Goal: Communication & Community: Share content

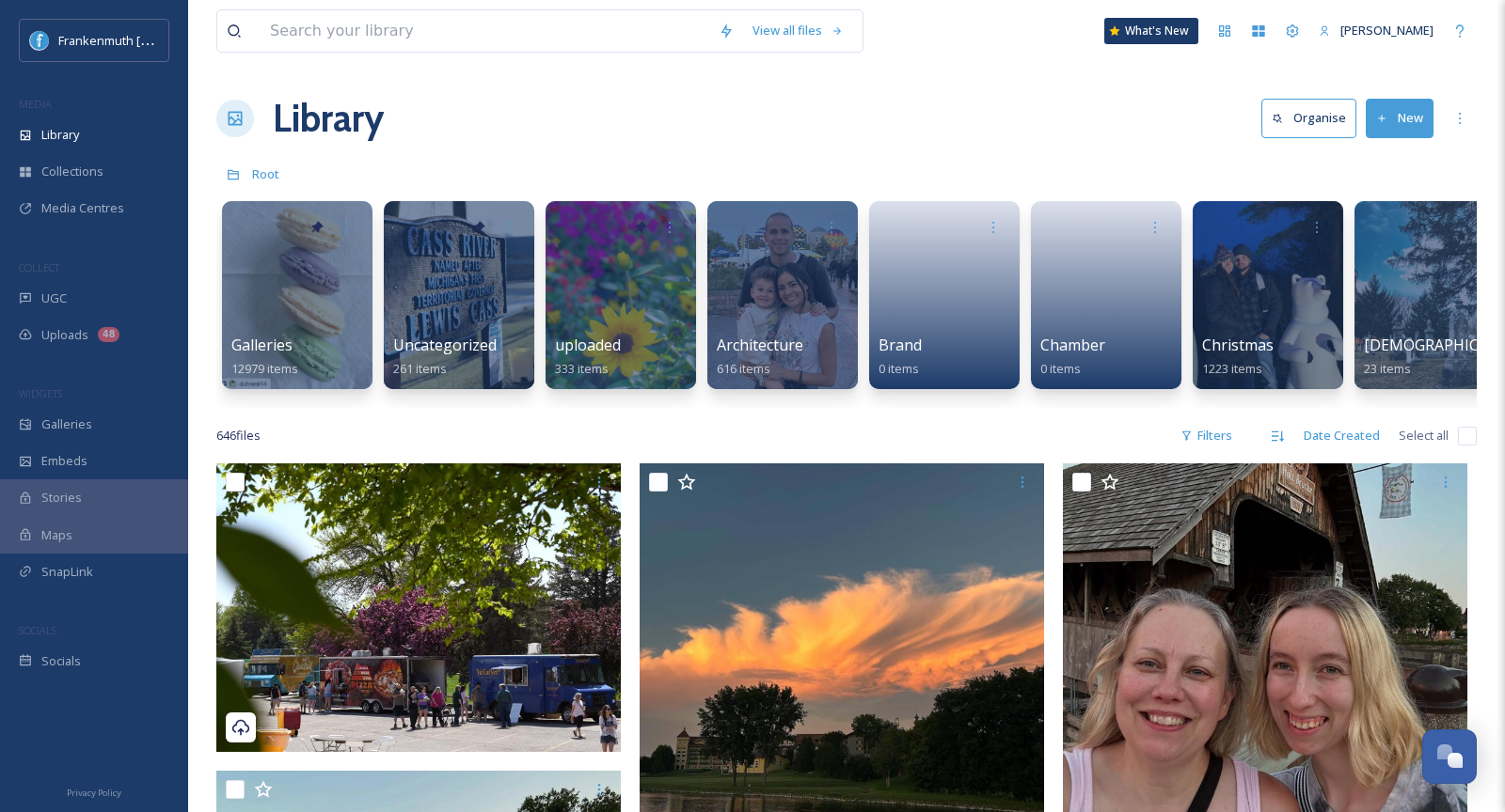
click at [111, 287] on div "UGC" at bounding box center [94, 298] width 188 height 36
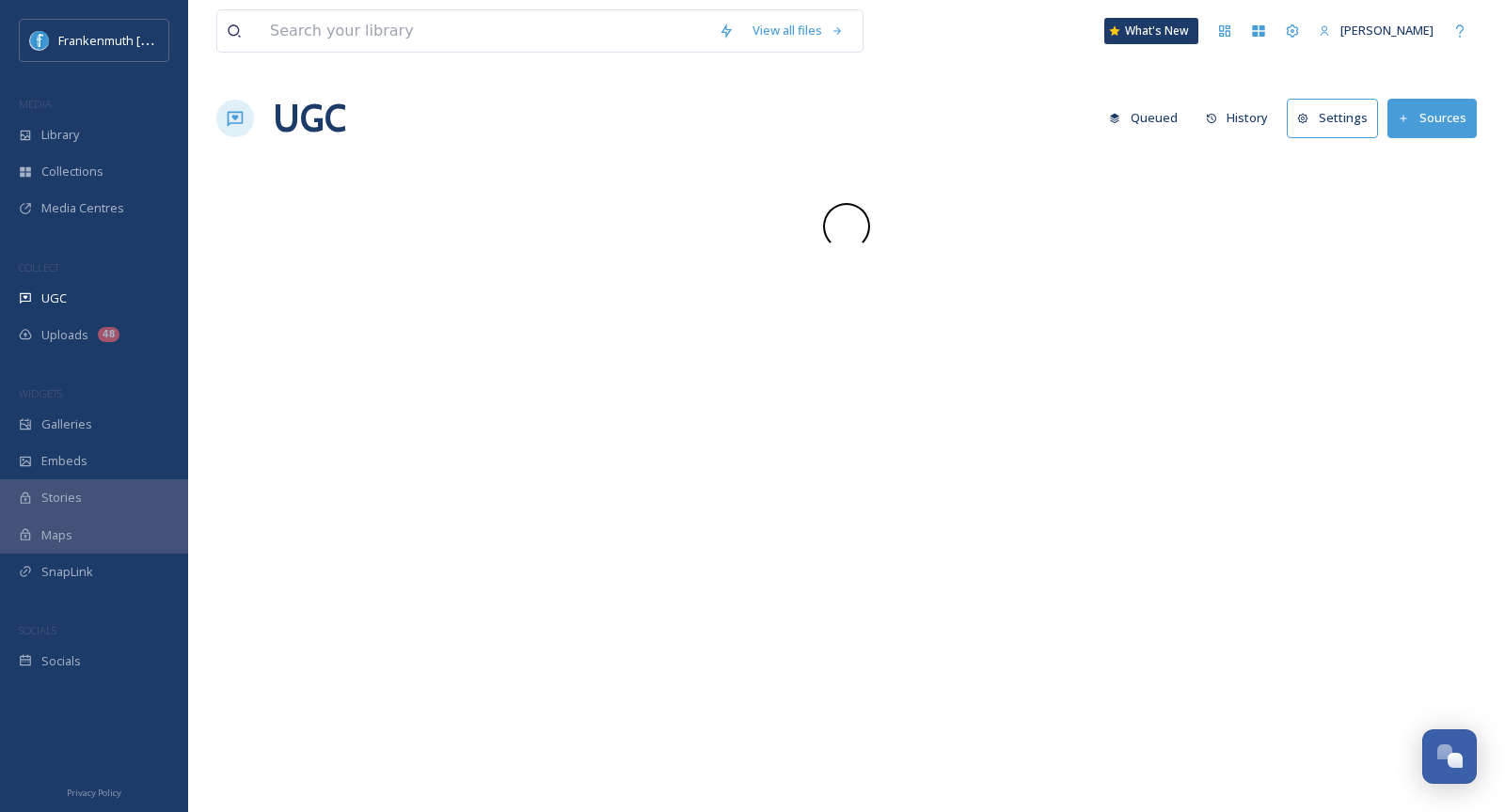
click at [111, 287] on div "UGC" at bounding box center [94, 298] width 188 height 36
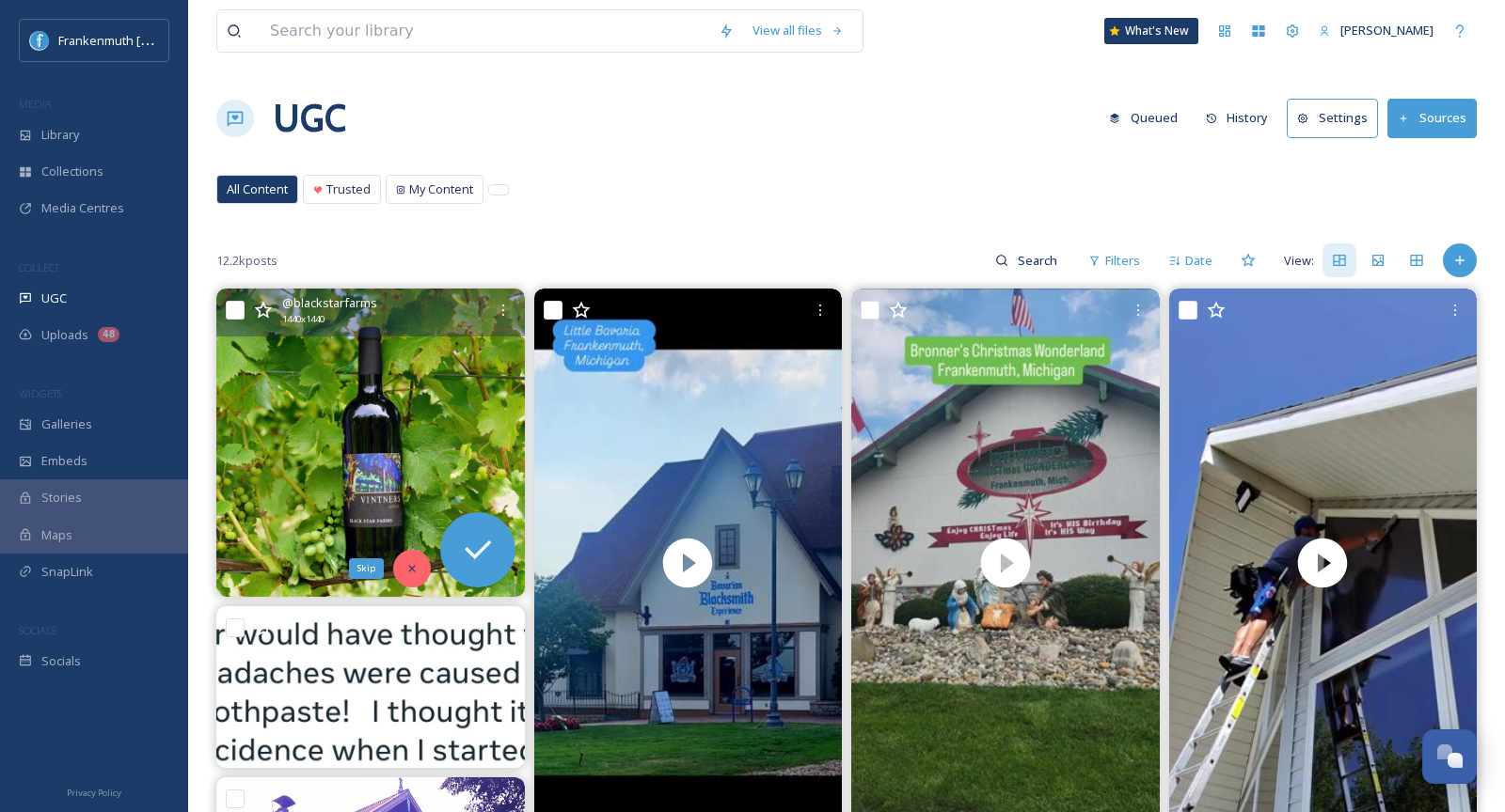
click at [420, 566] on div "Skip" at bounding box center [412, 568] width 37 height 37
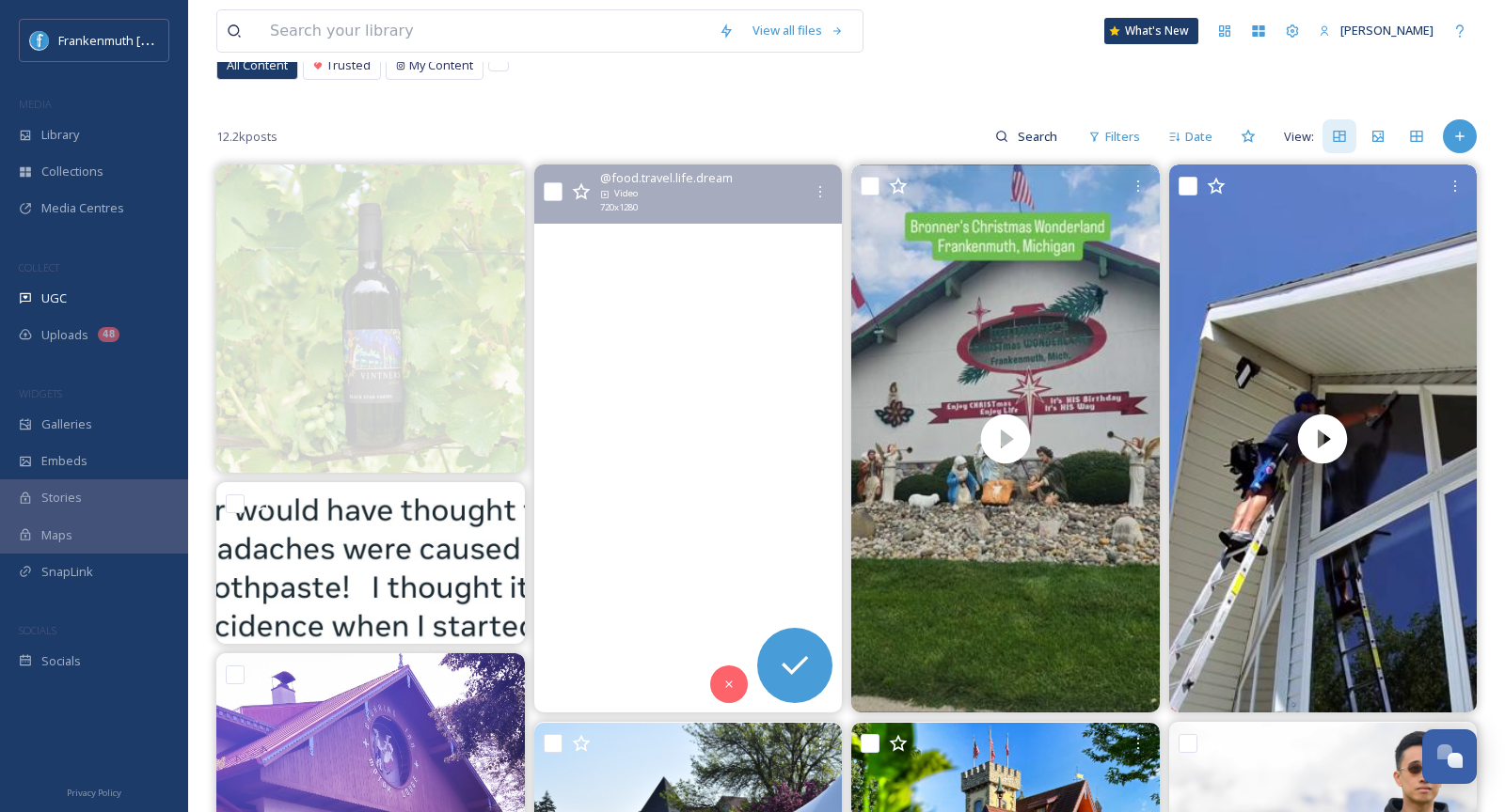
scroll to position [203, 0]
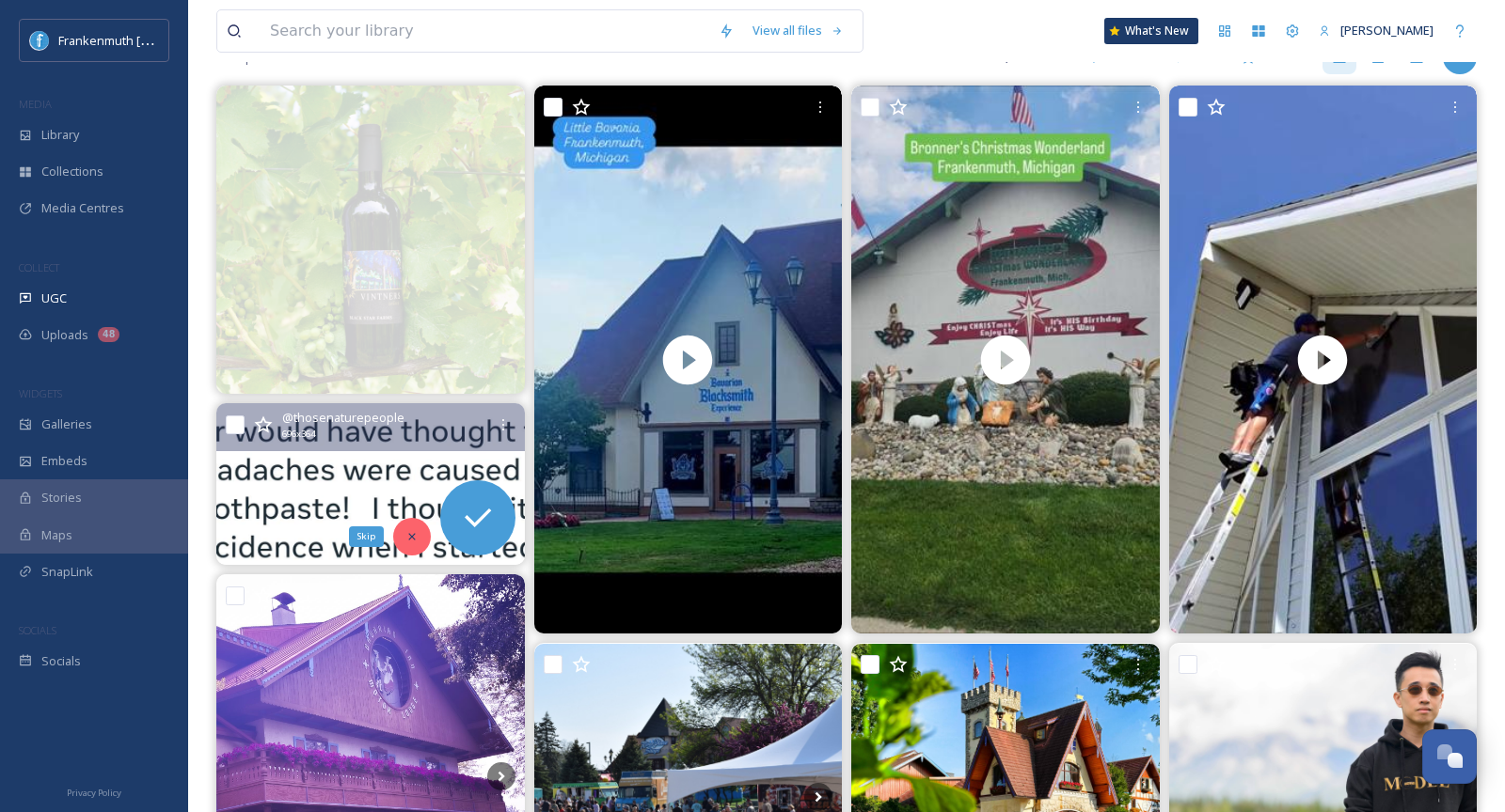
click at [412, 534] on icon at bounding box center [412, 537] width 13 height 13
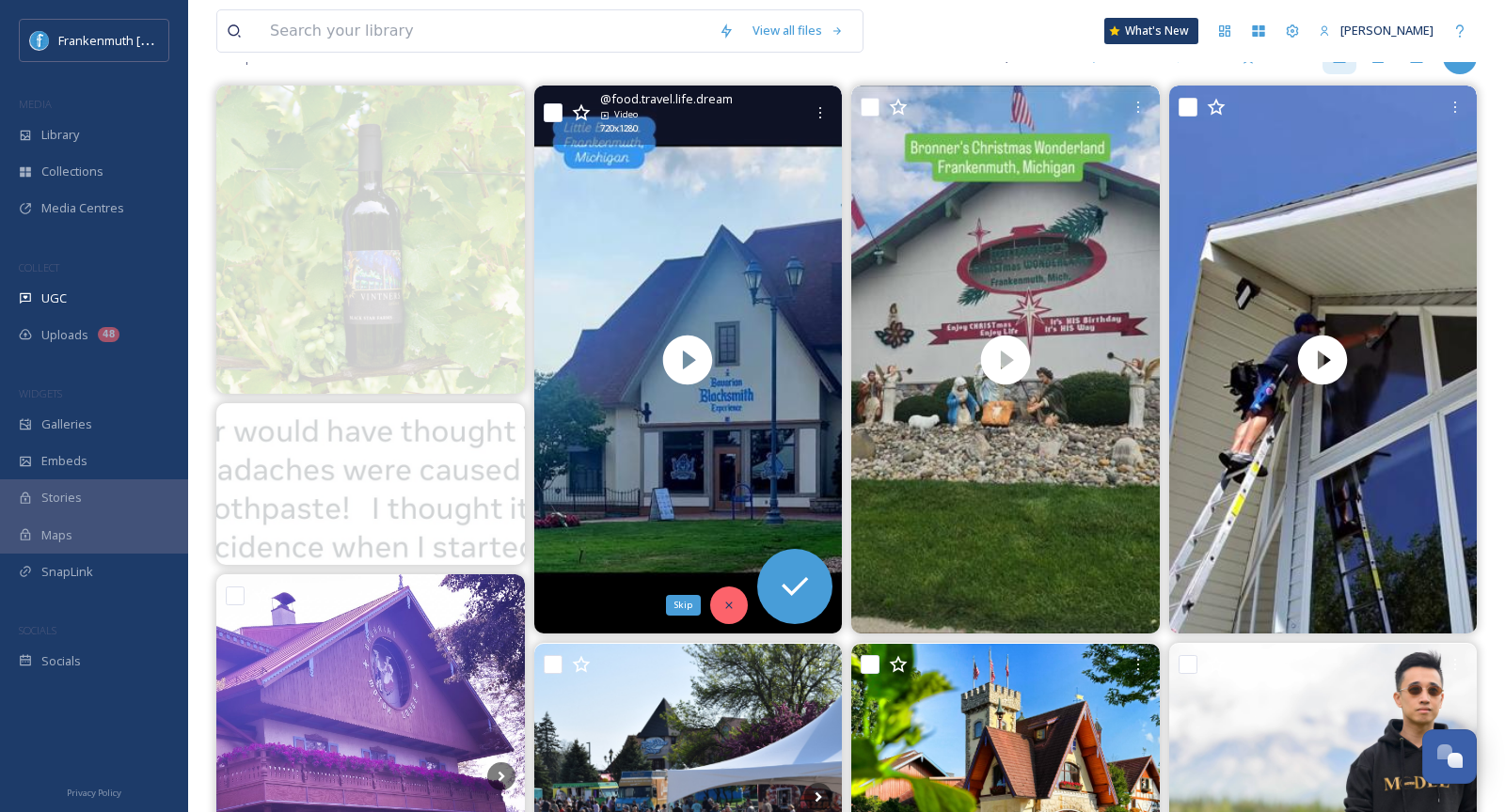
click at [733, 603] on icon at bounding box center [729, 606] width 13 height 13
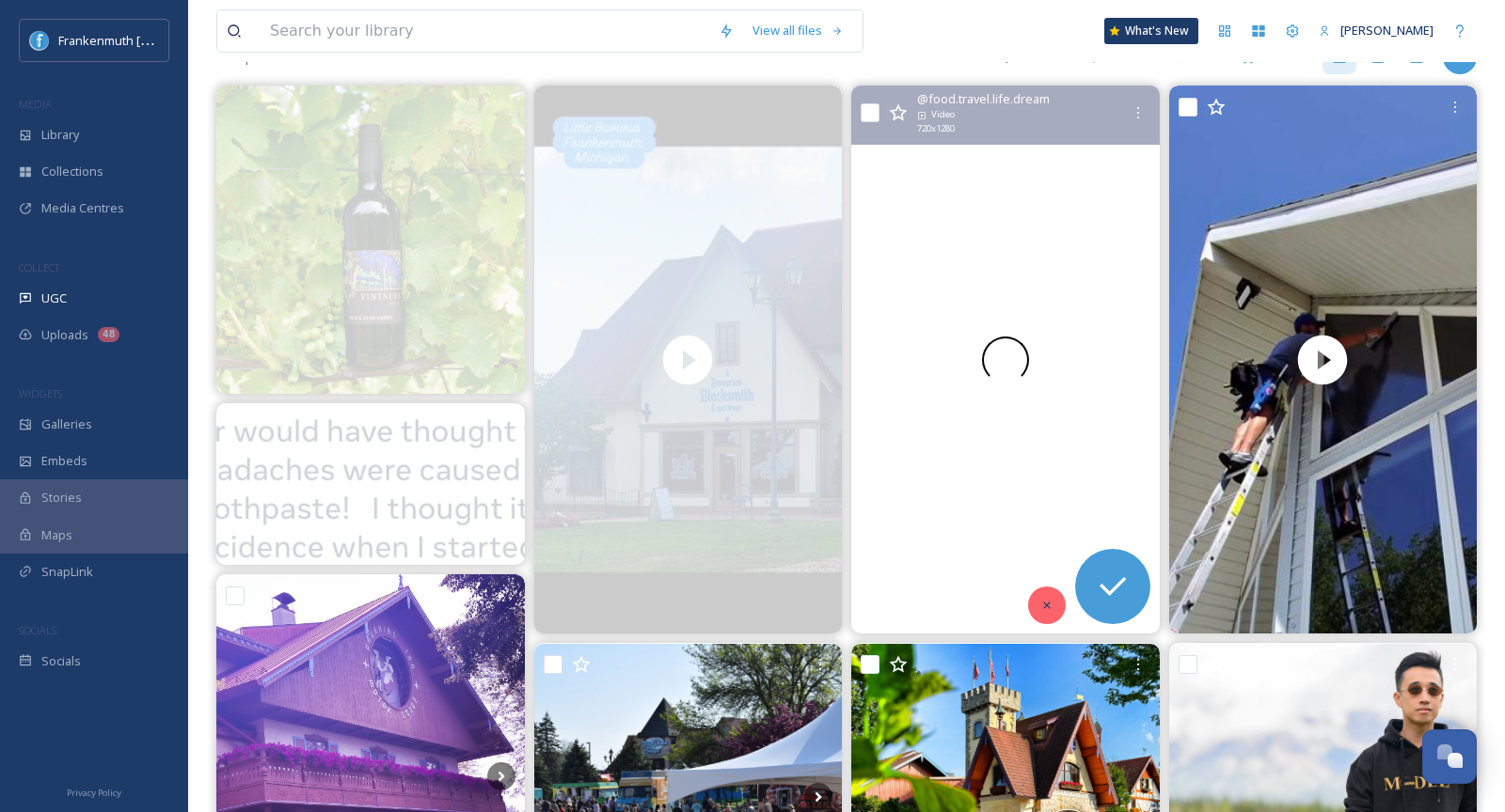
click at [1043, 592] on div at bounding box center [1046, 605] width 37 height 37
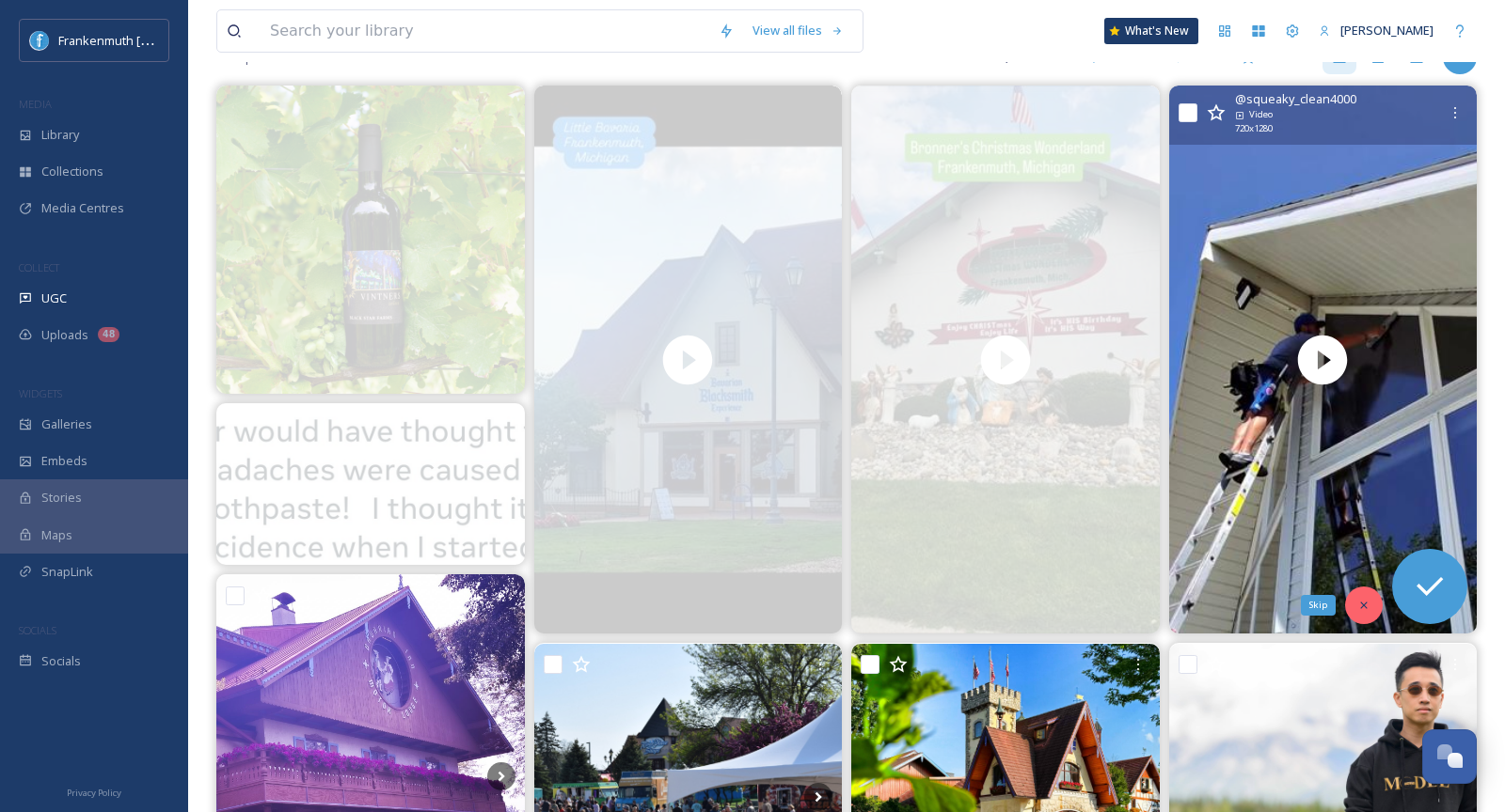
click at [1373, 595] on div "Skip" at bounding box center [1363, 605] width 37 height 37
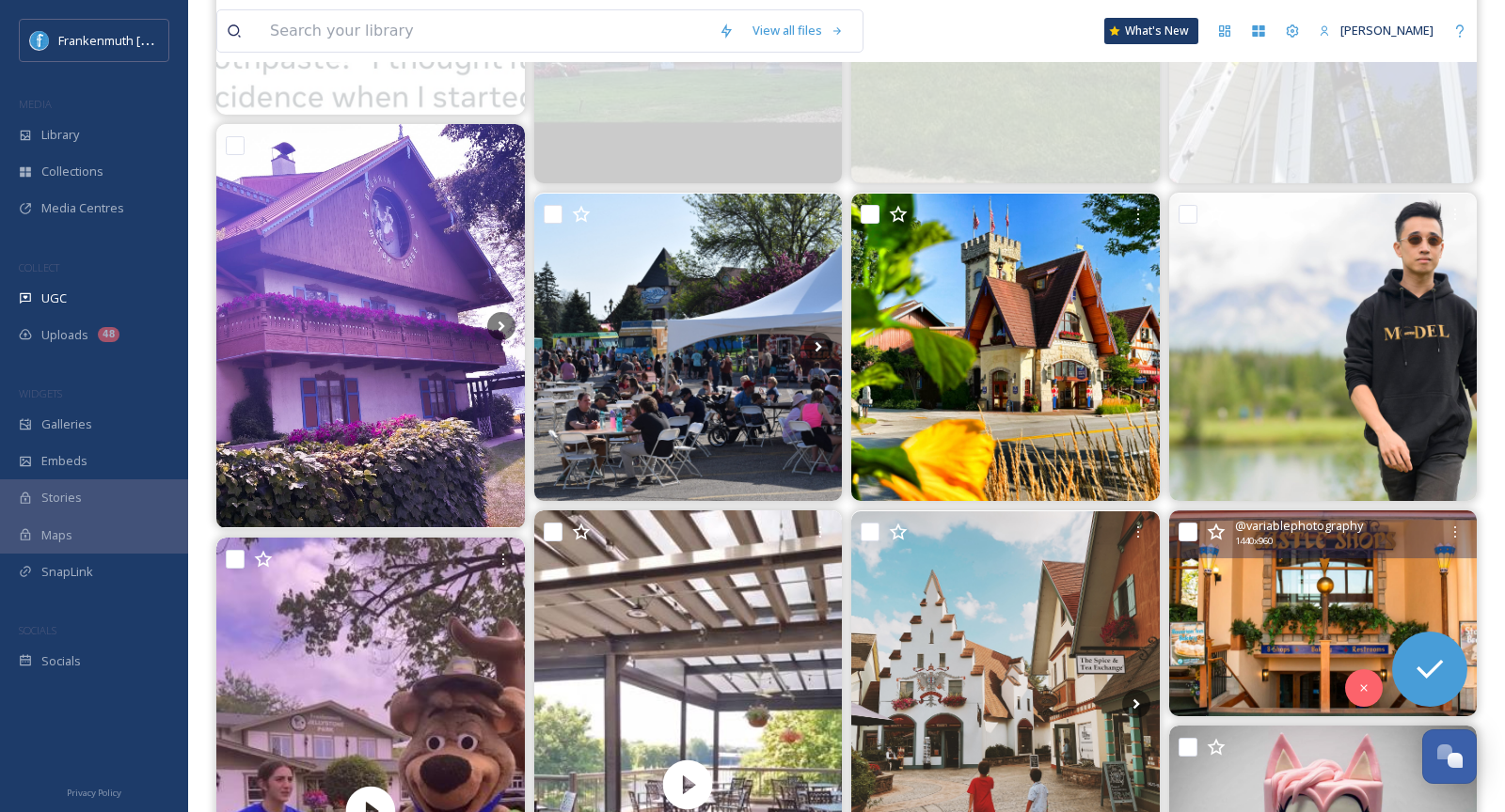
scroll to position [654, 0]
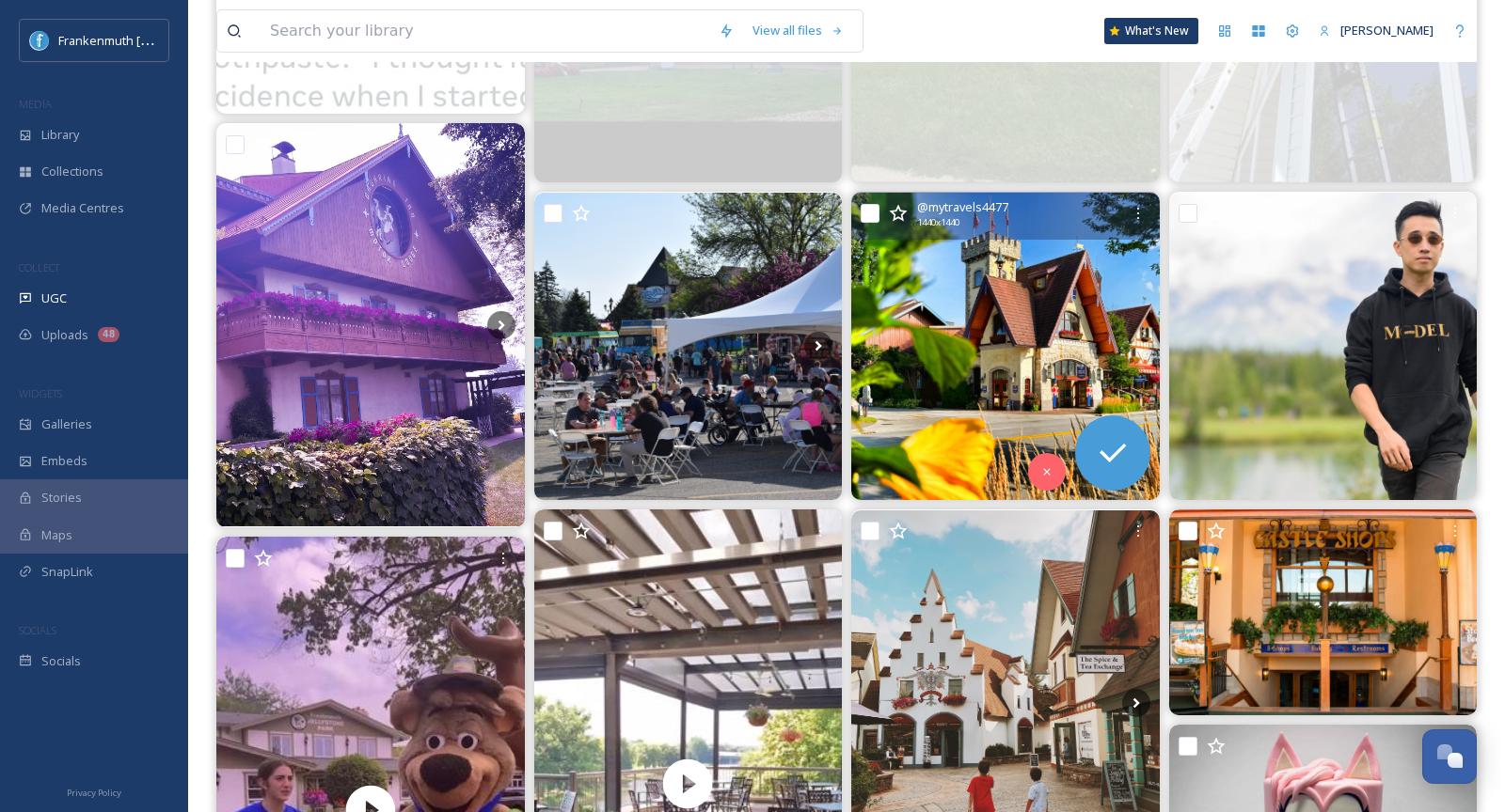
click at [1003, 342] on img at bounding box center [1005, 347] width 309 height 309
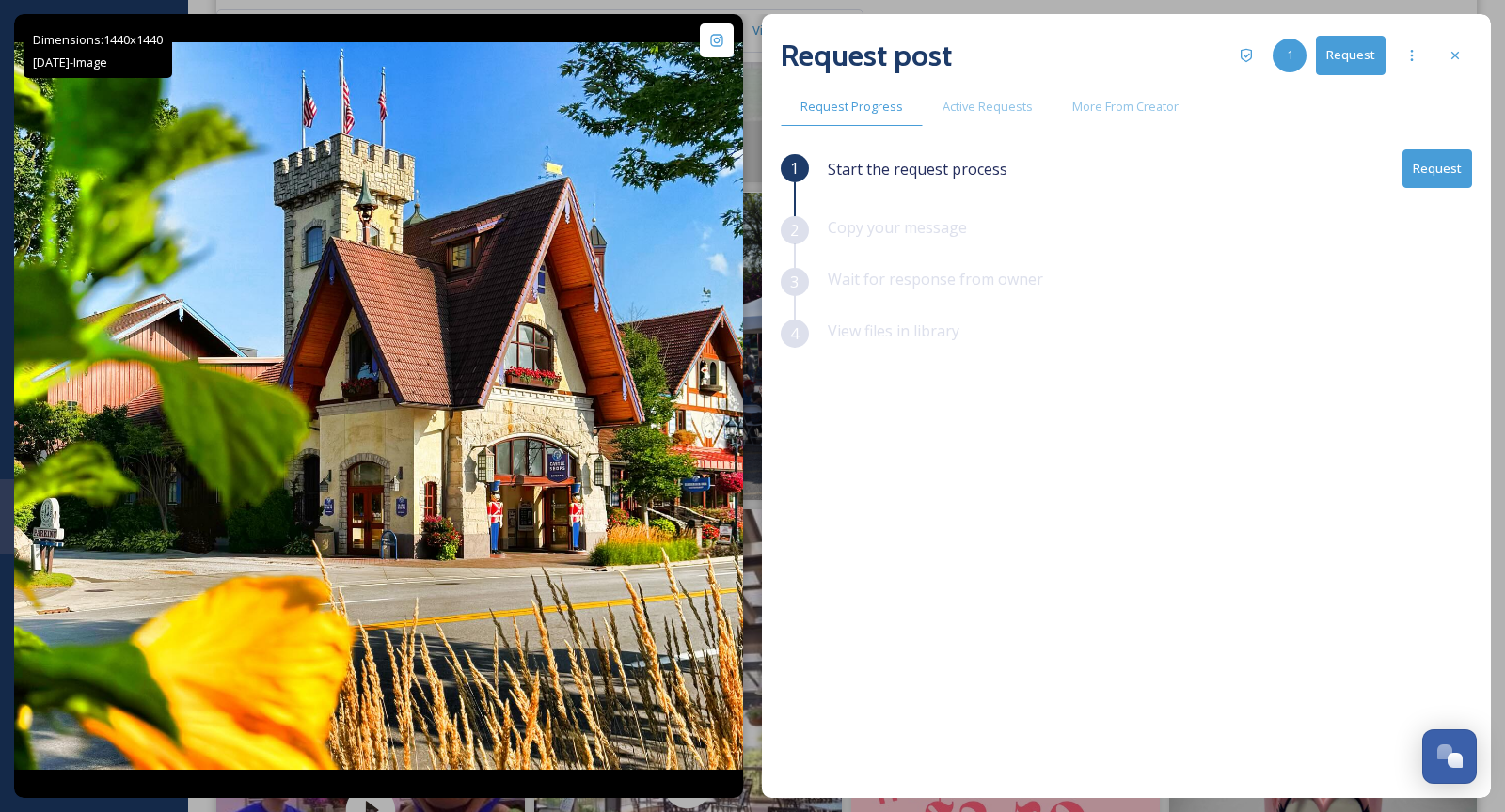
click at [1451, 163] on button "Request" at bounding box center [1437, 169] width 70 height 38
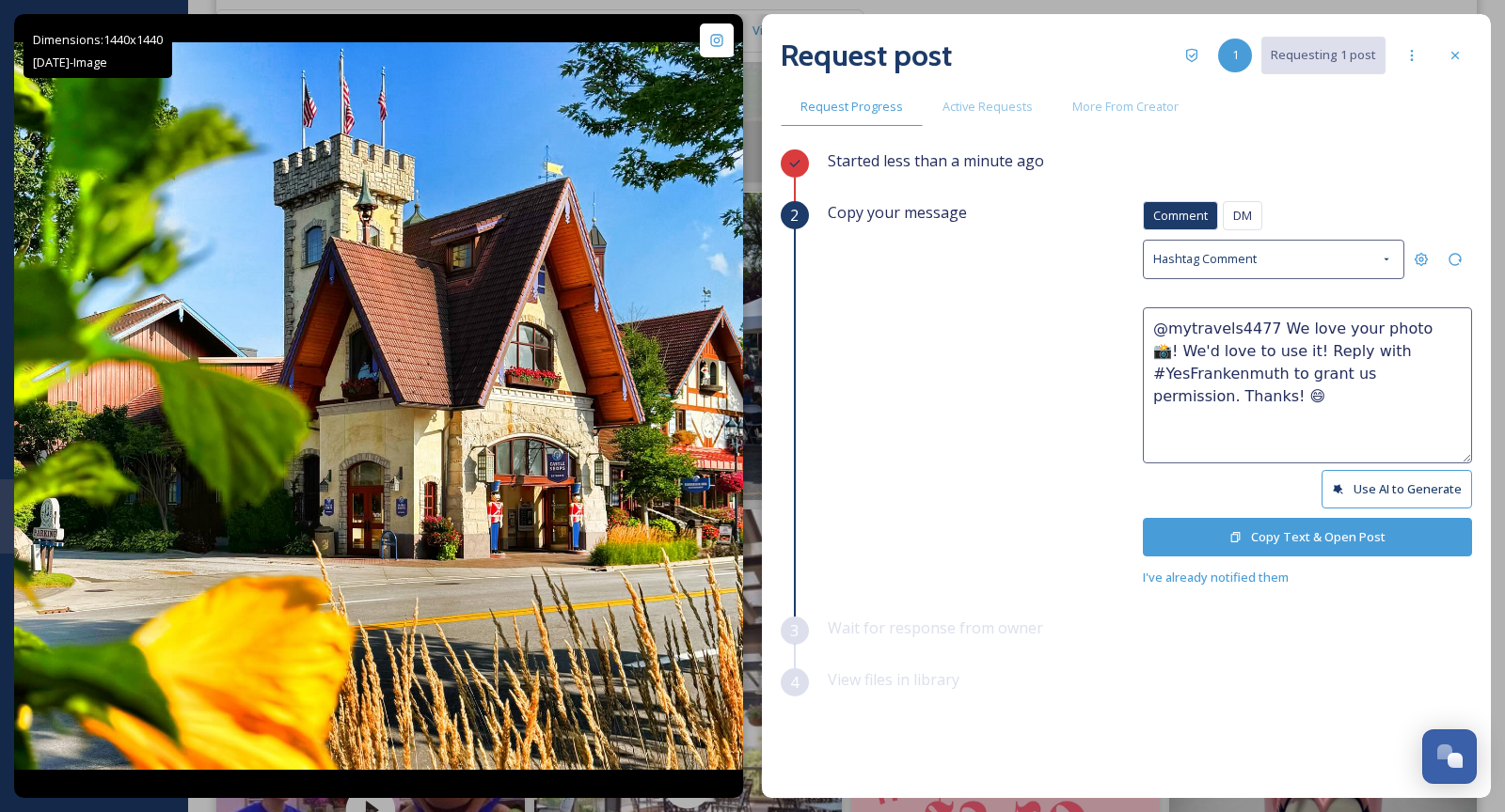
click at [1310, 533] on button "Copy Text & Open Post" at bounding box center [1306, 537] width 329 height 38
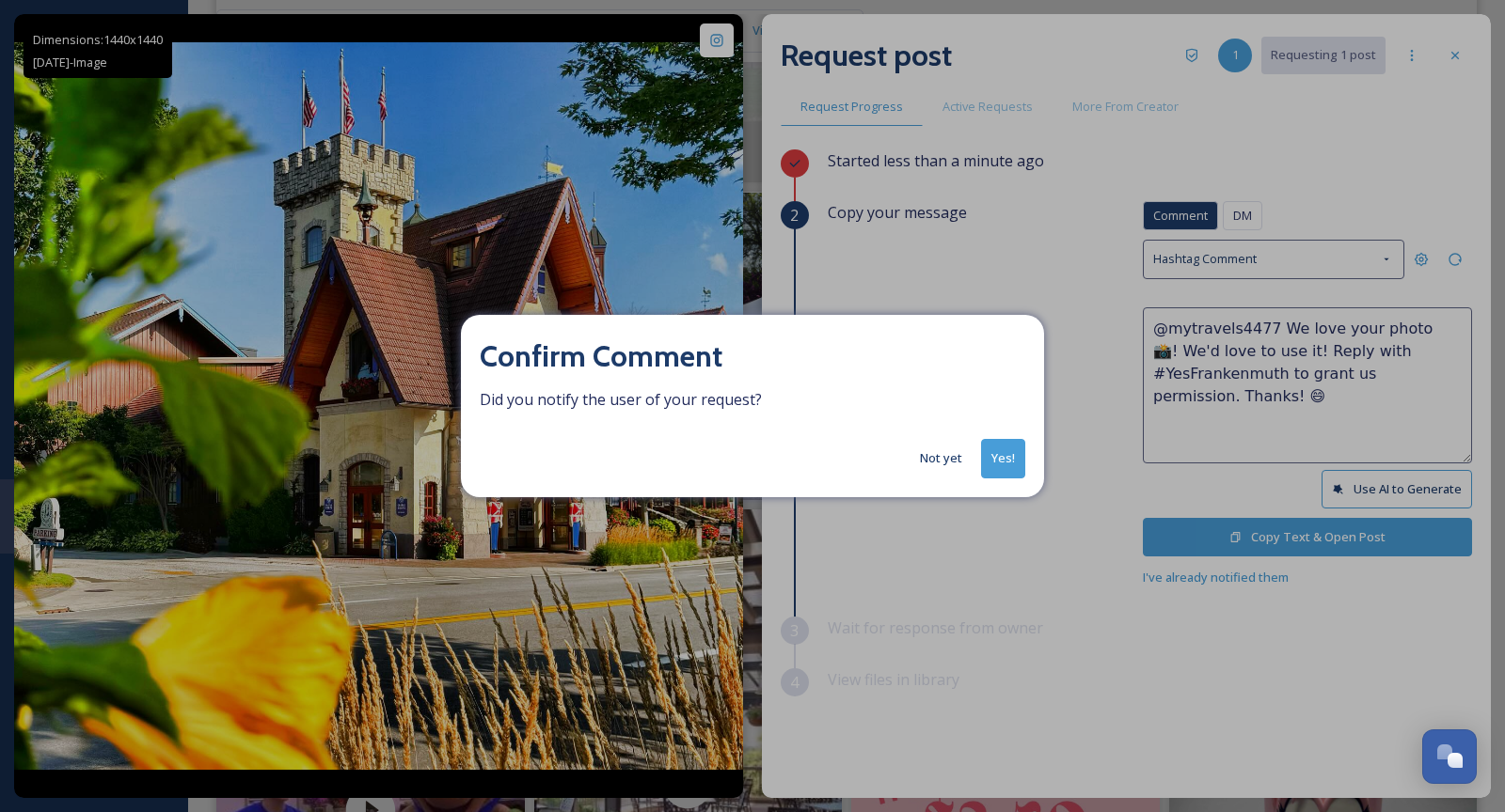
click at [1008, 463] on button "Yes!" at bounding box center [1003, 458] width 44 height 38
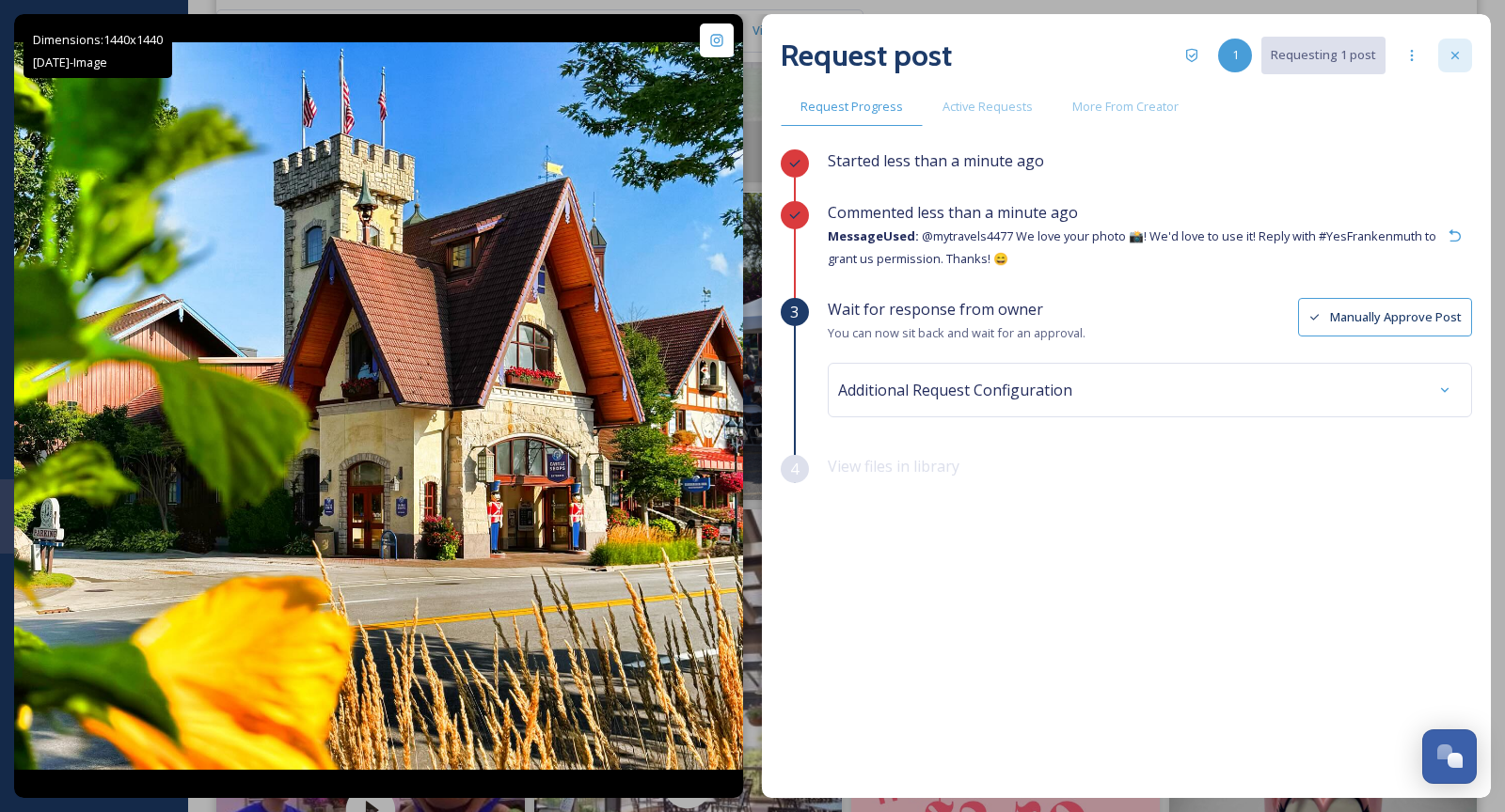
click at [1458, 59] on icon at bounding box center [1455, 56] width 15 height 15
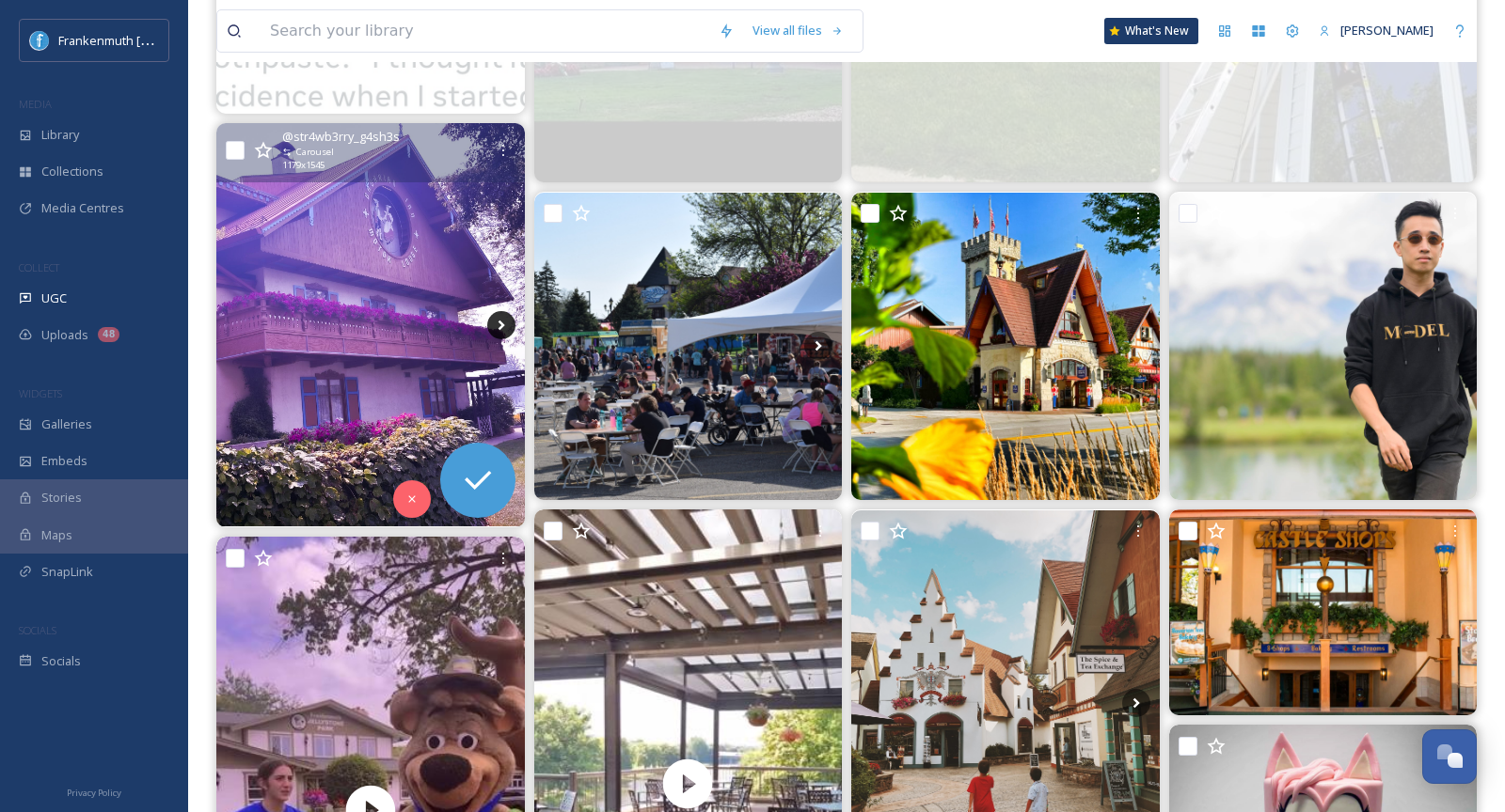
click at [496, 326] on icon at bounding box center [501, 325] width 28 height 28
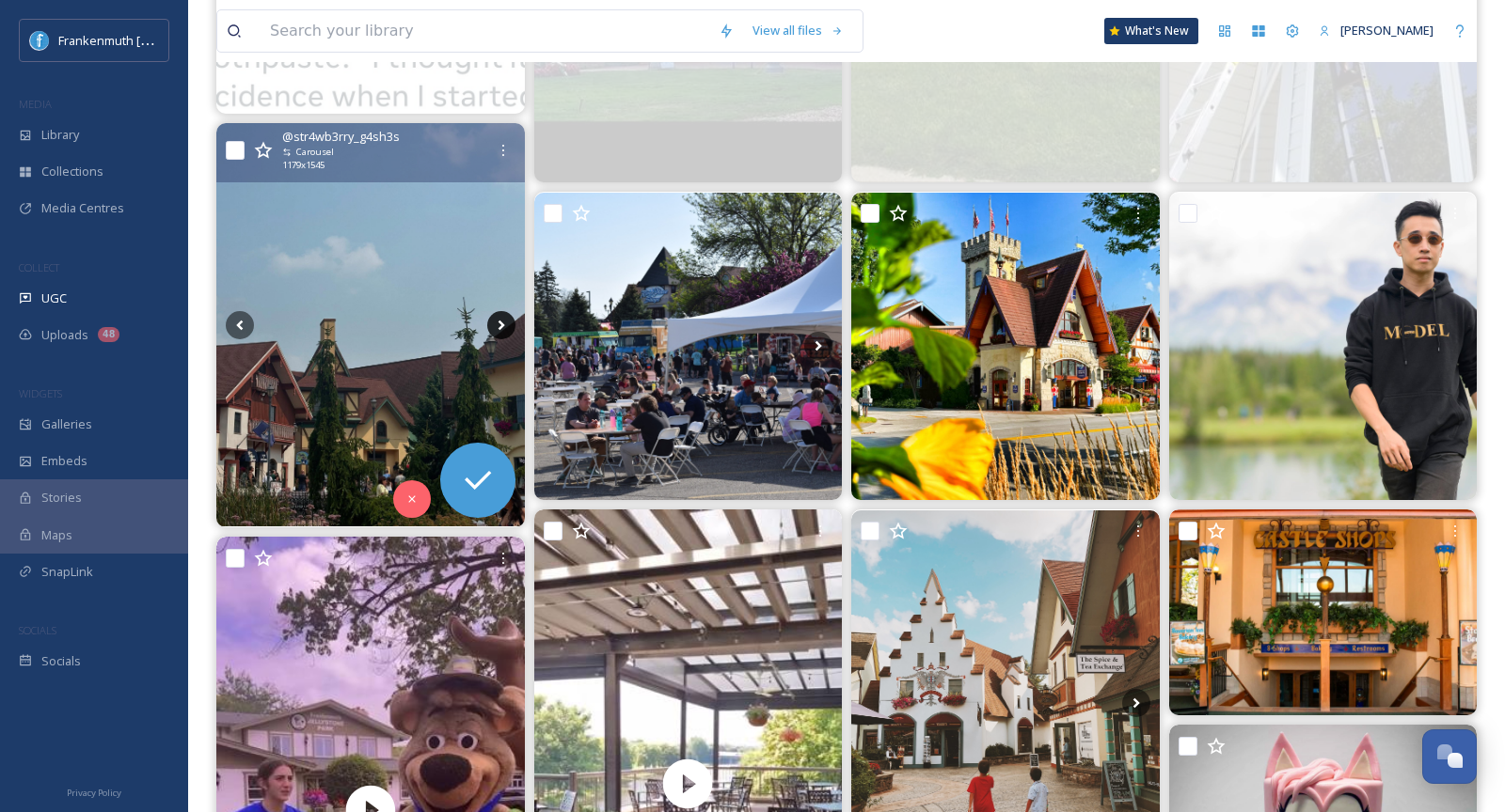
click at [496, 326] on icon at bounding box center [501, 325] width 28 height 28
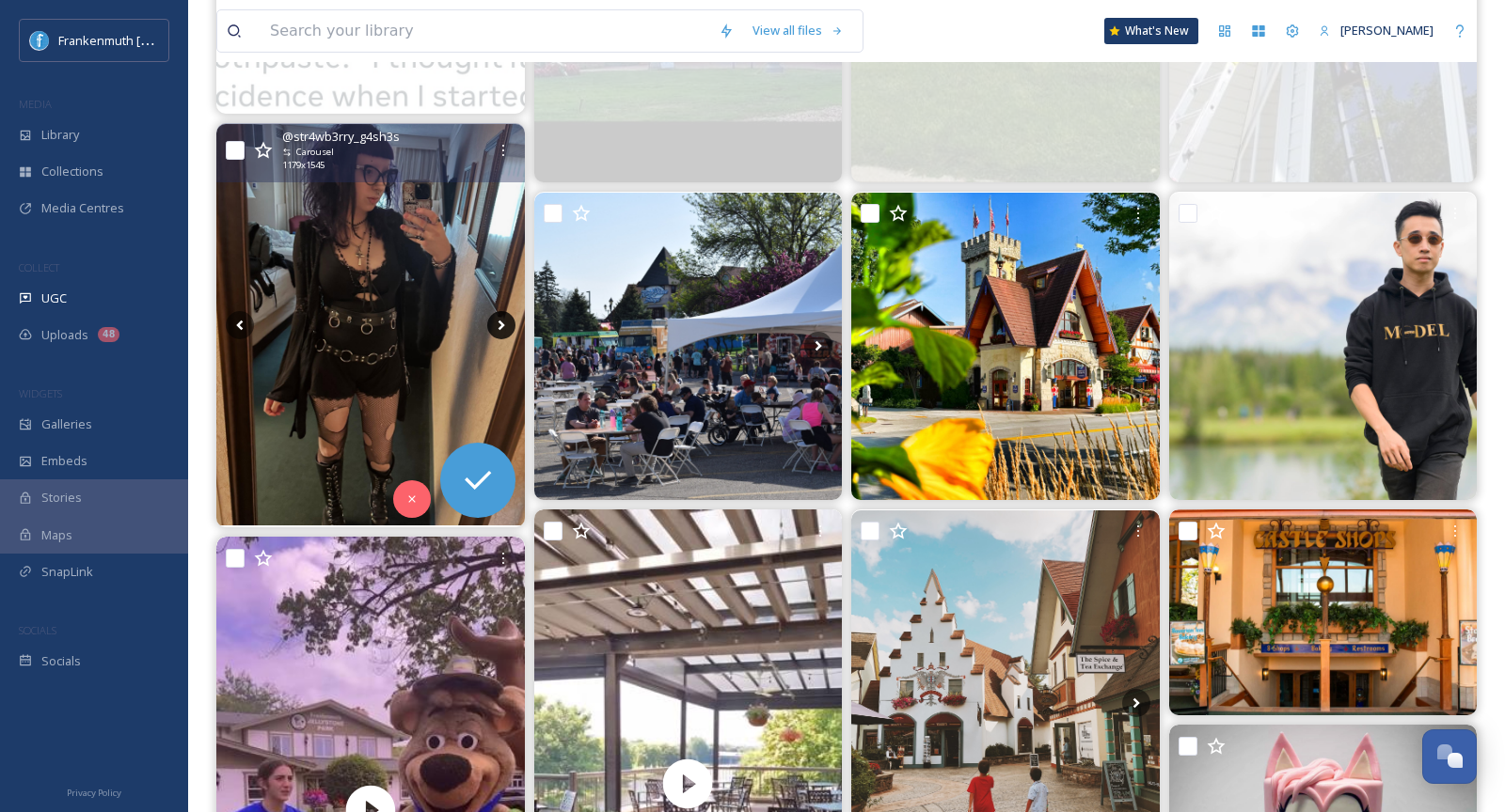
click at [496, 326] on icon at bounding box center [501, 325] width 28 height 28
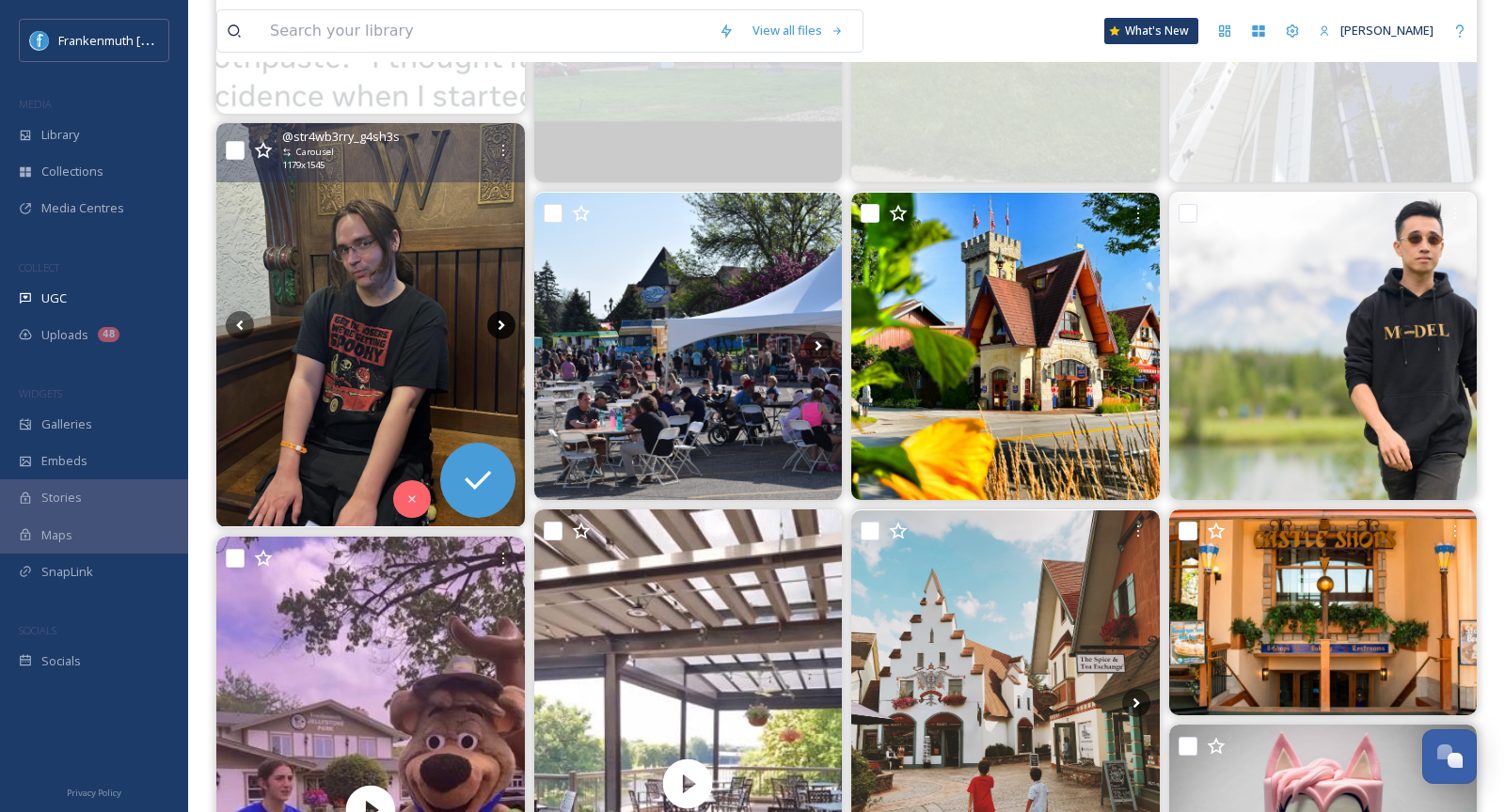
click at [496, 326] on icon at bounding box center [501, 325] width 28 height 28
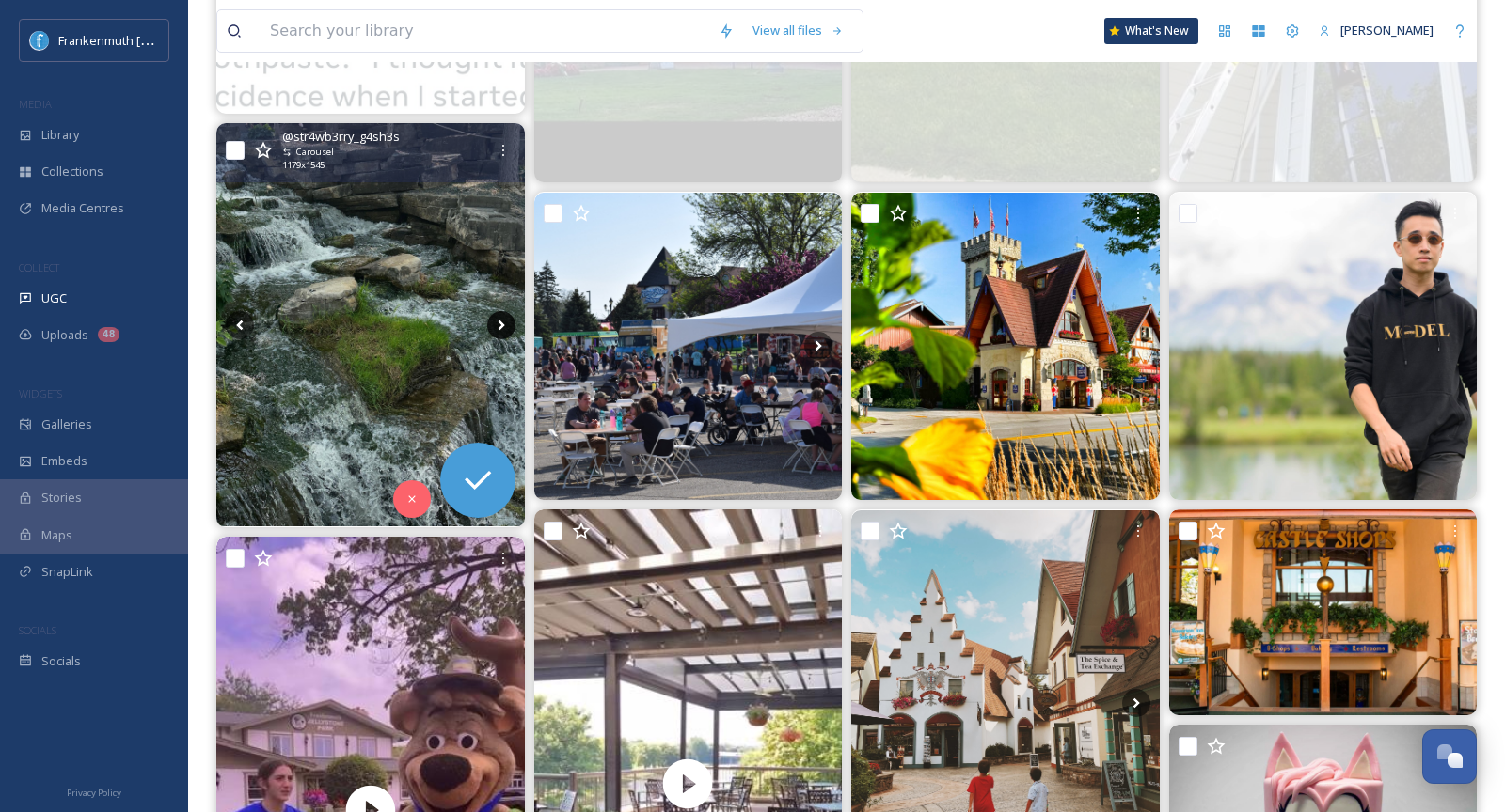
click at [496, 326] on icon at bounding box center [501, 325] width 28 height 28
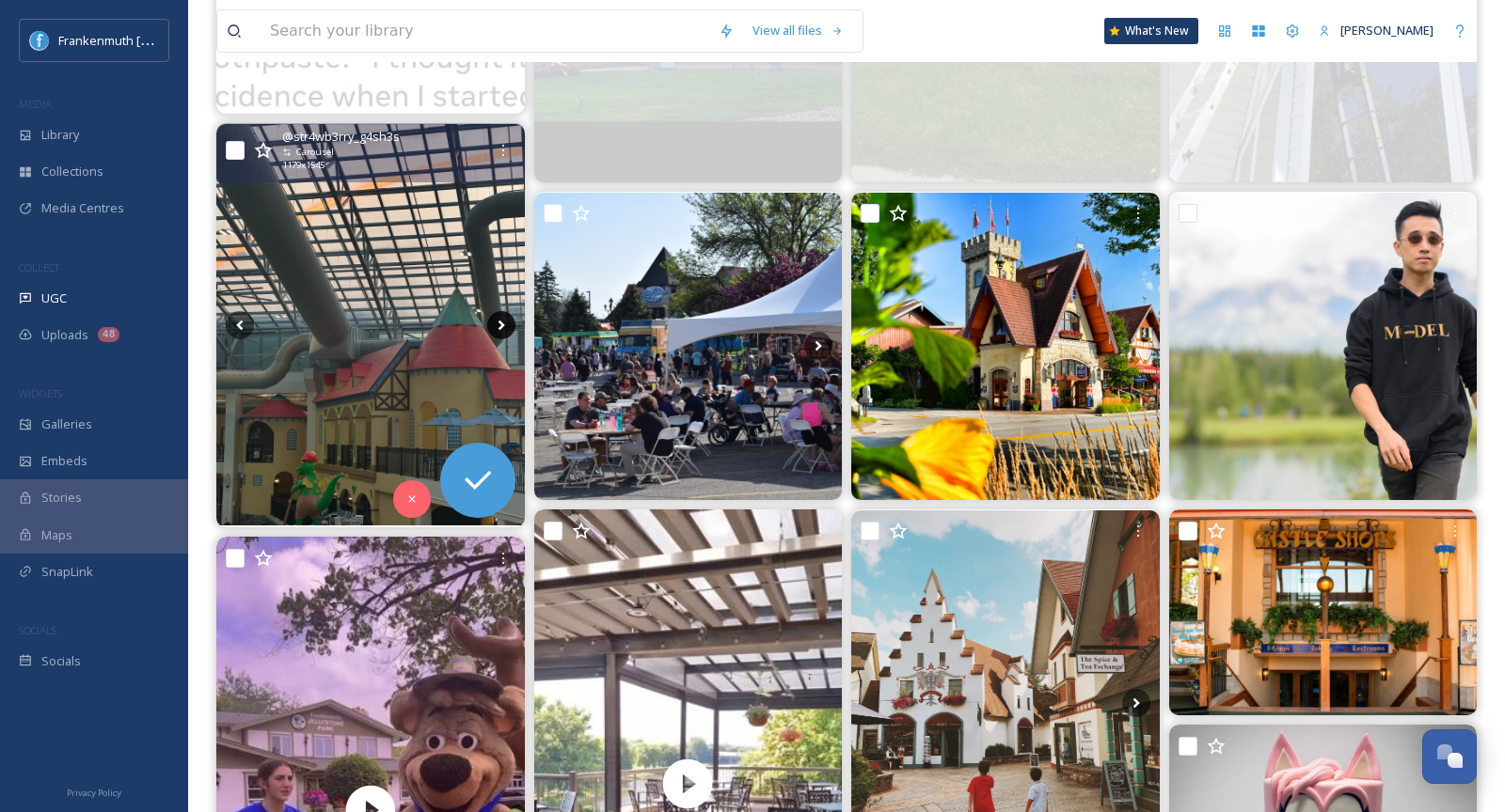
click at [496, 326] on icon at bounding box center [501, 325] width 28 height 28
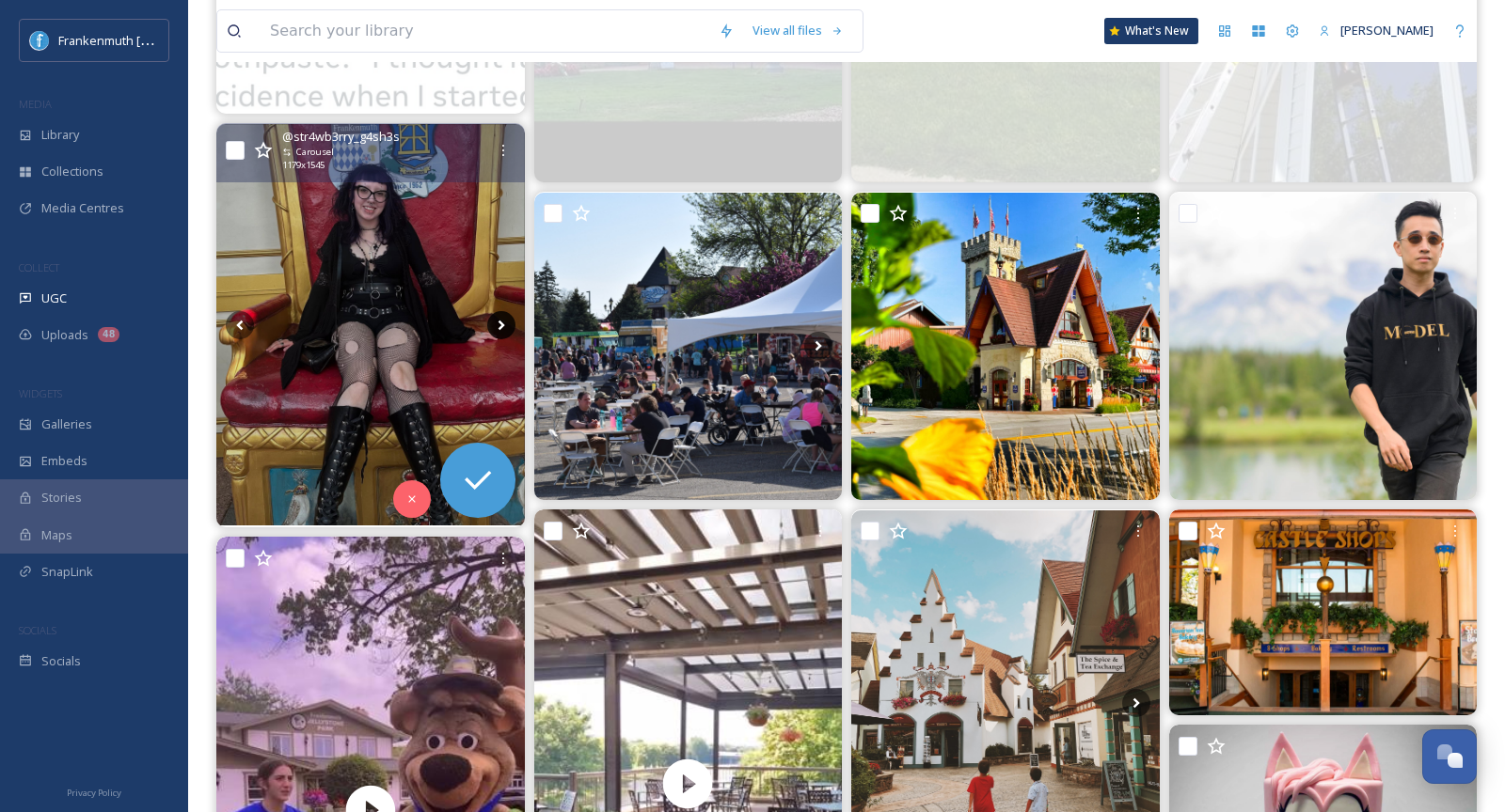
click at [496, 326] on icon at bounding box center [501, 325] width 28 height 28
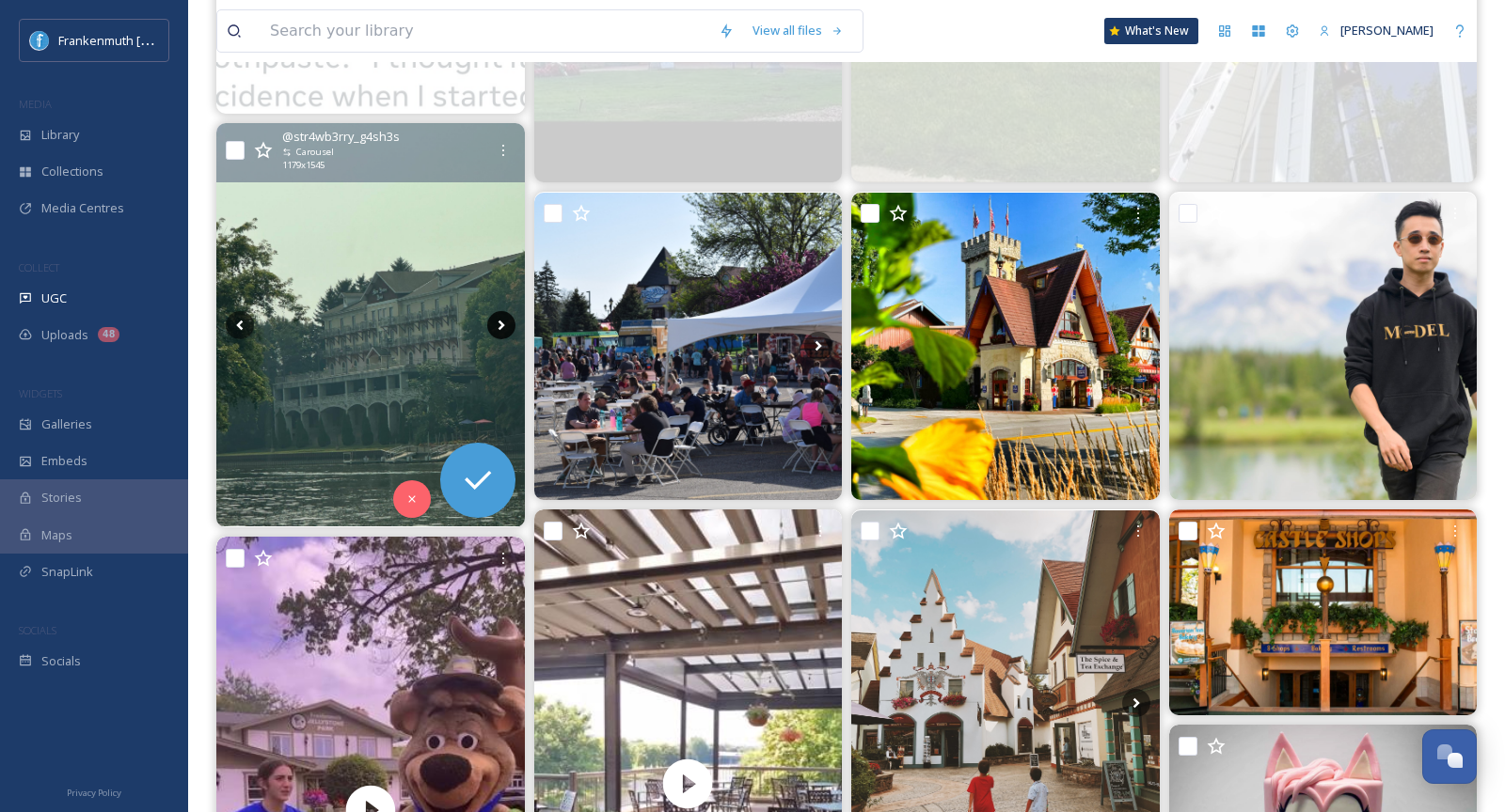
click at [496, 326] on icon at bounding box center [501, 325] width 28 height 28
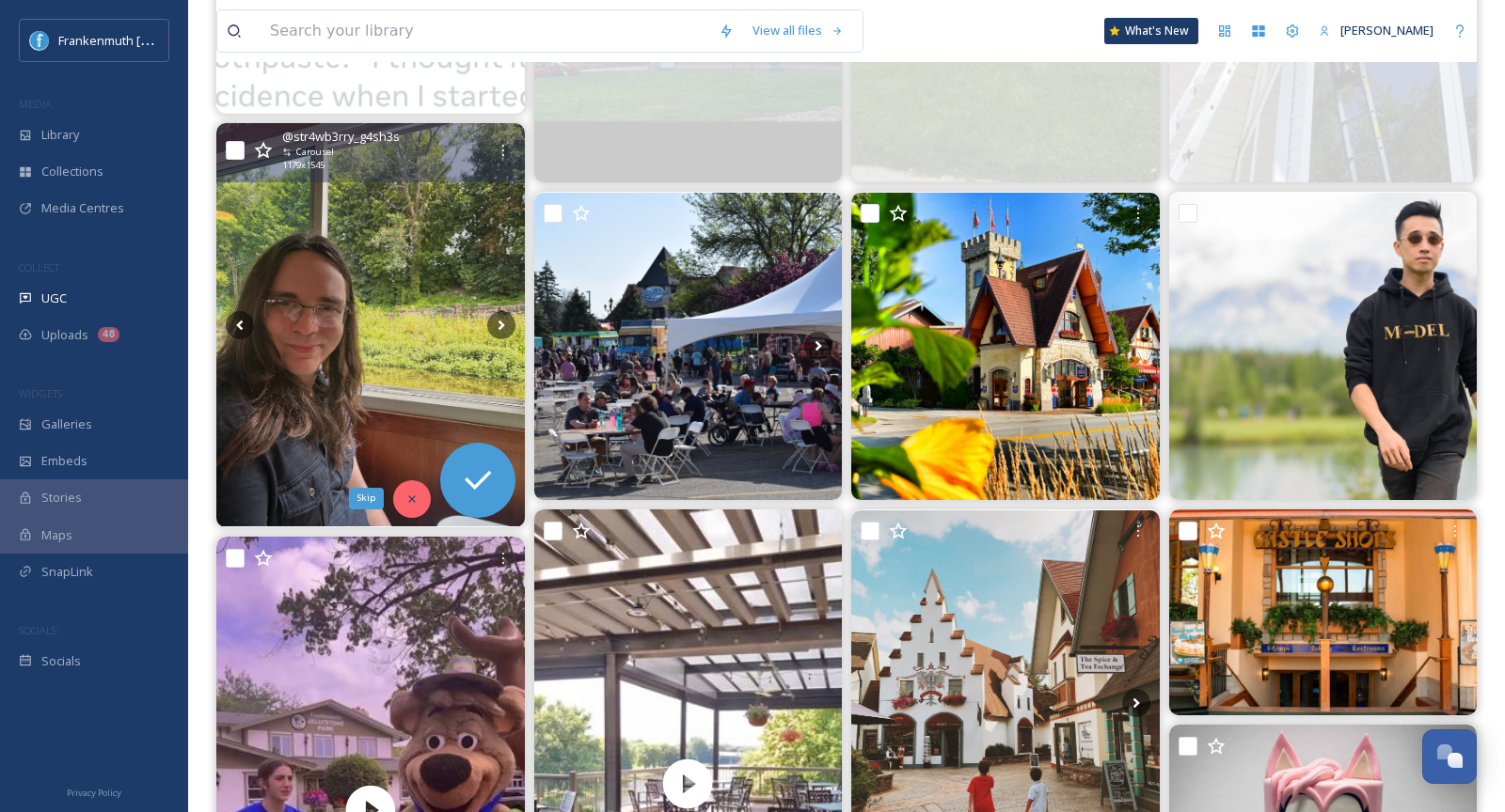
click at [409, 503] on div "Skip" at bounding box center [412, 499] width 37 height 37
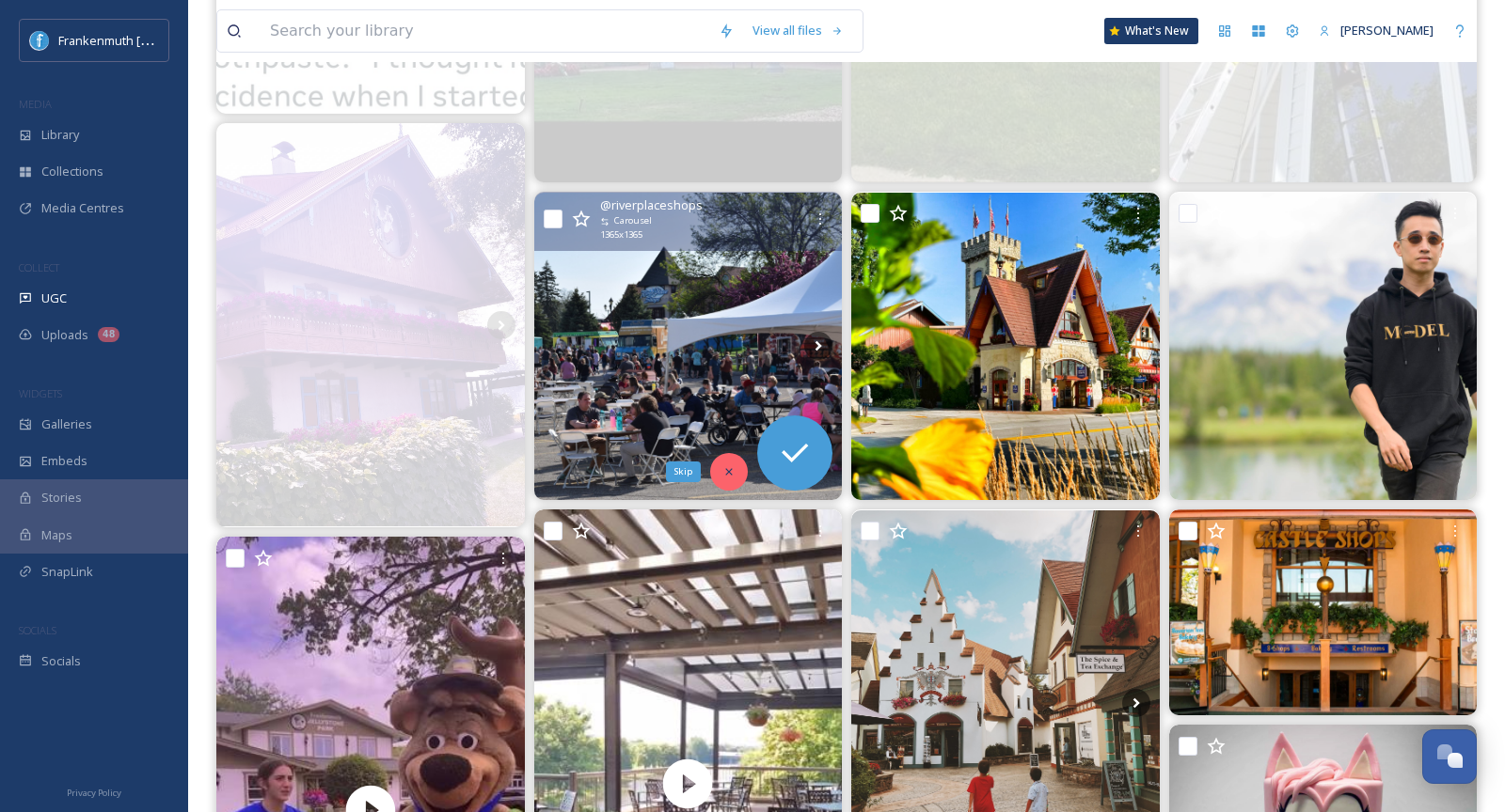
click at [734, 478] on div "Skip" at bounding box center [728, 472] width 37 height 37
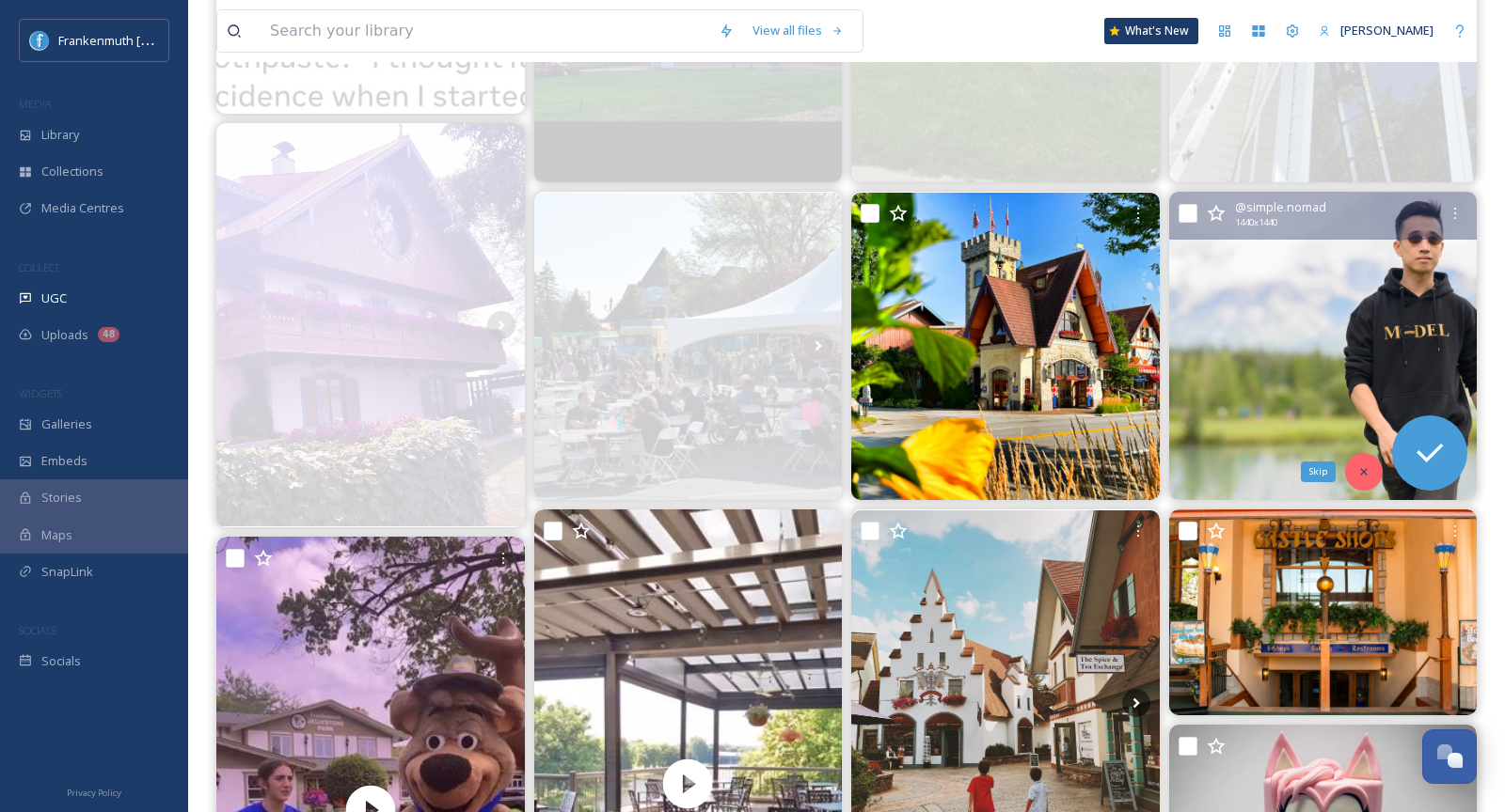
click at [1368, 465] on icon at bounding box center [1364, 472] width 13 height 13
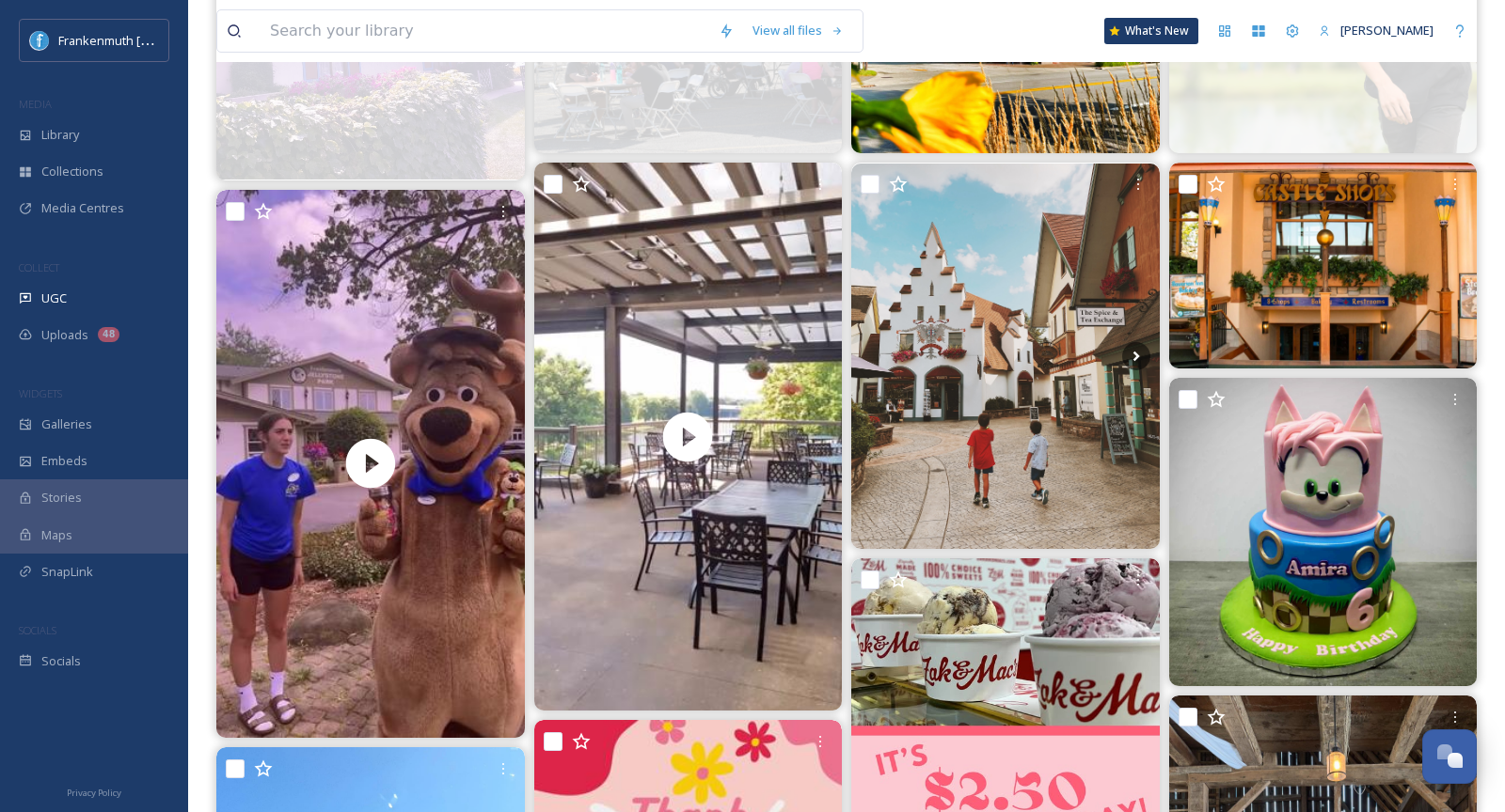
scroll to position [1006, 0]
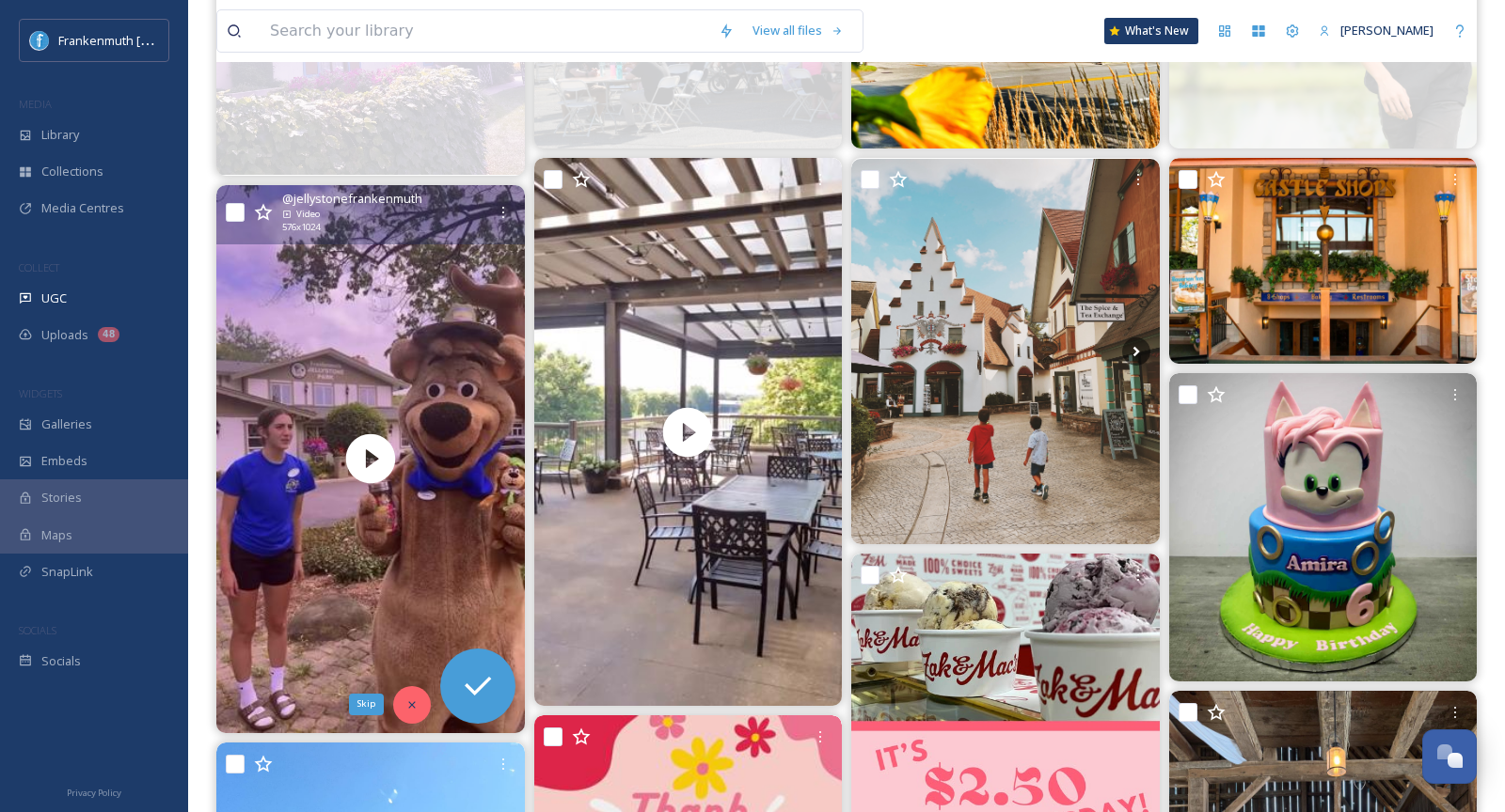
click at [412, 718] on div "Skip" at bounding box center [412, 705] width 37 height 37
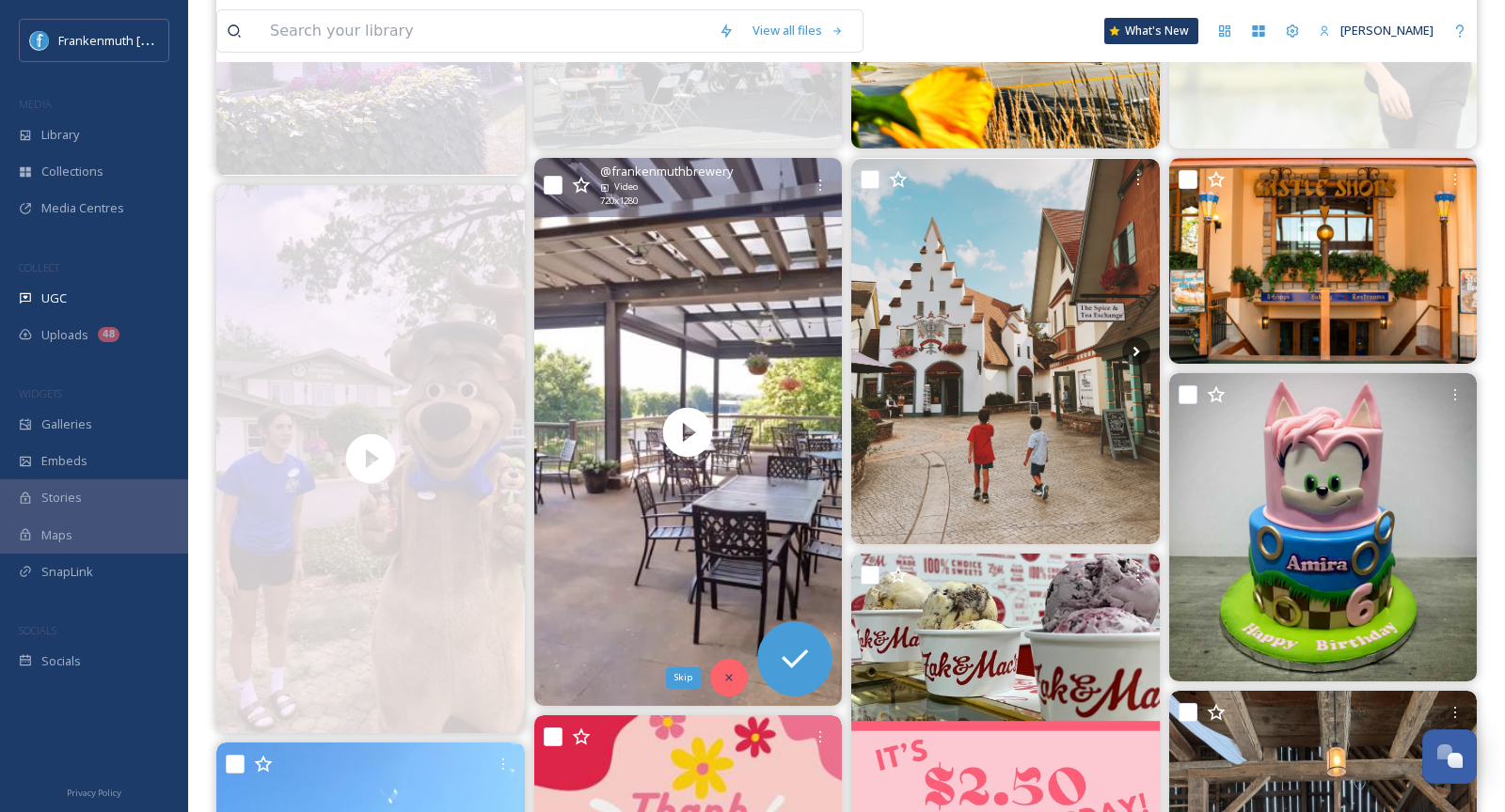
click at [731, 686] on div "Skip" at bounding box center [728, 677] width 37 height 37
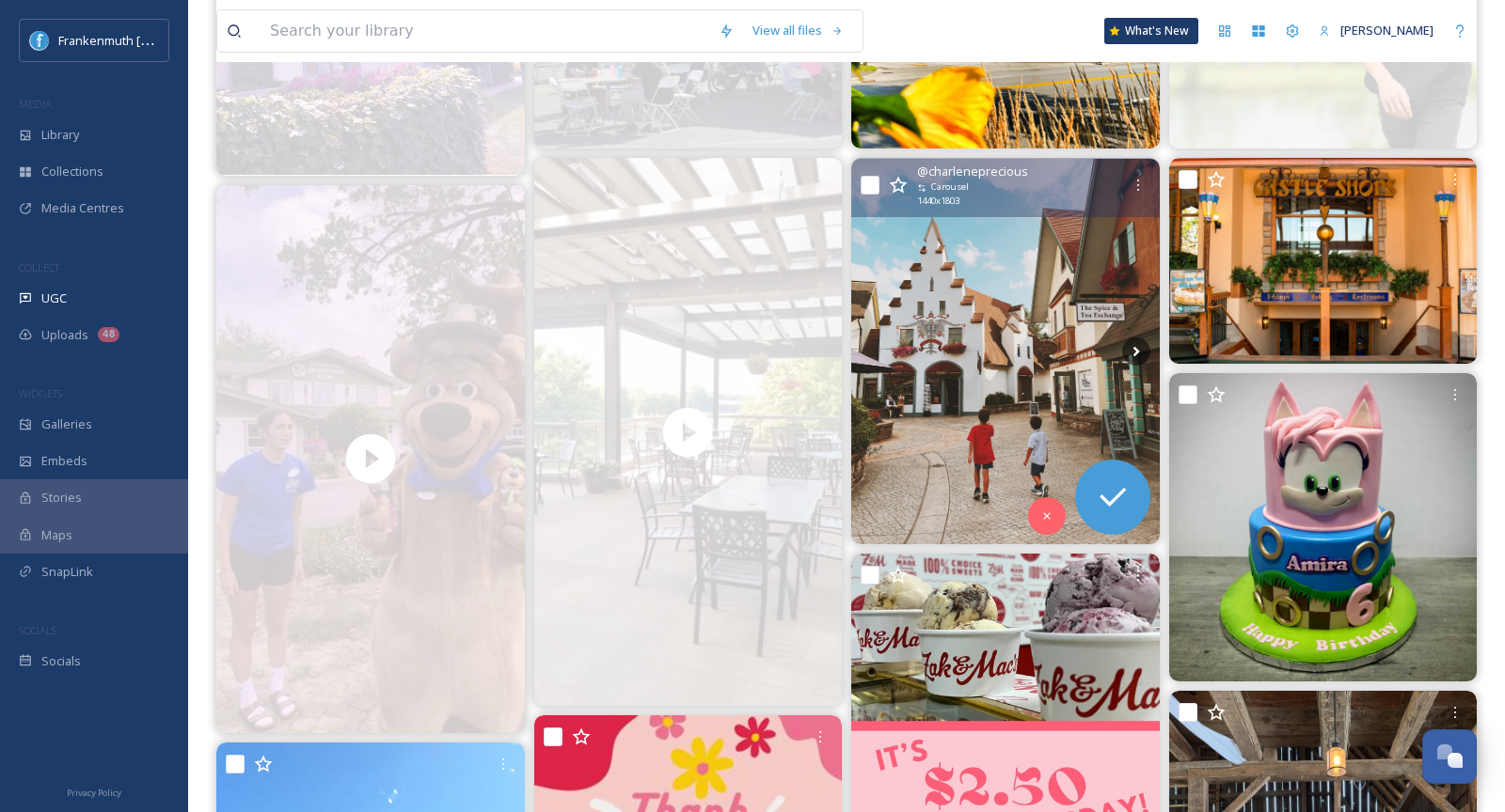
click at [944, 398] on img at bounding box center [1005, 352] width 309 height 385
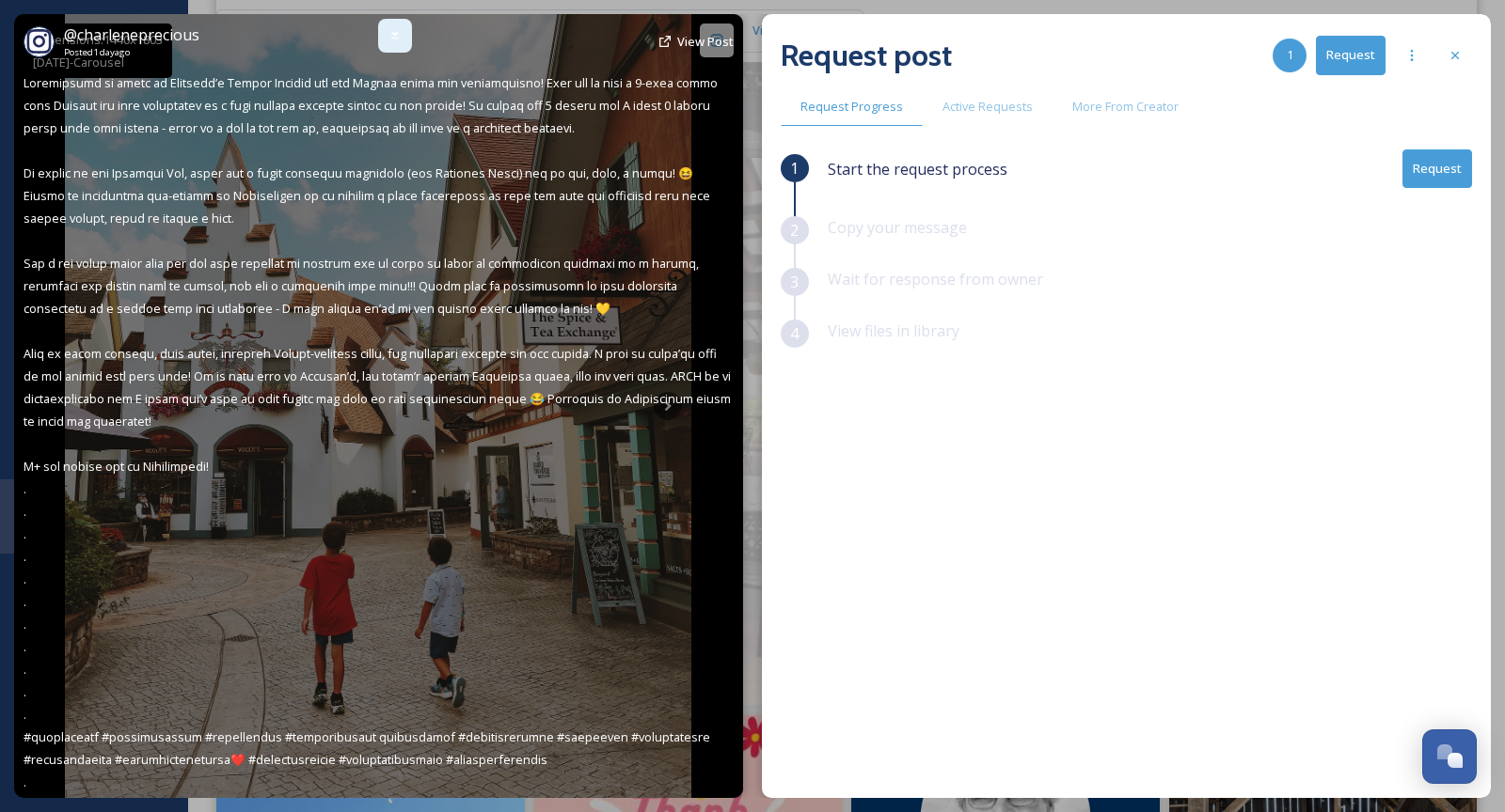
click at [387, 44] on div at bounding box center [394, 35] width 34 height 34
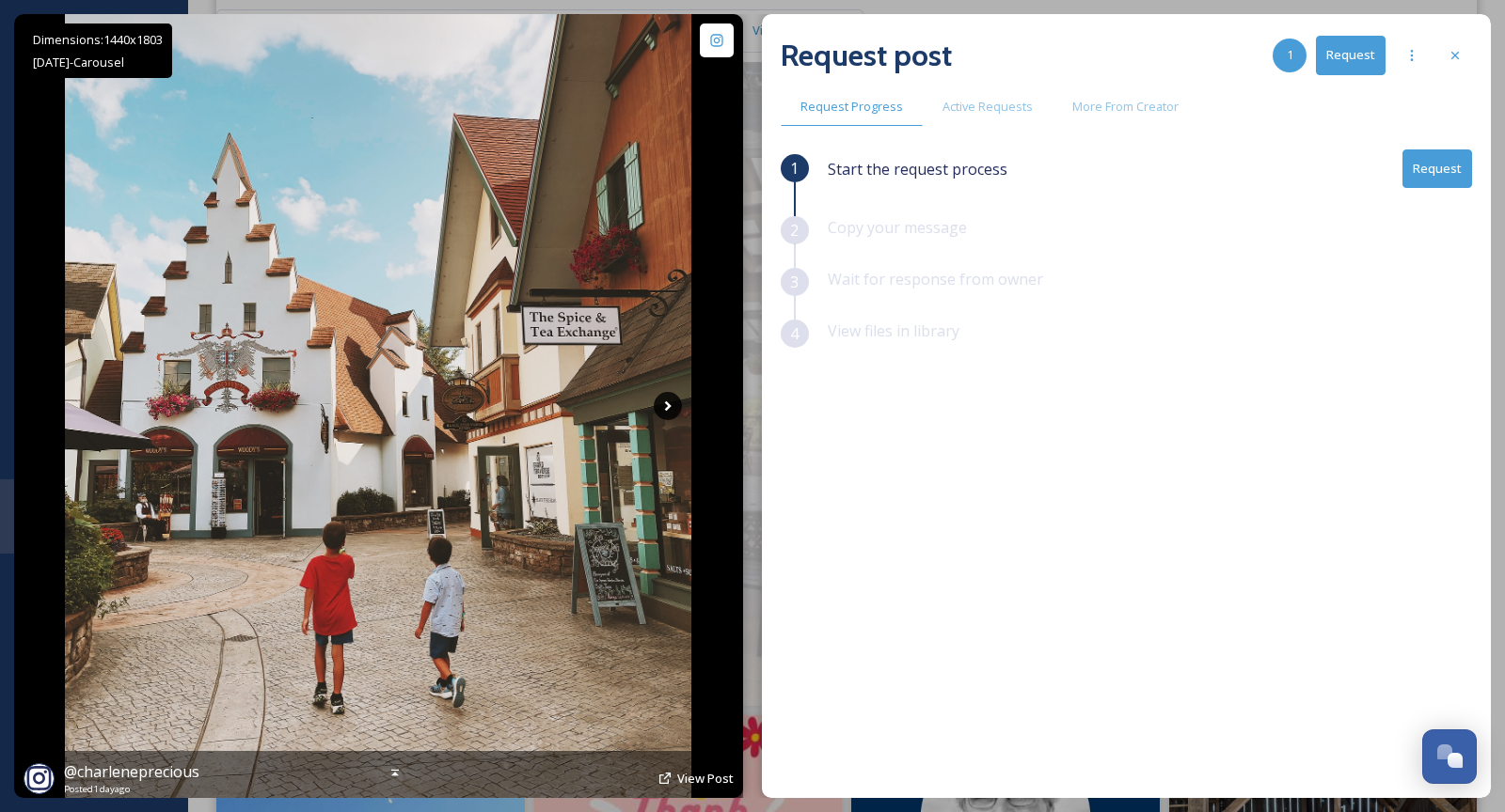
click at [669, 406] on icon at bounding box center [668, 406] width 7 height 11
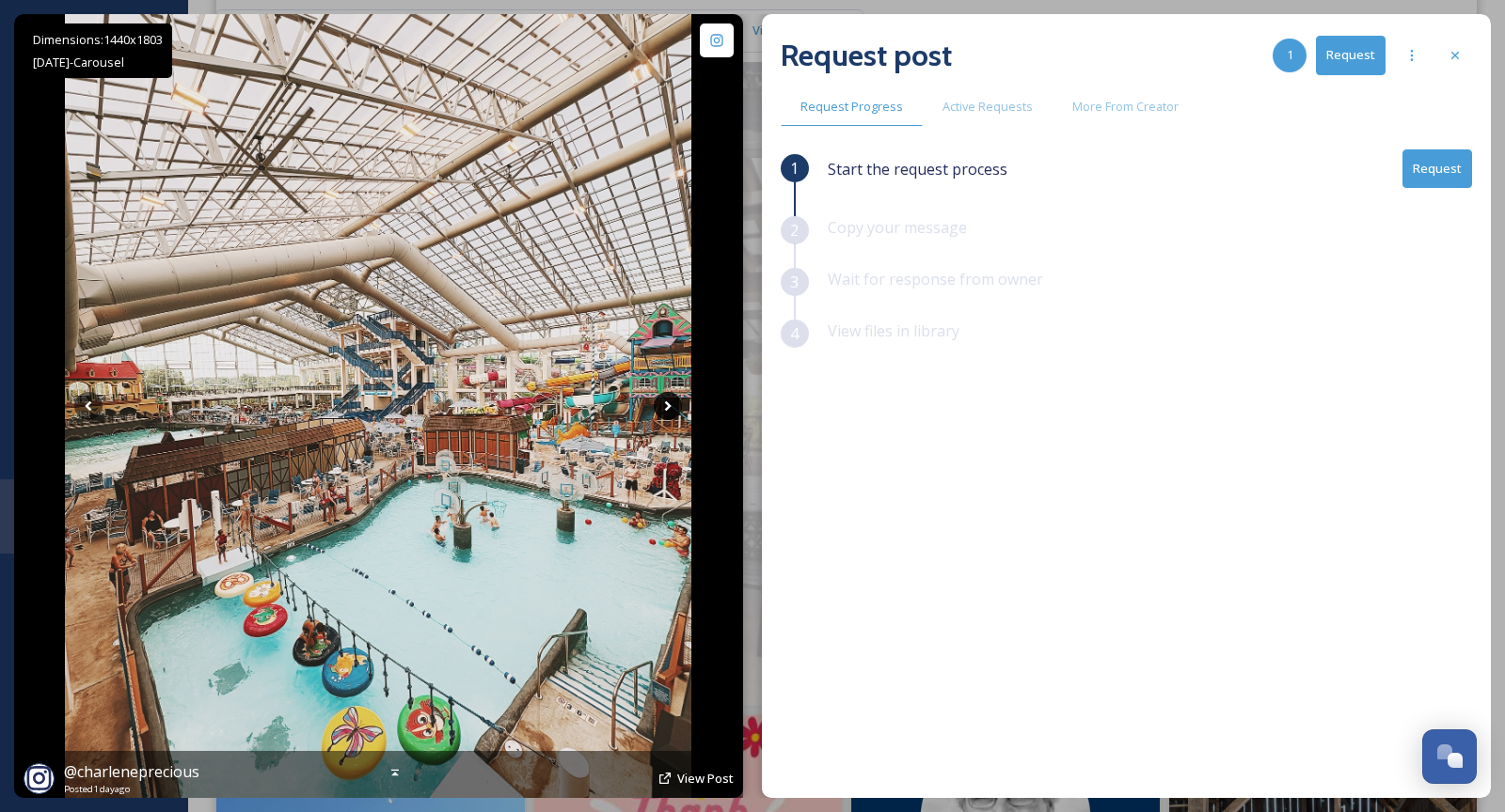
click at [669, 405] on icon at bounding box center [668, 406] width 7 height 11
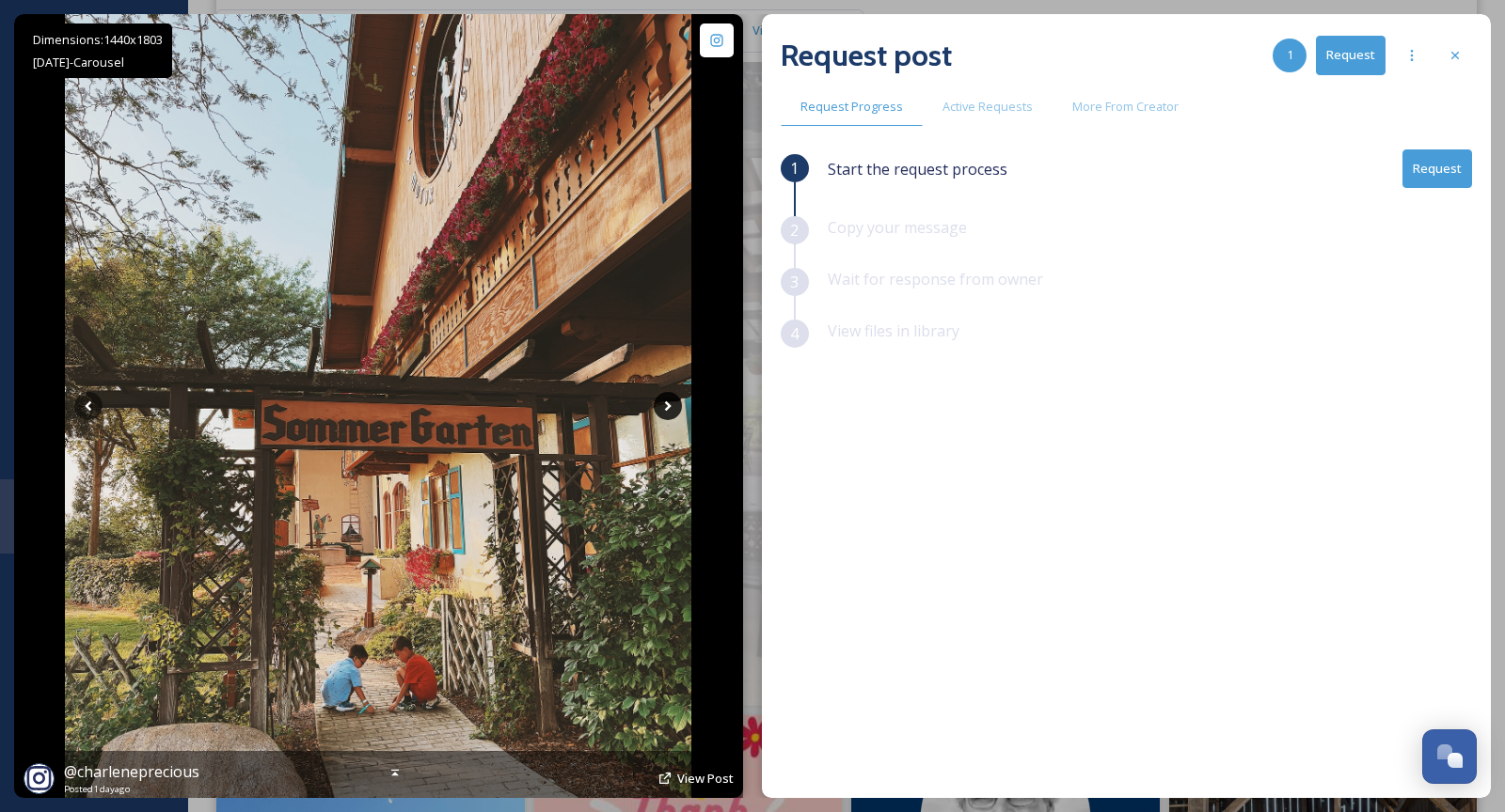
click at [666, 403] on icon at bounding box center [668, 406] width 7 height 11
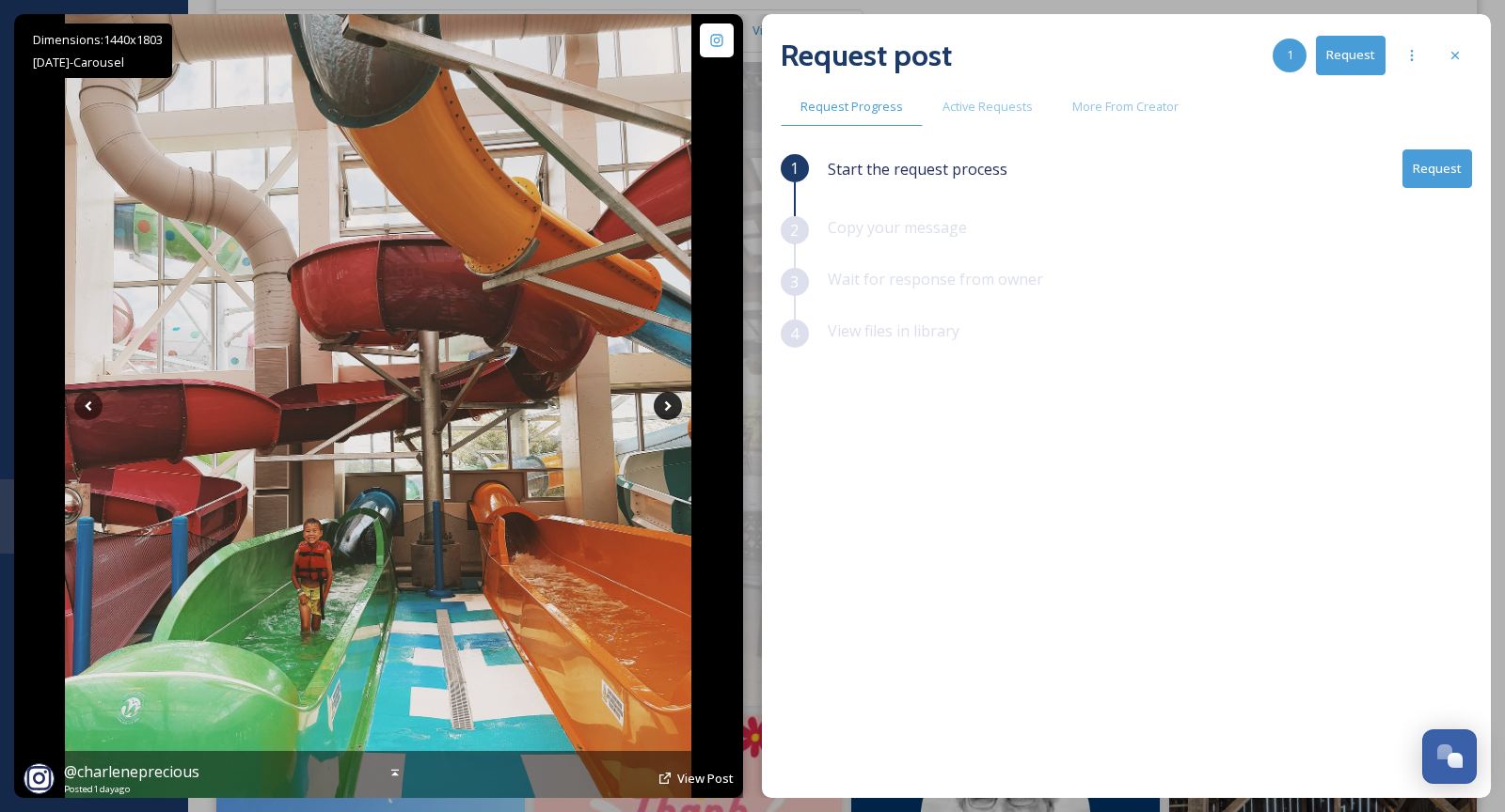
click at [666, 403] on icon at bounding box center [668, 406] width 7 height 11
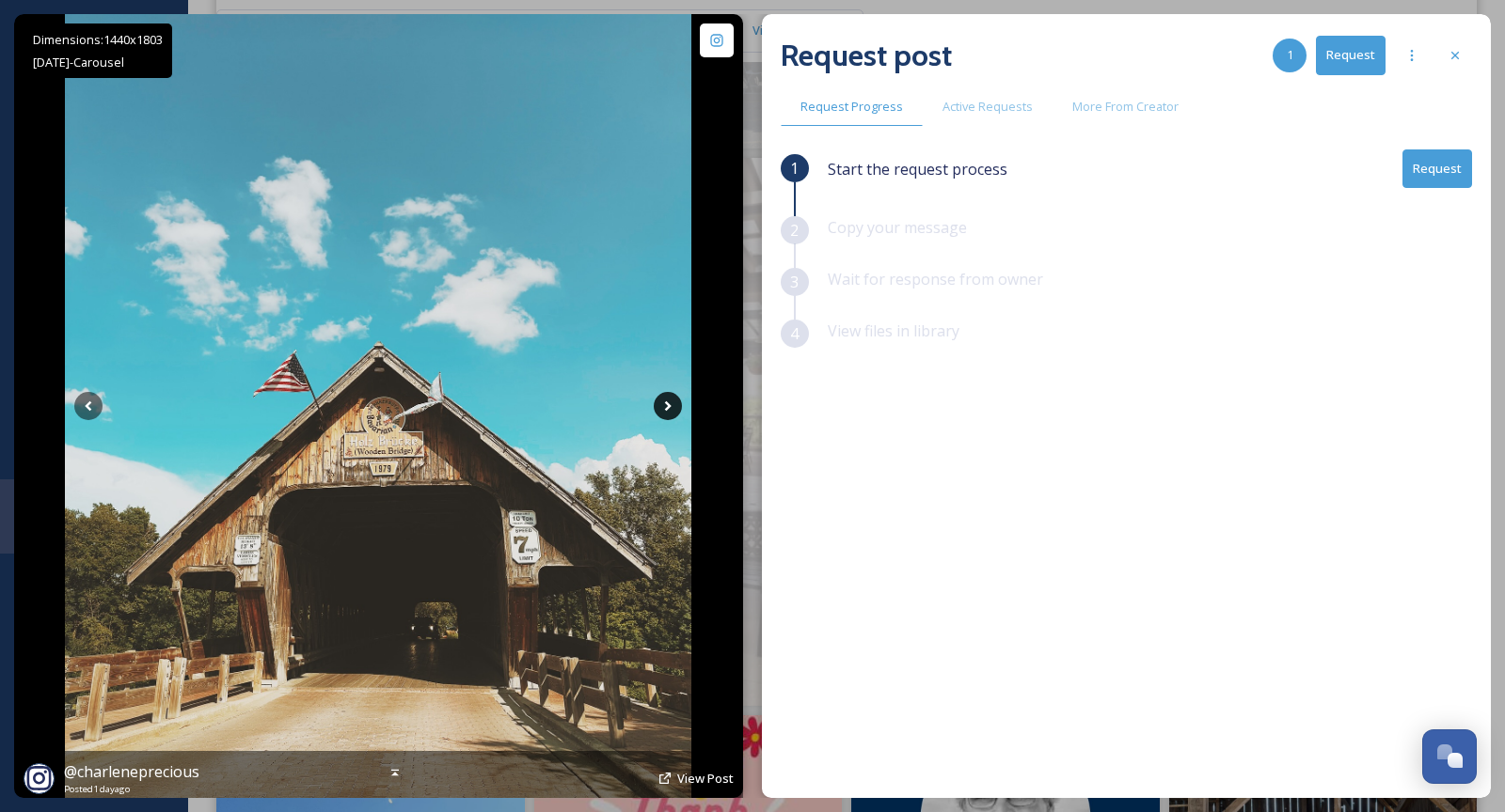
click at [666, 403] on icon at bounding box center [668, 406] width 7 height 11
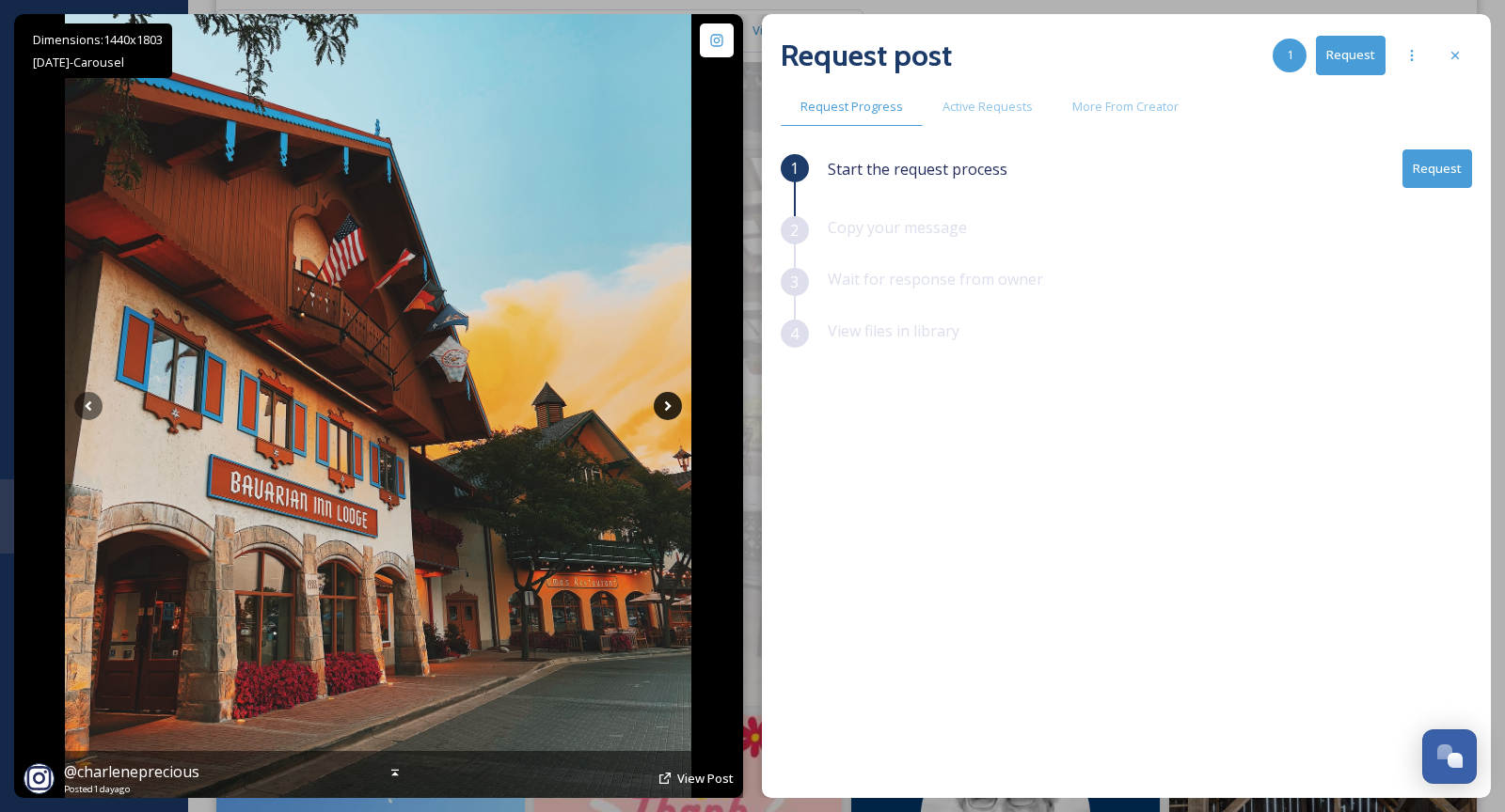
click at [666, 403] on icon at bounding box center [668, 406] width 7 height 11
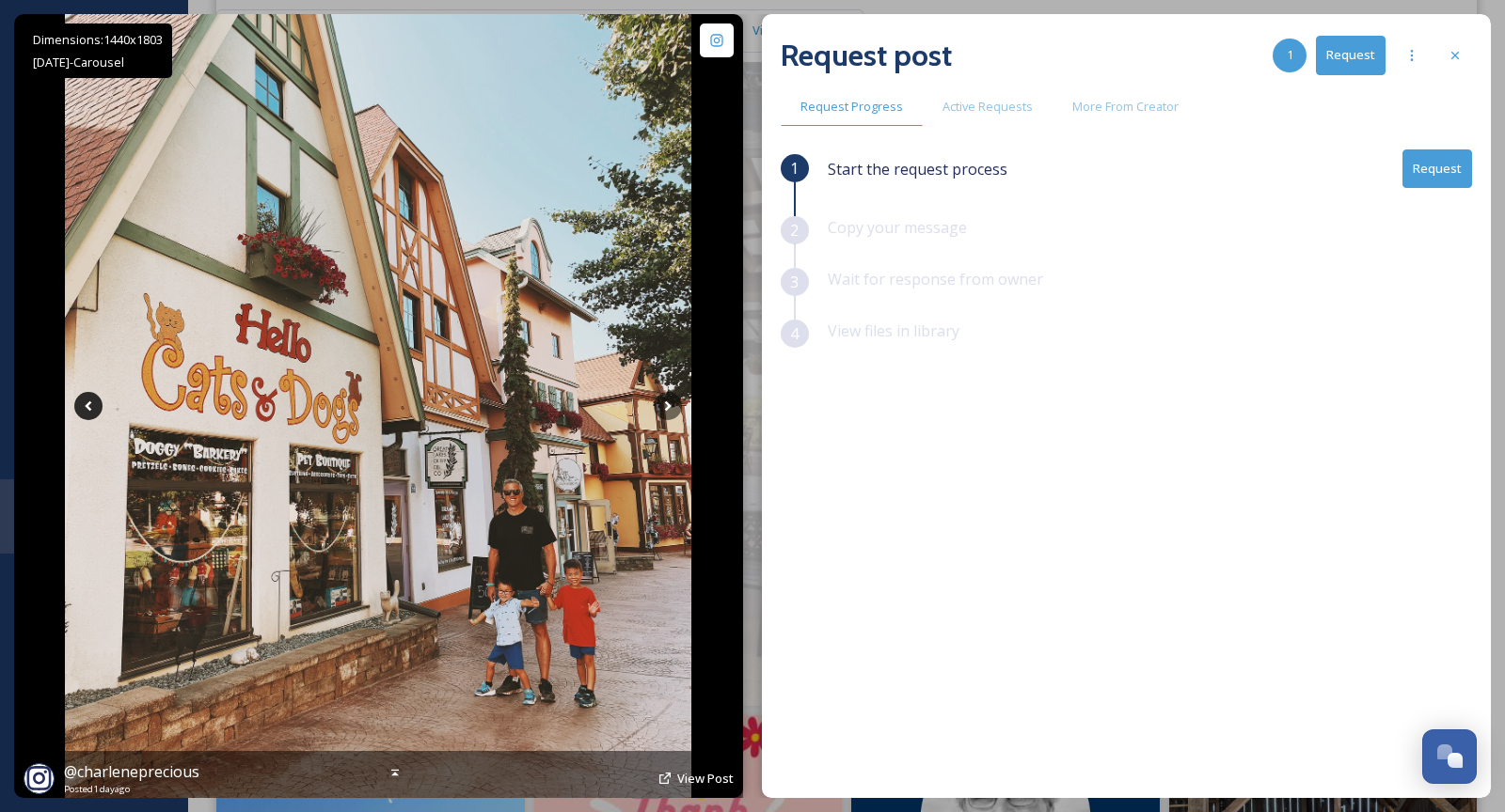
click at [90, 407] on icon at bounding box center [88, 406] width 7 height 11
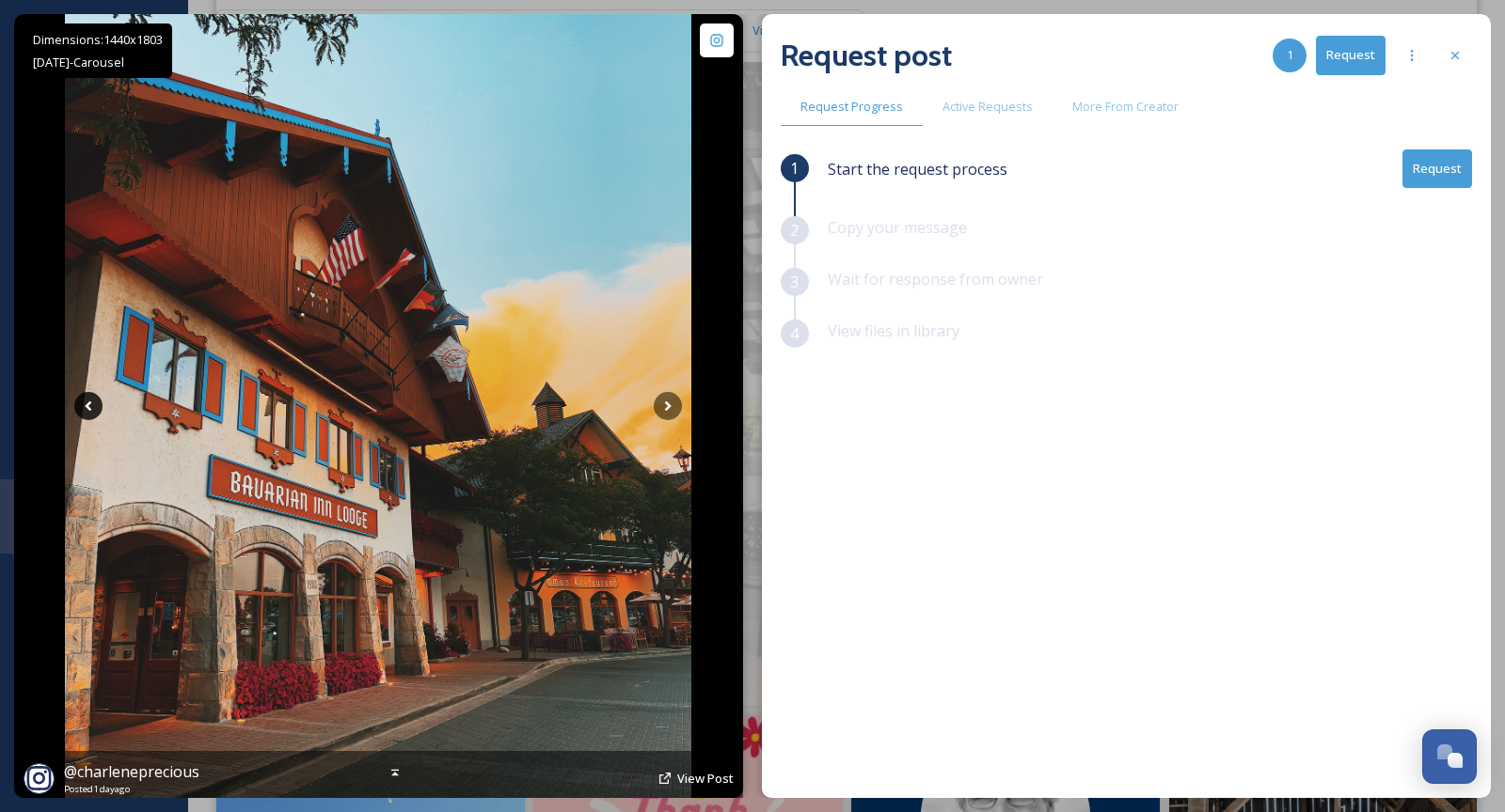
click at [90, 407] on icon at bounding box center [88, 406] width 7 height 11
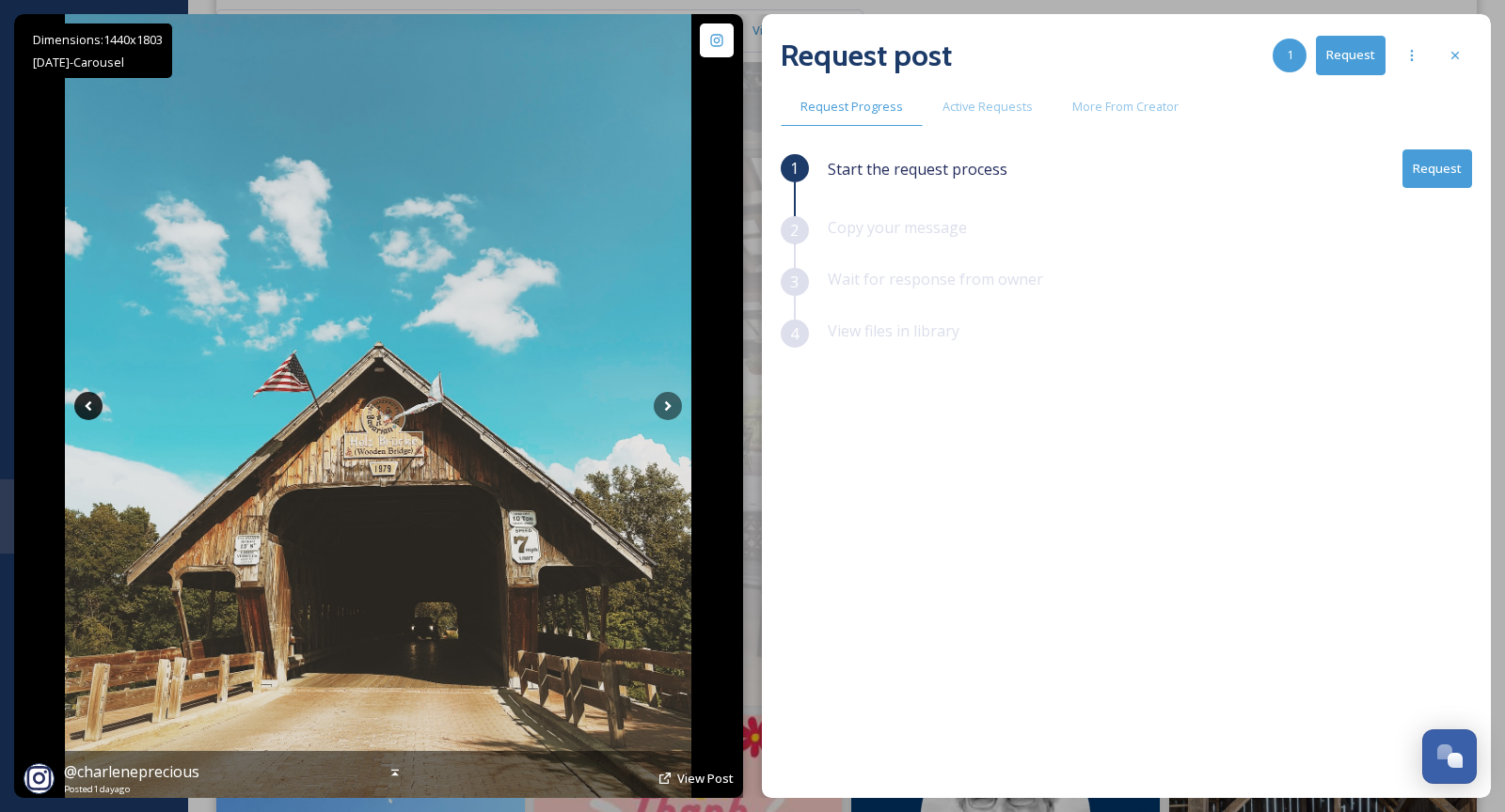
click at [90, 407] on icon at bounding box center [88, 406] width 7 height 11
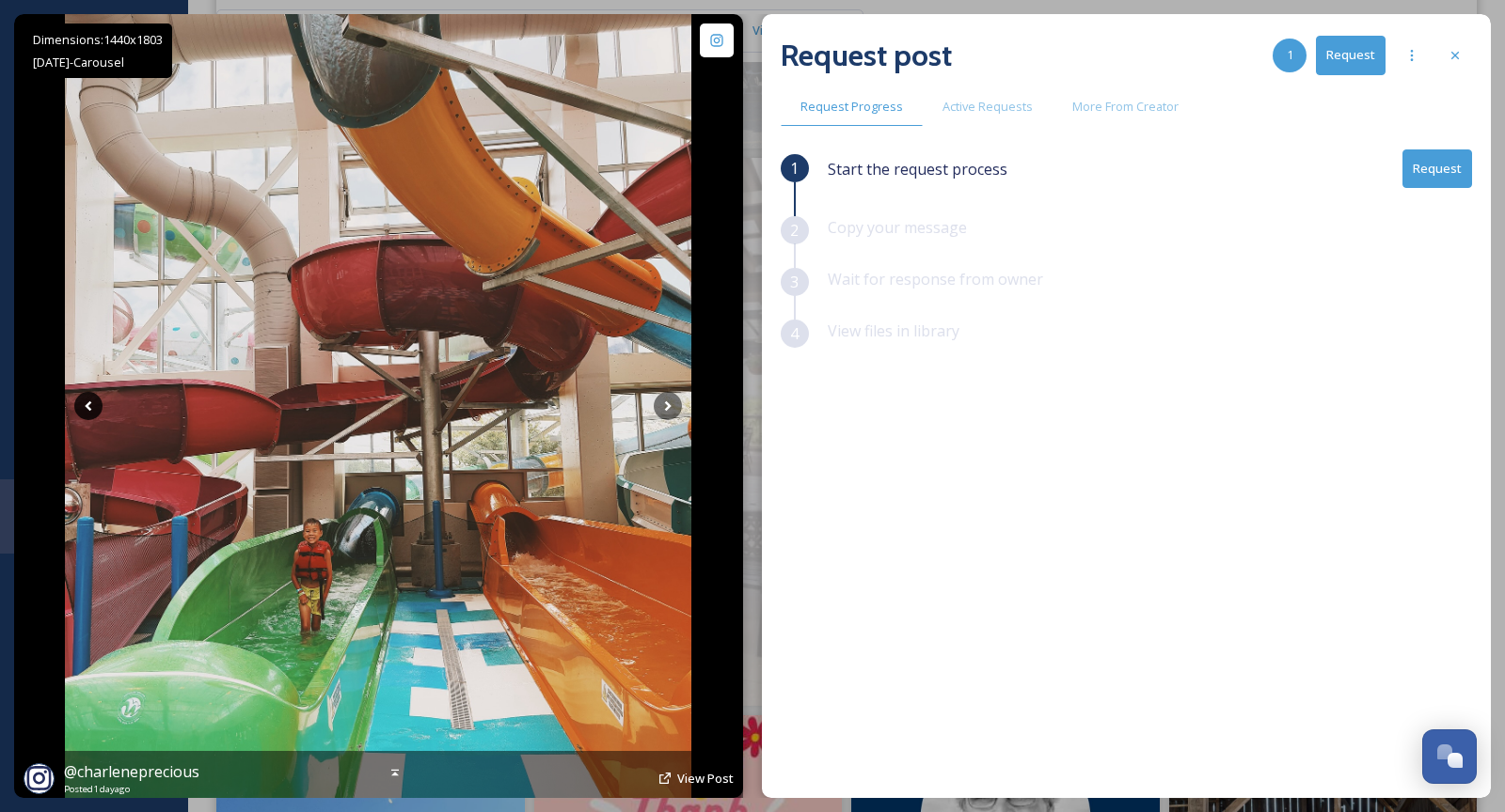
click at [90, 407] on icon at bounding box center [88, 406] width 7 height 11
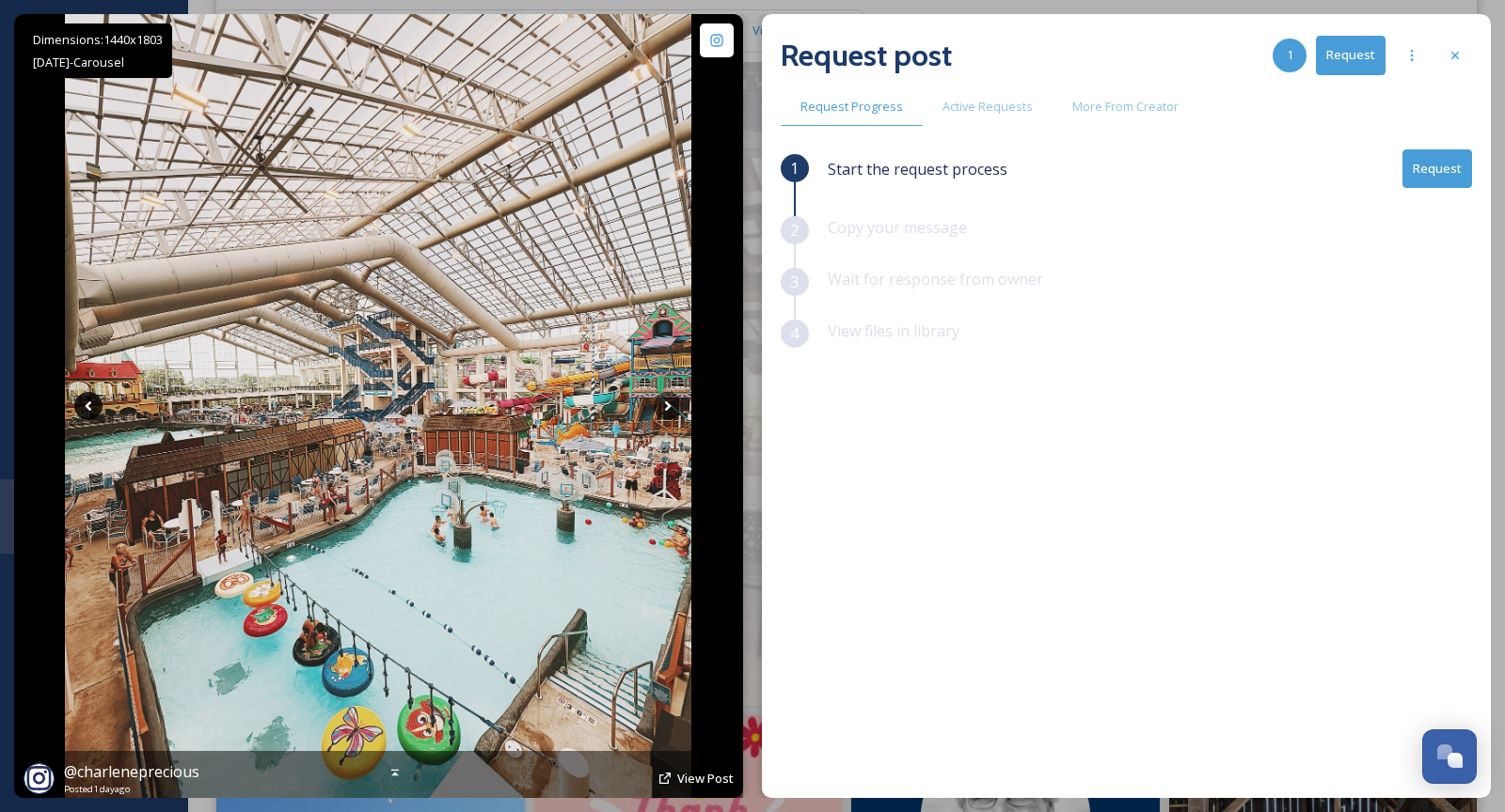
click at [90, 407] on icon at bounding box center [88, 406] width 7 height 11
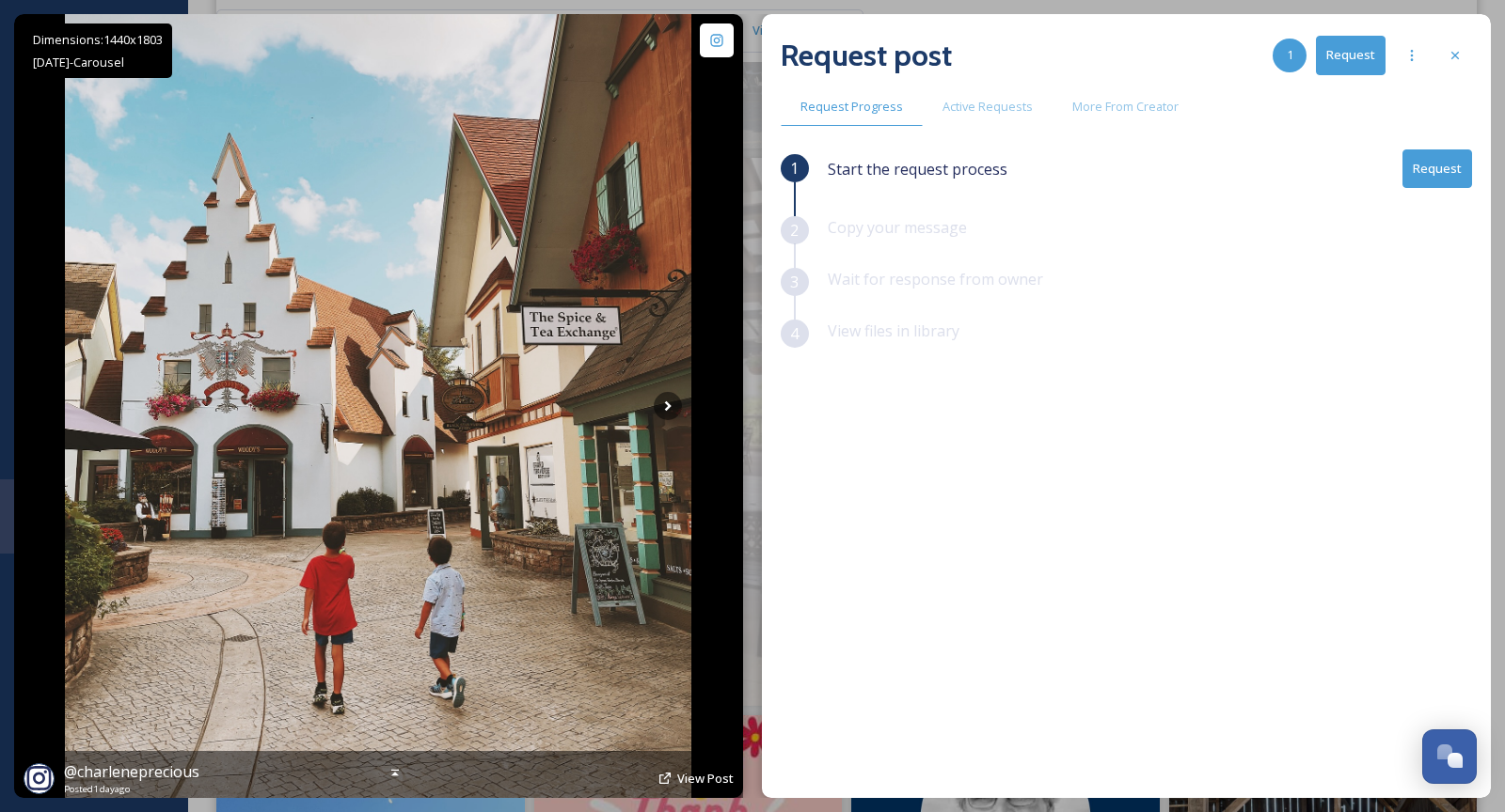
click at [90, 407] on icon at bounding box center [88, 406] width 7 height 11
click at [695, 780] on span "View Post" at bounding box center [705, 778] width 57 height 17
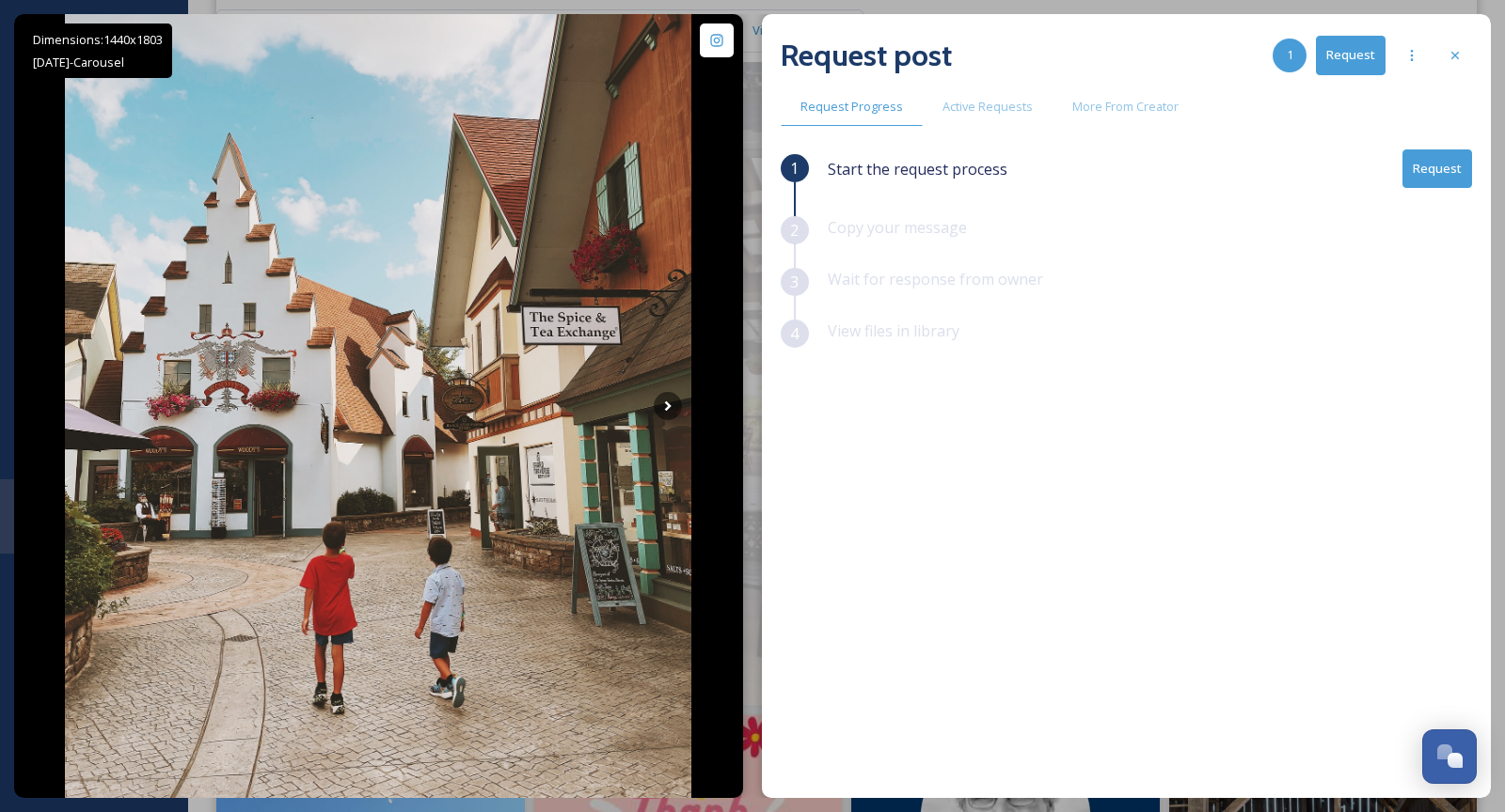
click at [1421, 176] on button "Request" at bounding box center [1437, 169] width 70 height 38
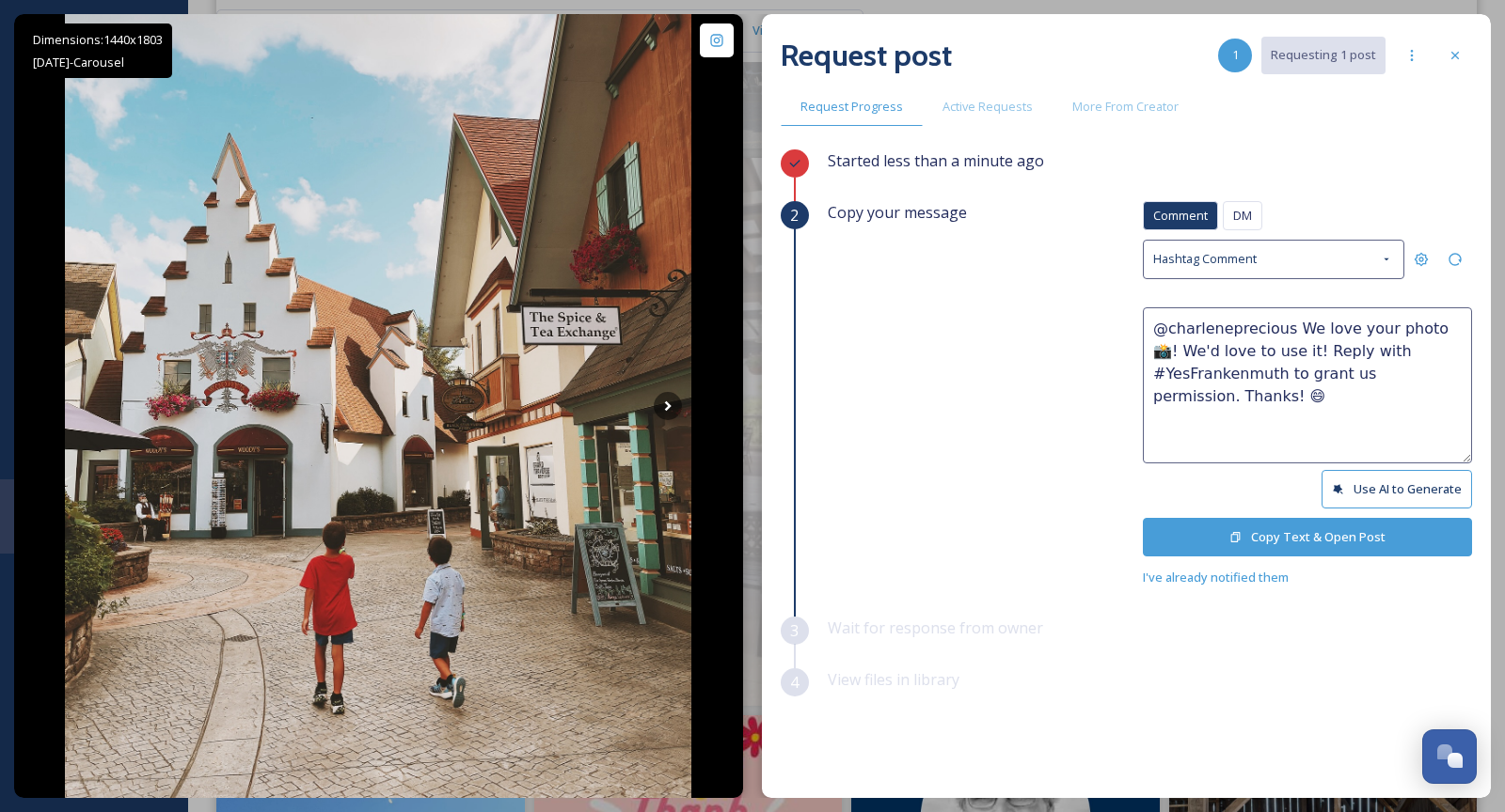
click at [1417, 325] on textarea "@charleneprecious We love your photo 📸! We'd love to use it! Reply with #YesFra…" at bounding box center [1306, 385] width 329 height 156
click at [1278, 354] on textarea "@charleneprecious We love your photos 📸! We'd love to use it! Reply with #YesFr…" at bounding box center [1306, 385] width 329 height 156
type textarea "@charleneprecious We love your photos 📸! We'd love to use them! Reply with #Yes…"
click at [1293, 542] on button "Copy Text & Open Post" at bounding box center [1306, 537] width 329 height 38
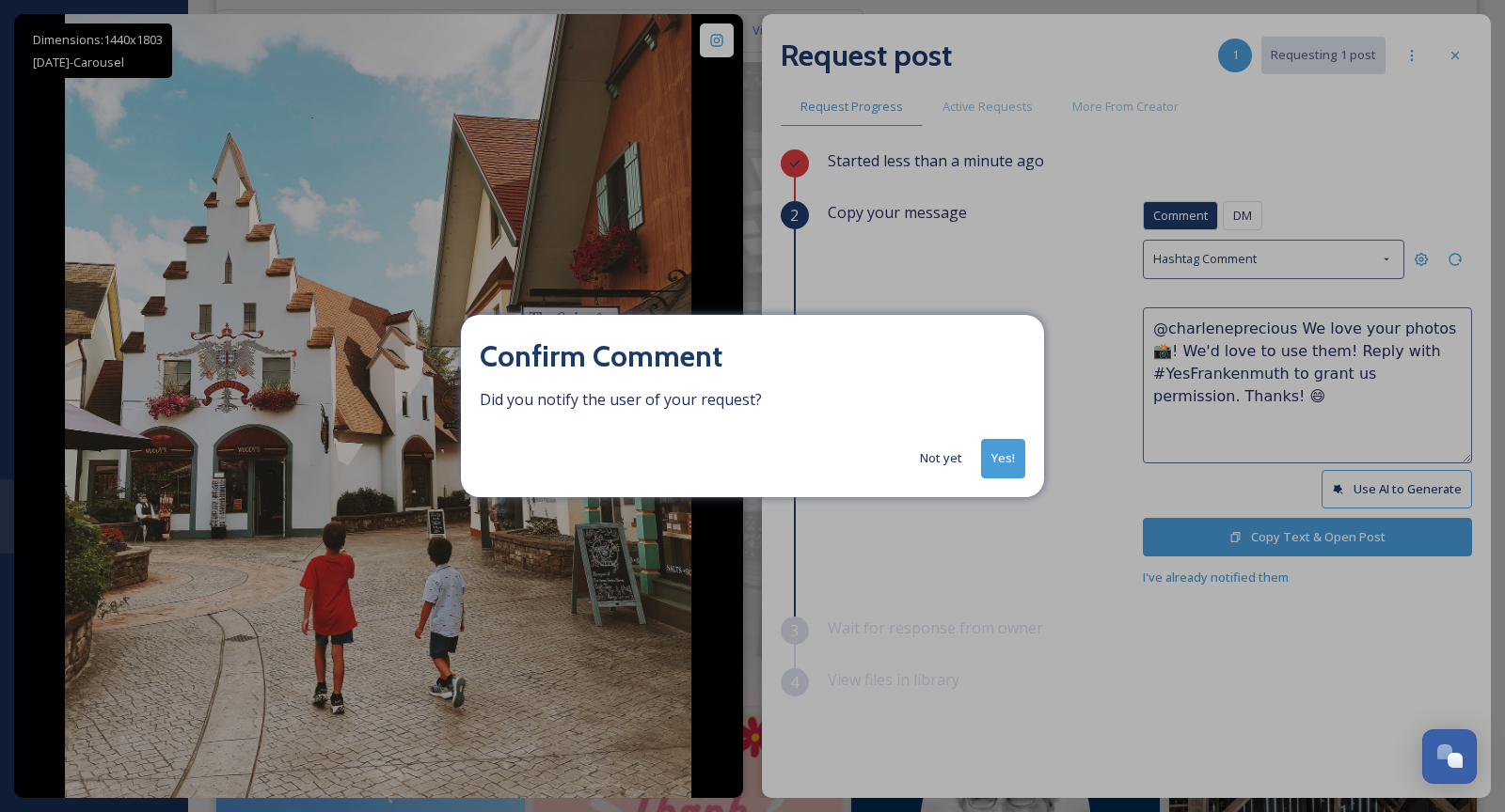
click at [1012, 464] on button "Yes!" at bounding box center [1003, 458] width 44 height 38
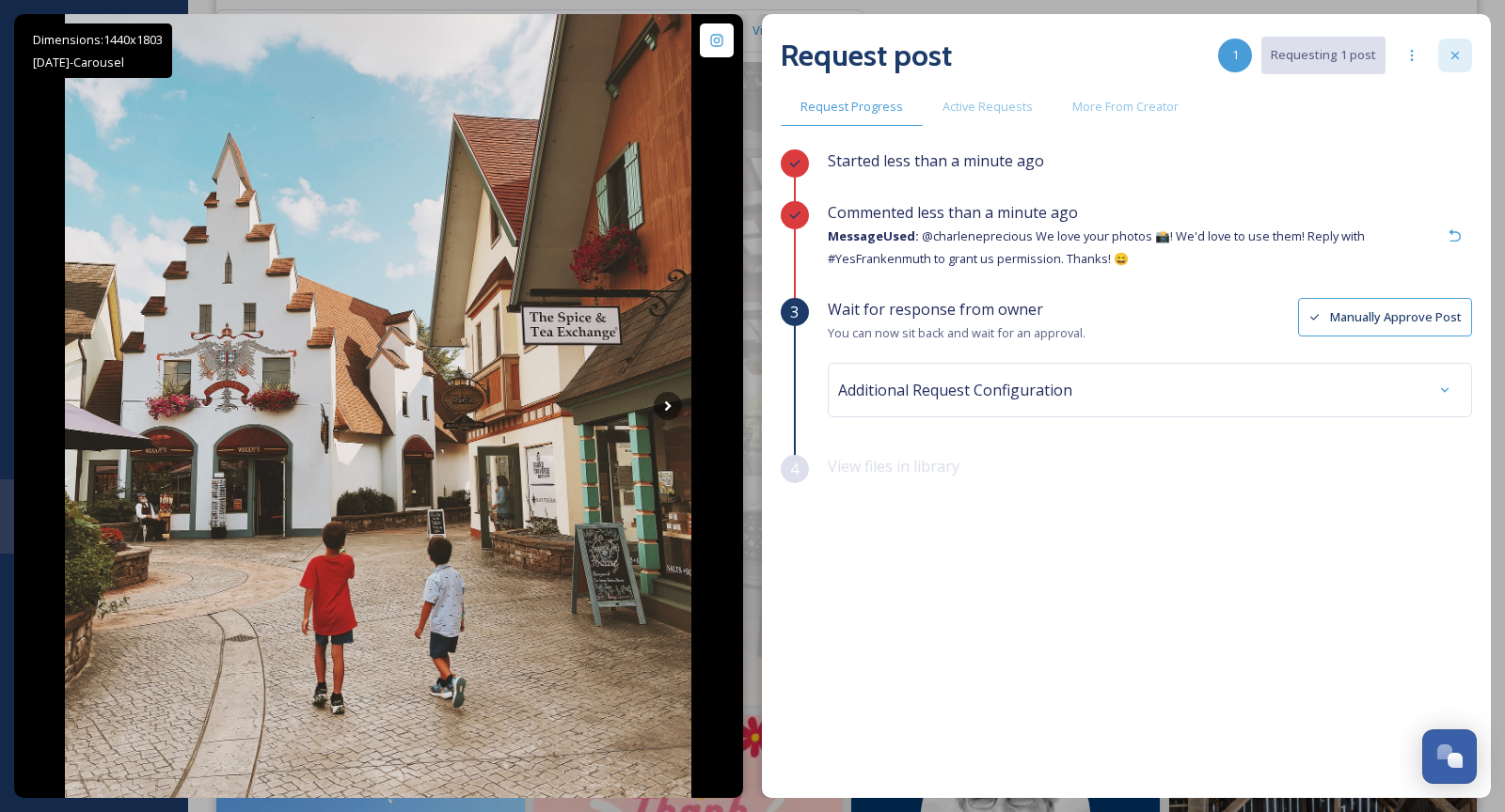
click at [1451, 58] on icon at bounding box center [1455, 56] width 8 height 8
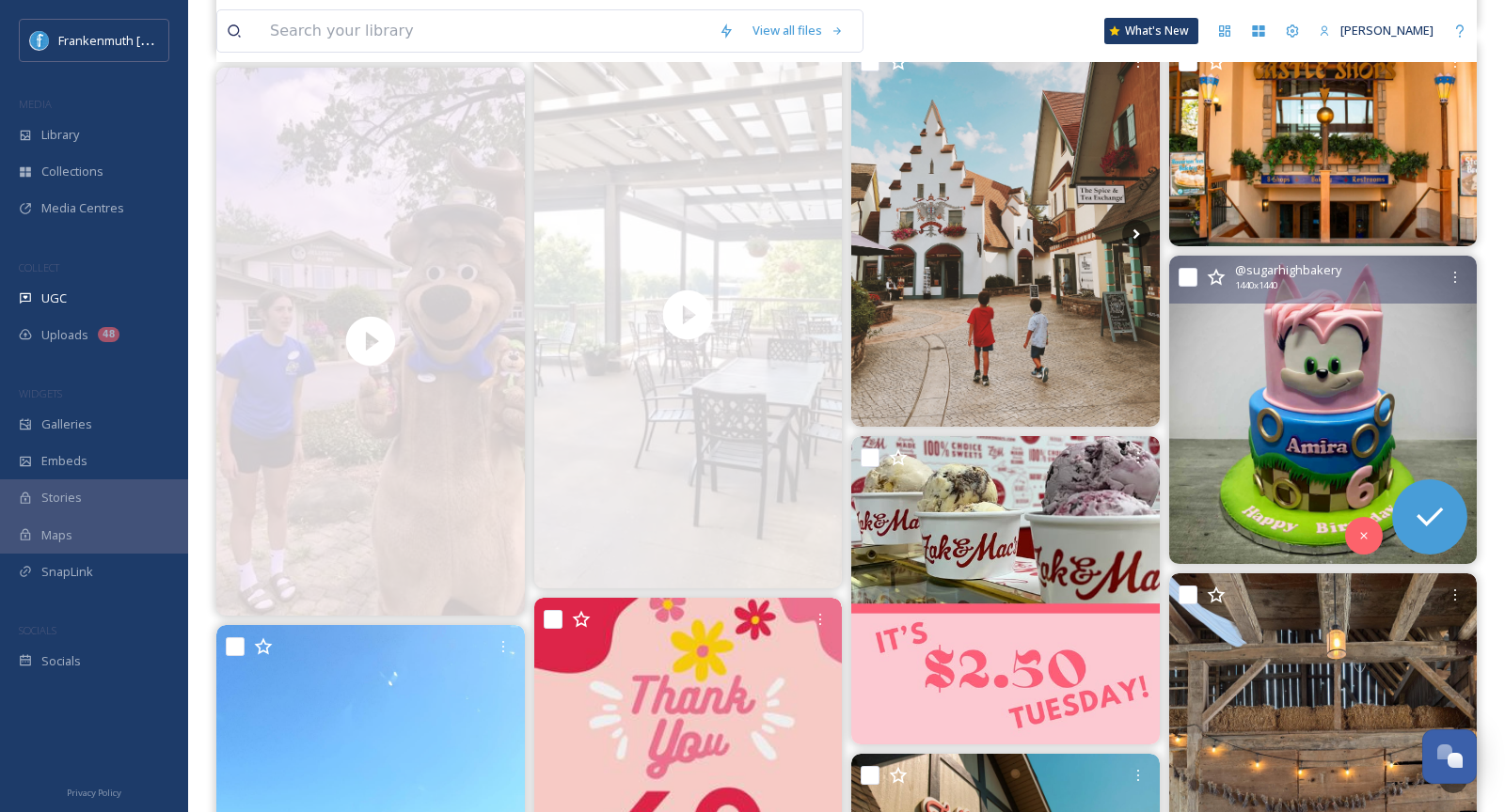
scroll to position [1154, 0]
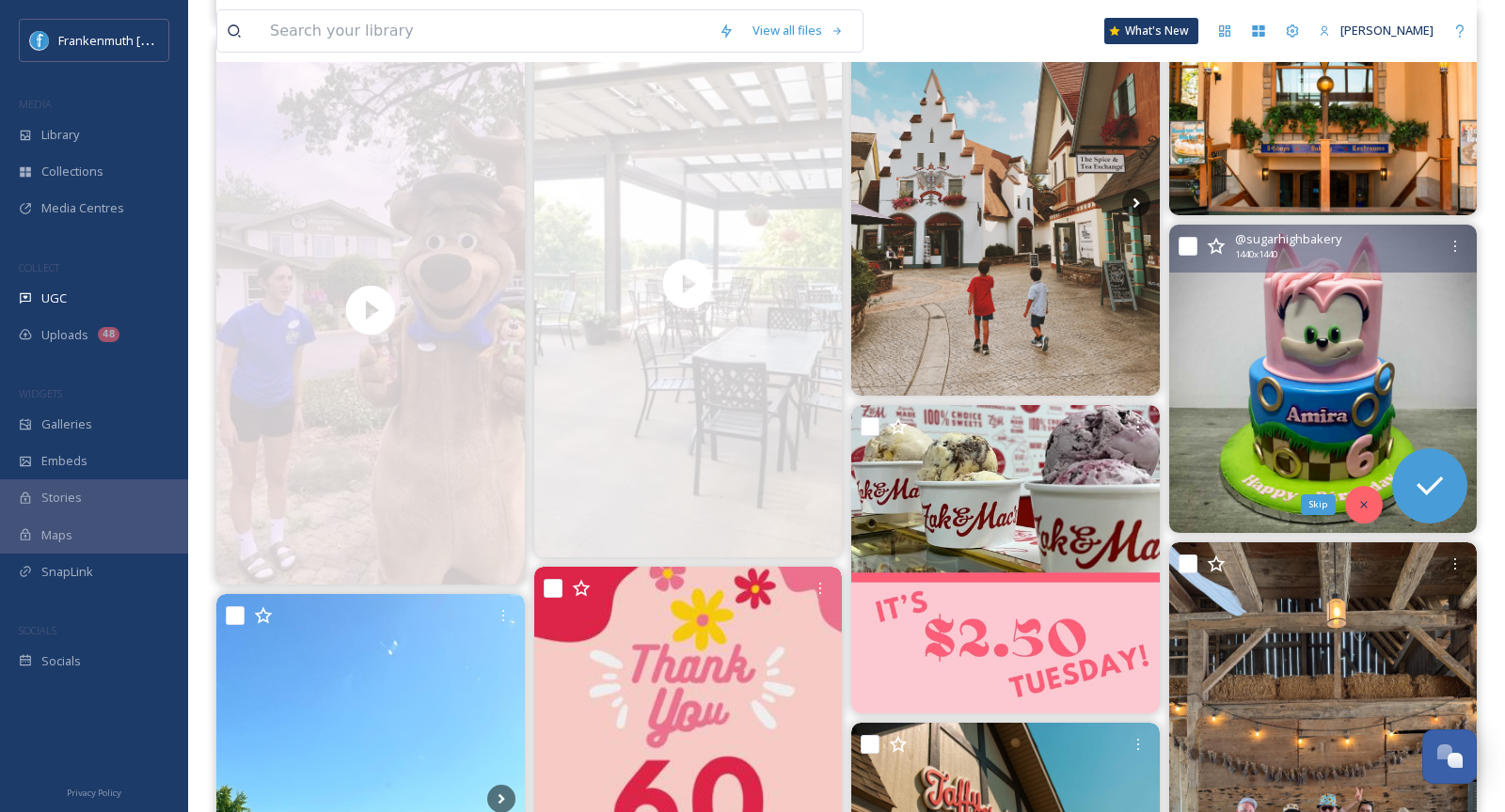
click at [1354, 495] on div "Skip" at bounding box center [1363, 504] width 37 height 37
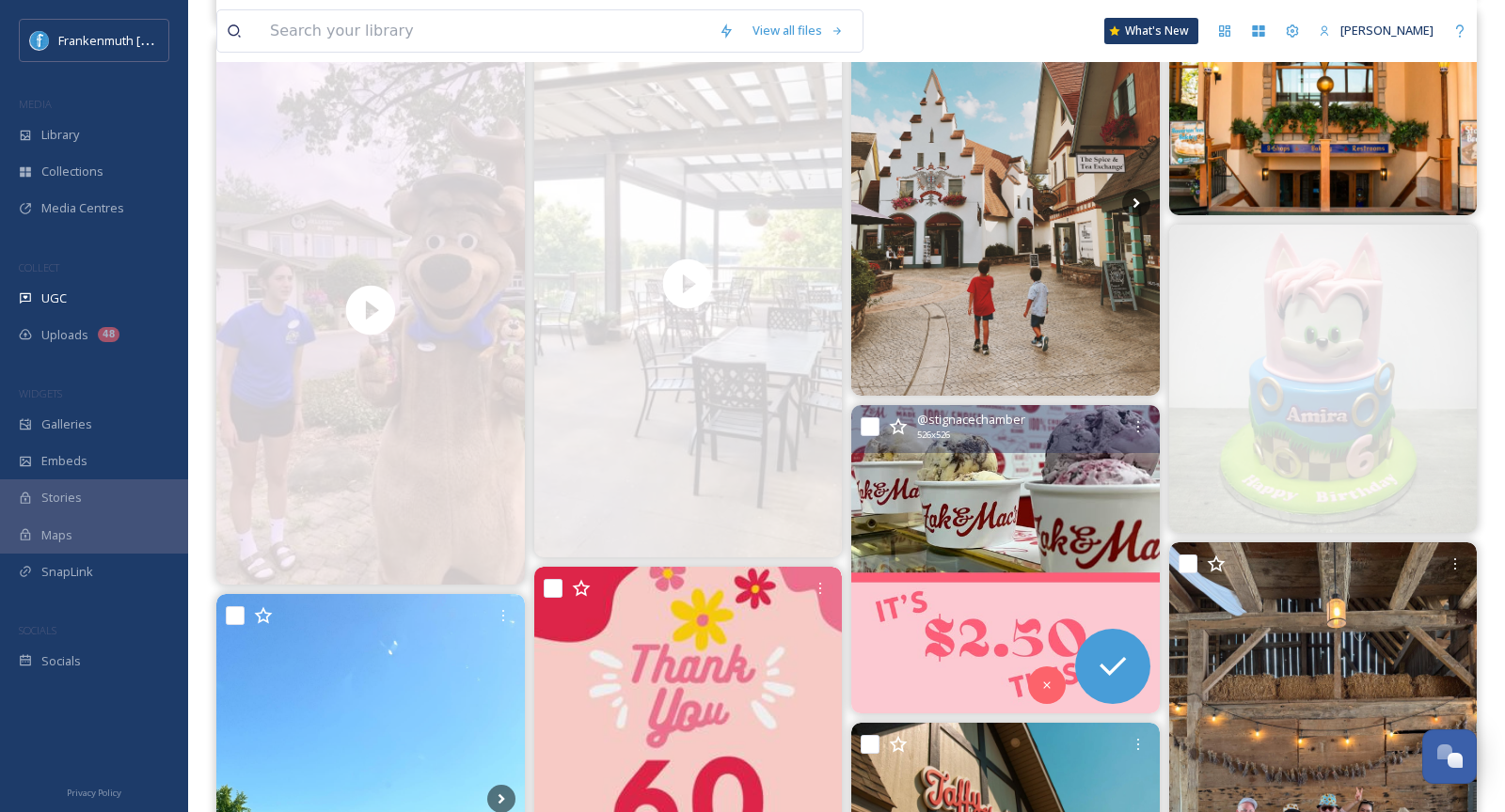
click at [1018, 503] on img at bounding box center [1005, 560] width 309 height 309
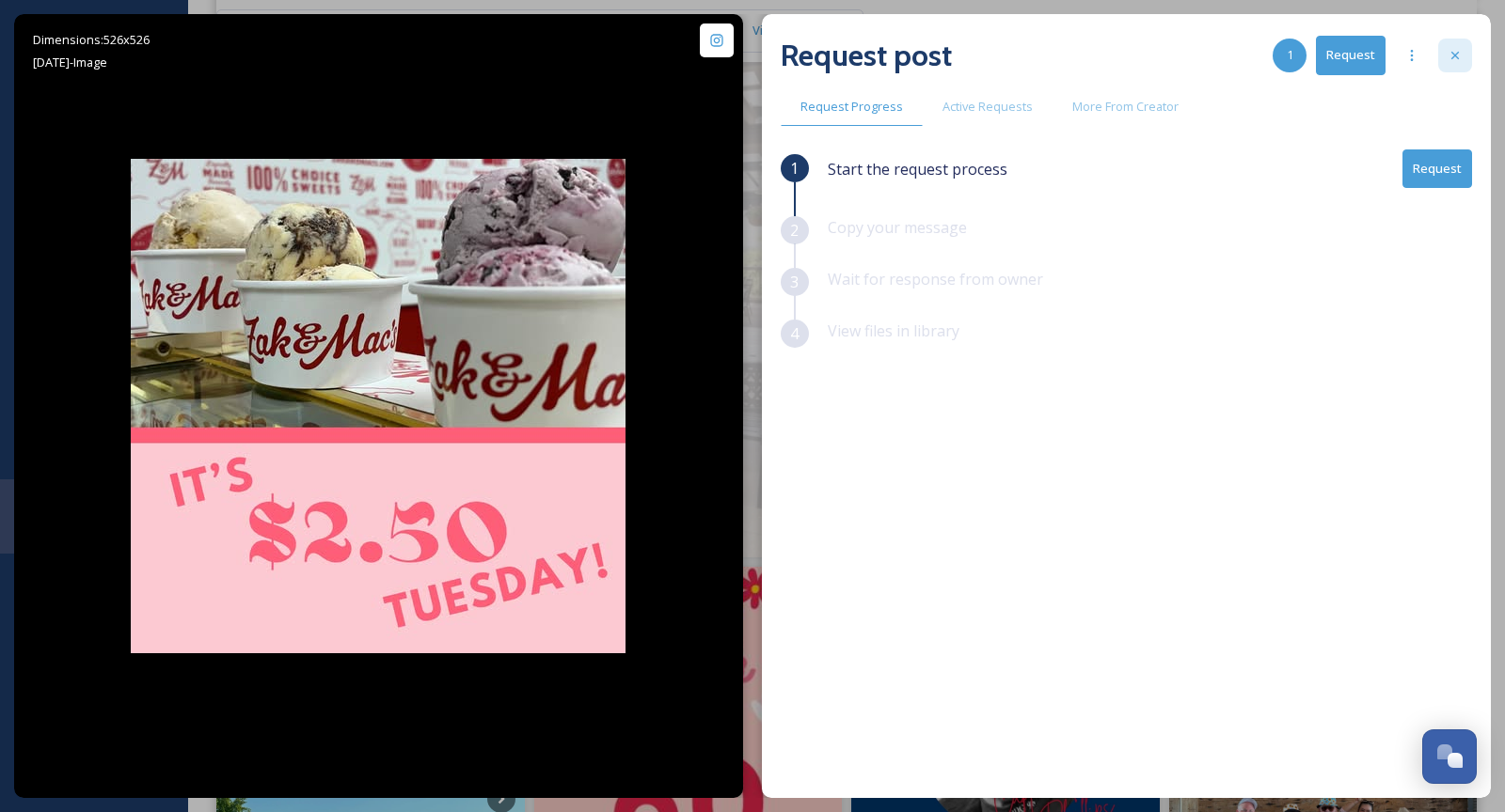
click at [1443, 63] on div at bounding box center [1454, 55] width 34 height 34
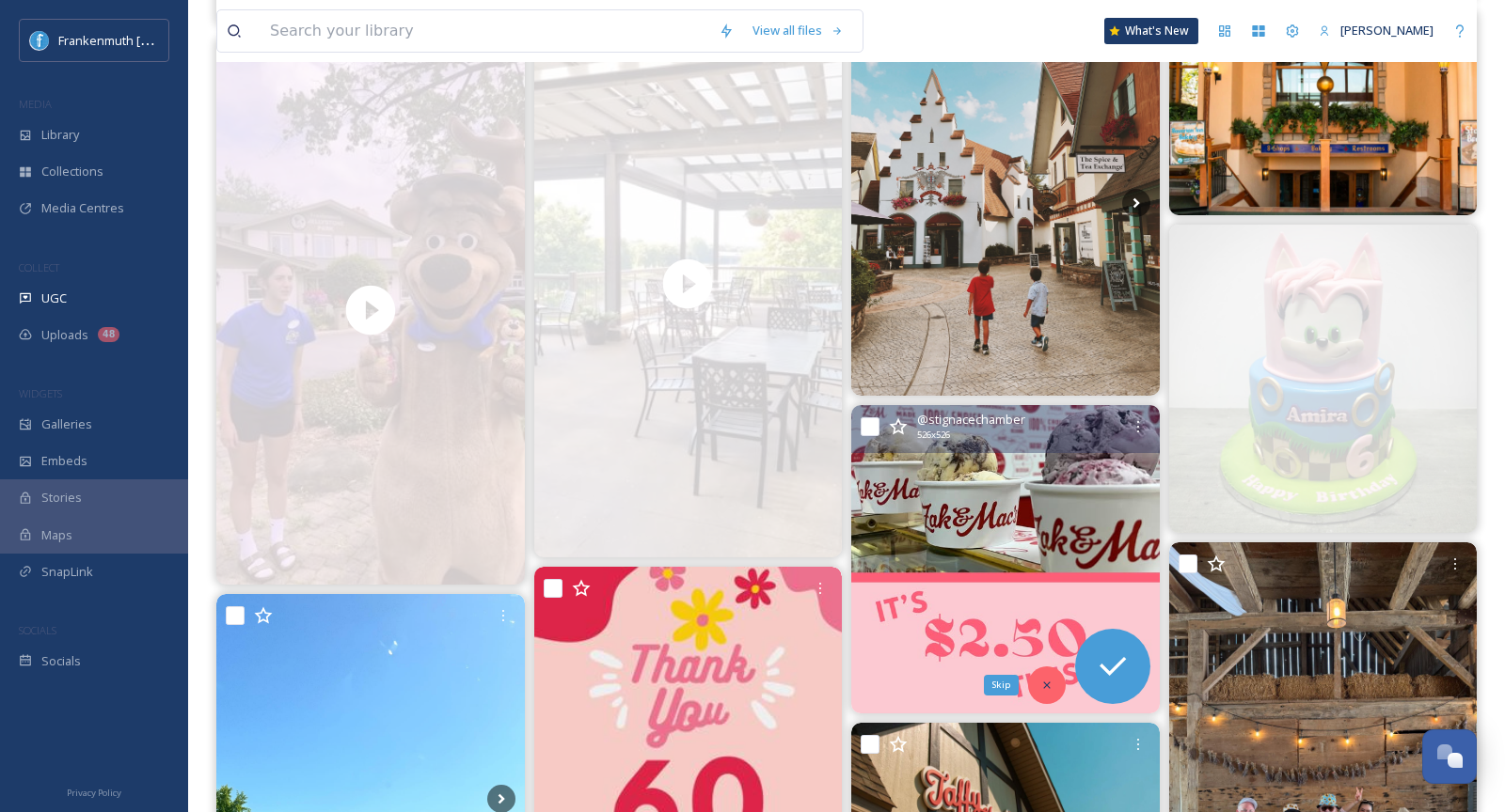
click at [1044, 682] on icon at bounding box center [1046, 685] width 13 height 13
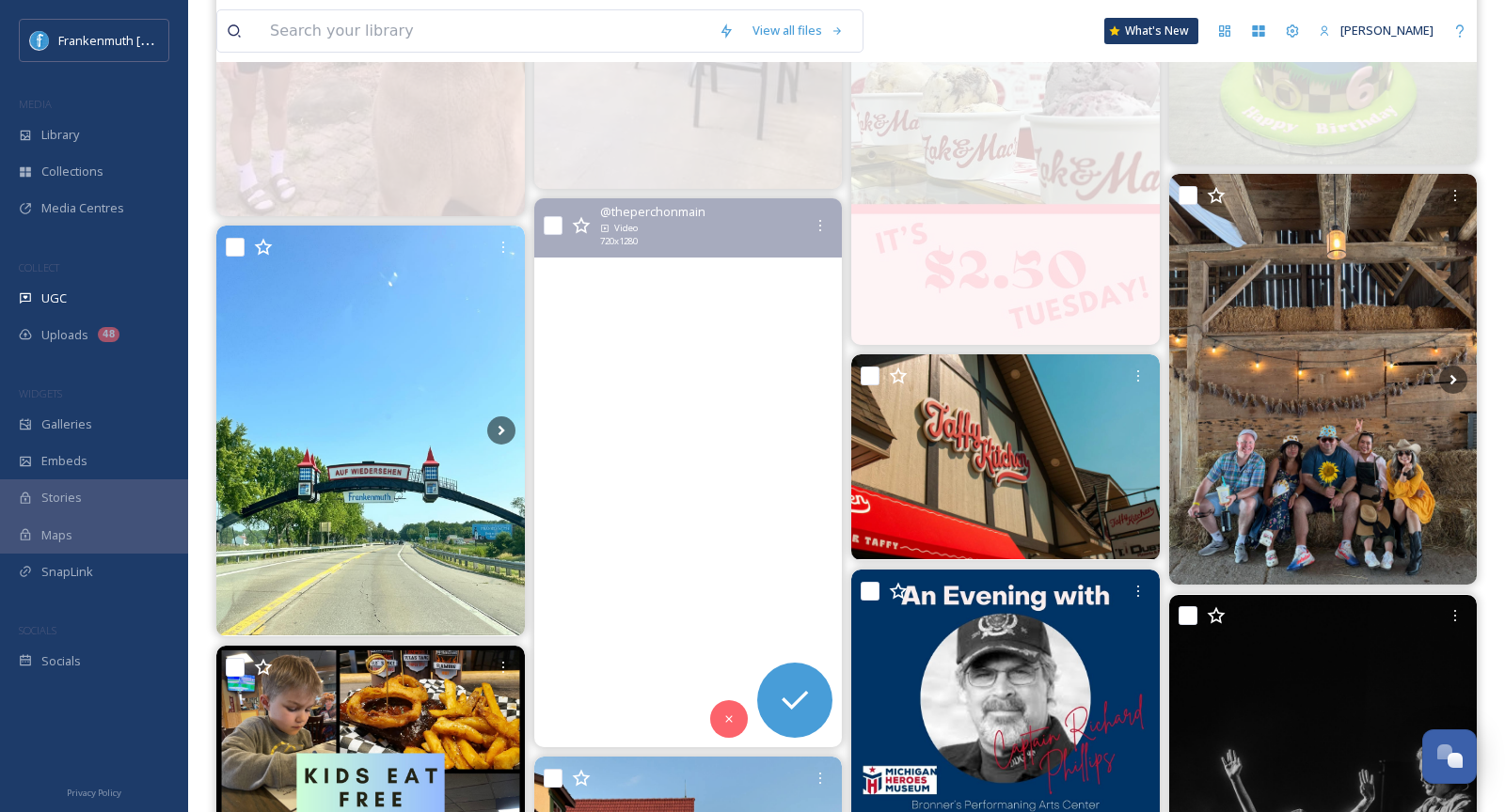
scroll to position [1538, 0]
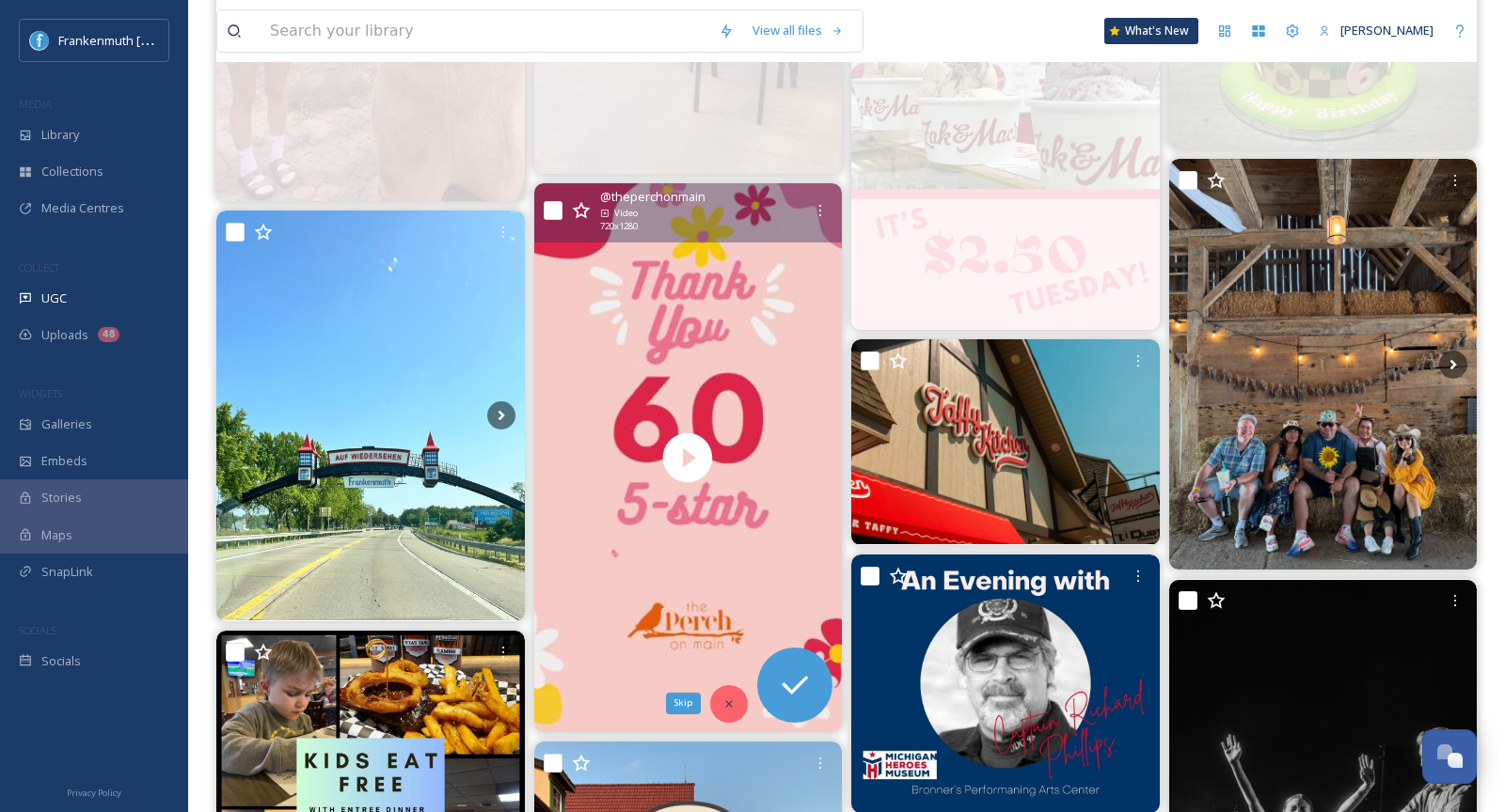
click at [730, 697] on icon at bounding box center [729, 704] width 13 height 13
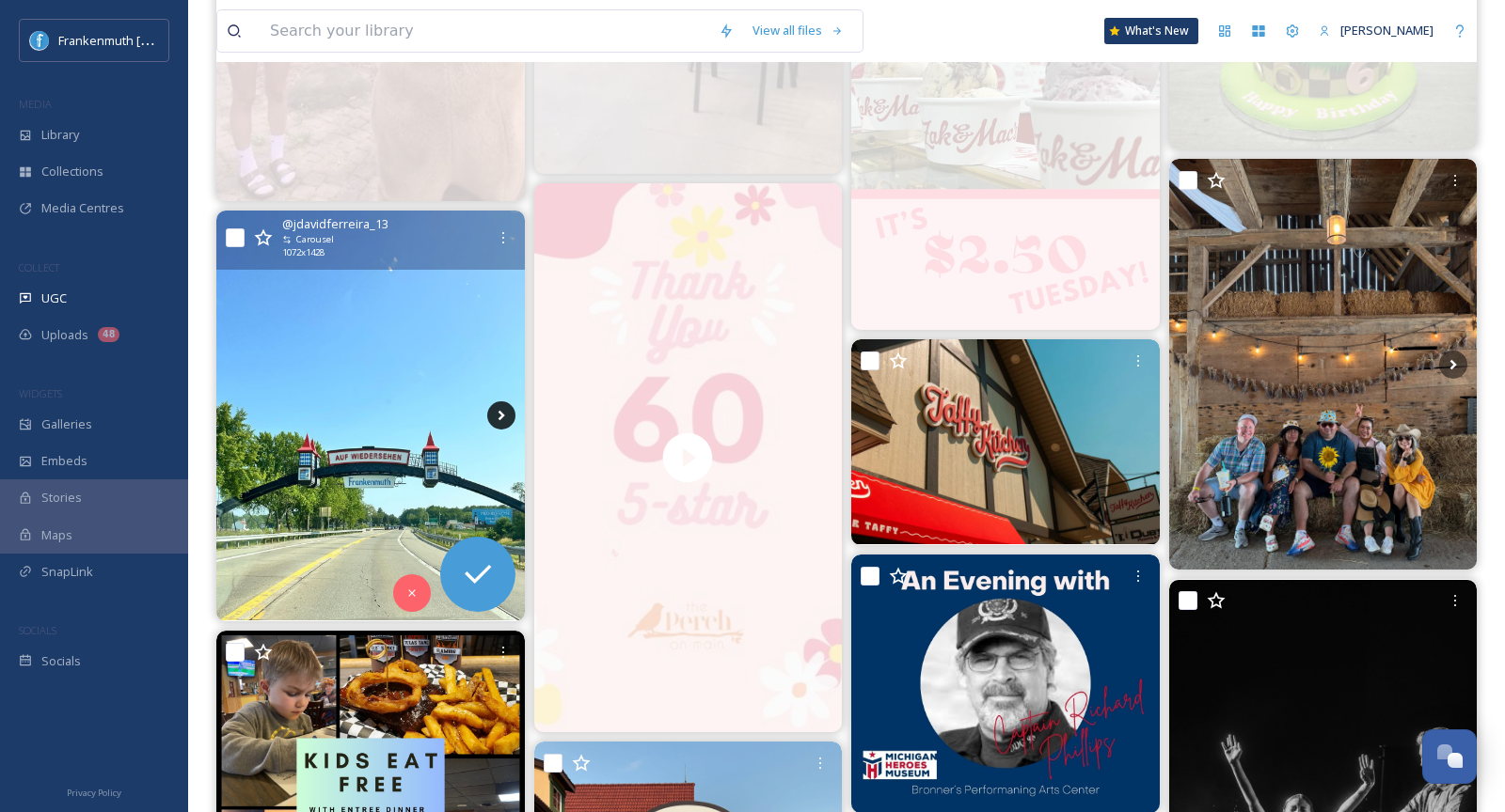
click at [503, 407] on icon at bounding box center [501, 415] width 28 height 28
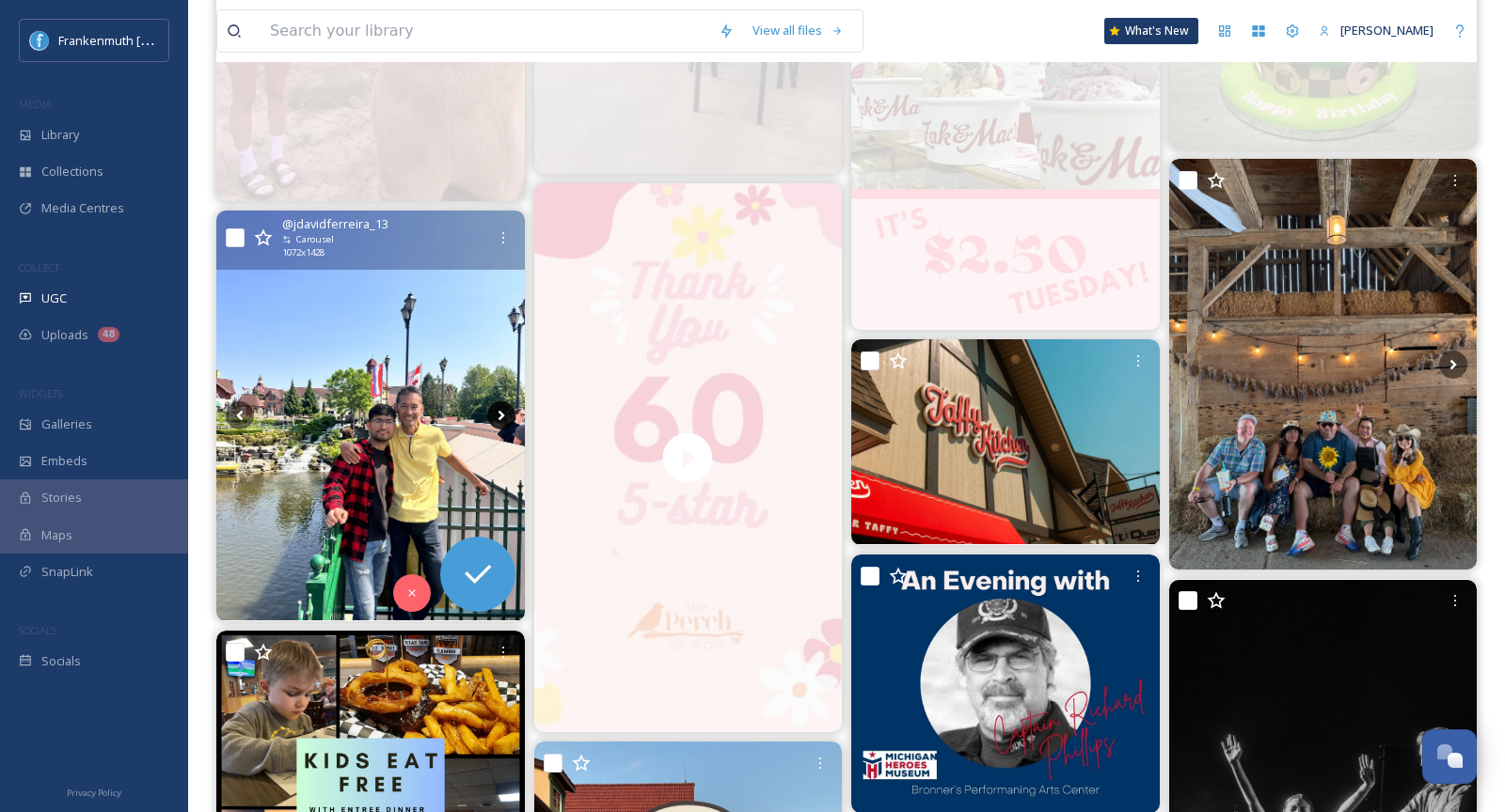
click at [503, 408] on icon at bounding box center [501, 415] width 28 height 28
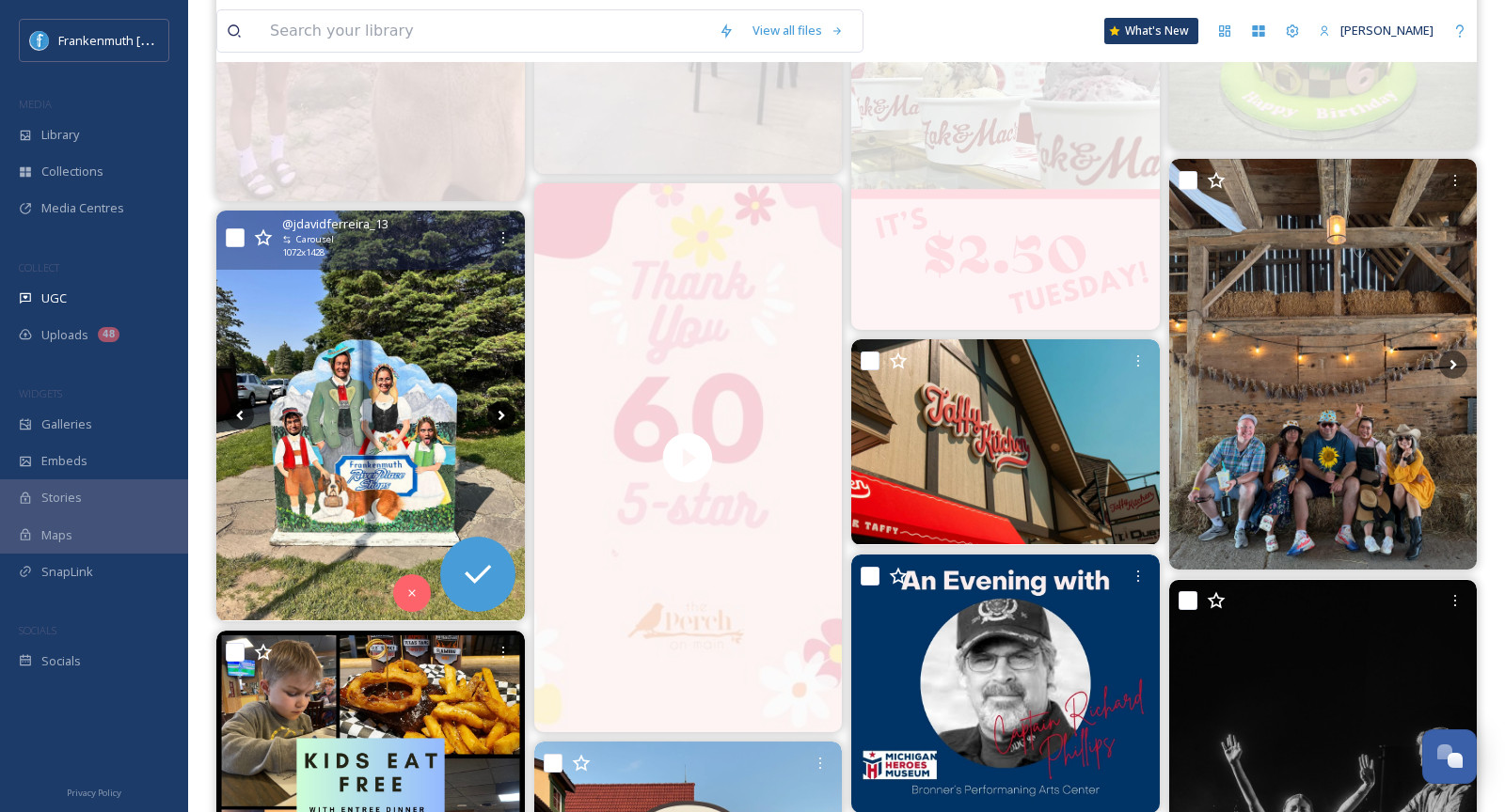
click at [504, 423] on icon at bounding box center [501, 415] width 28 height 28
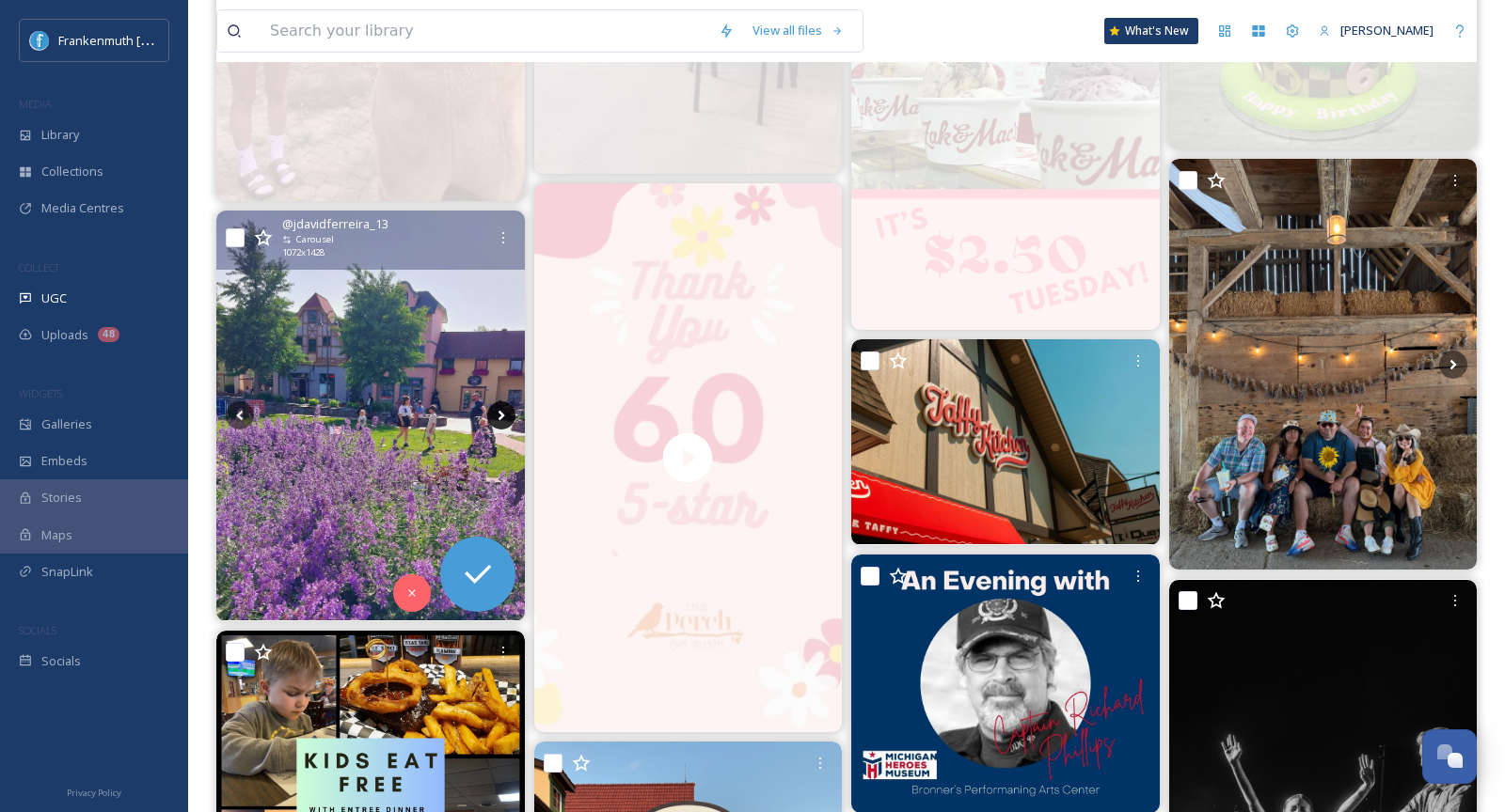
click at [504, 420] on icon at bounding box center [501, 415] width 28 height 28
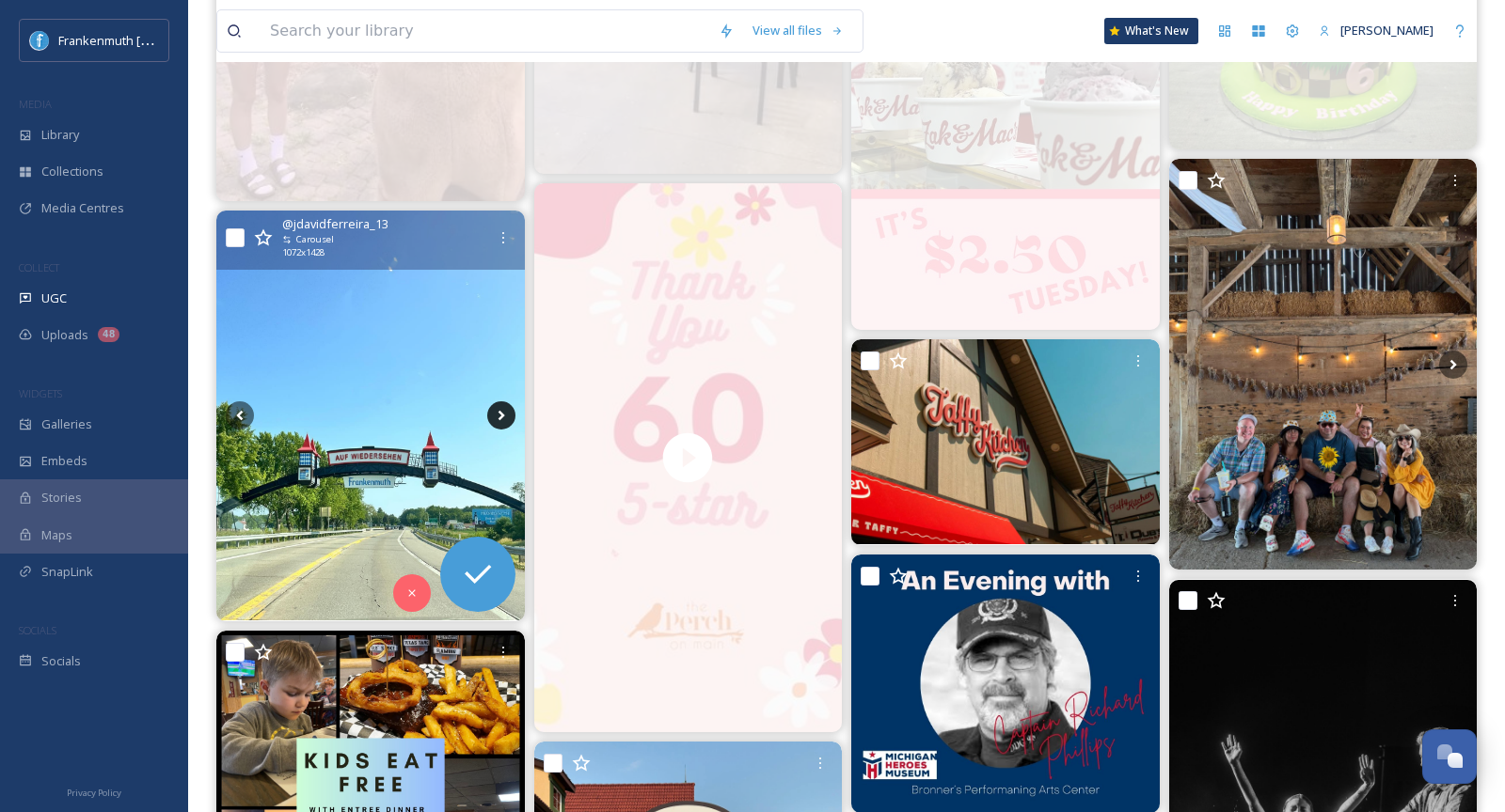
click at [499, 415] on icon at bounding box center [501, 415] width 7 height 11
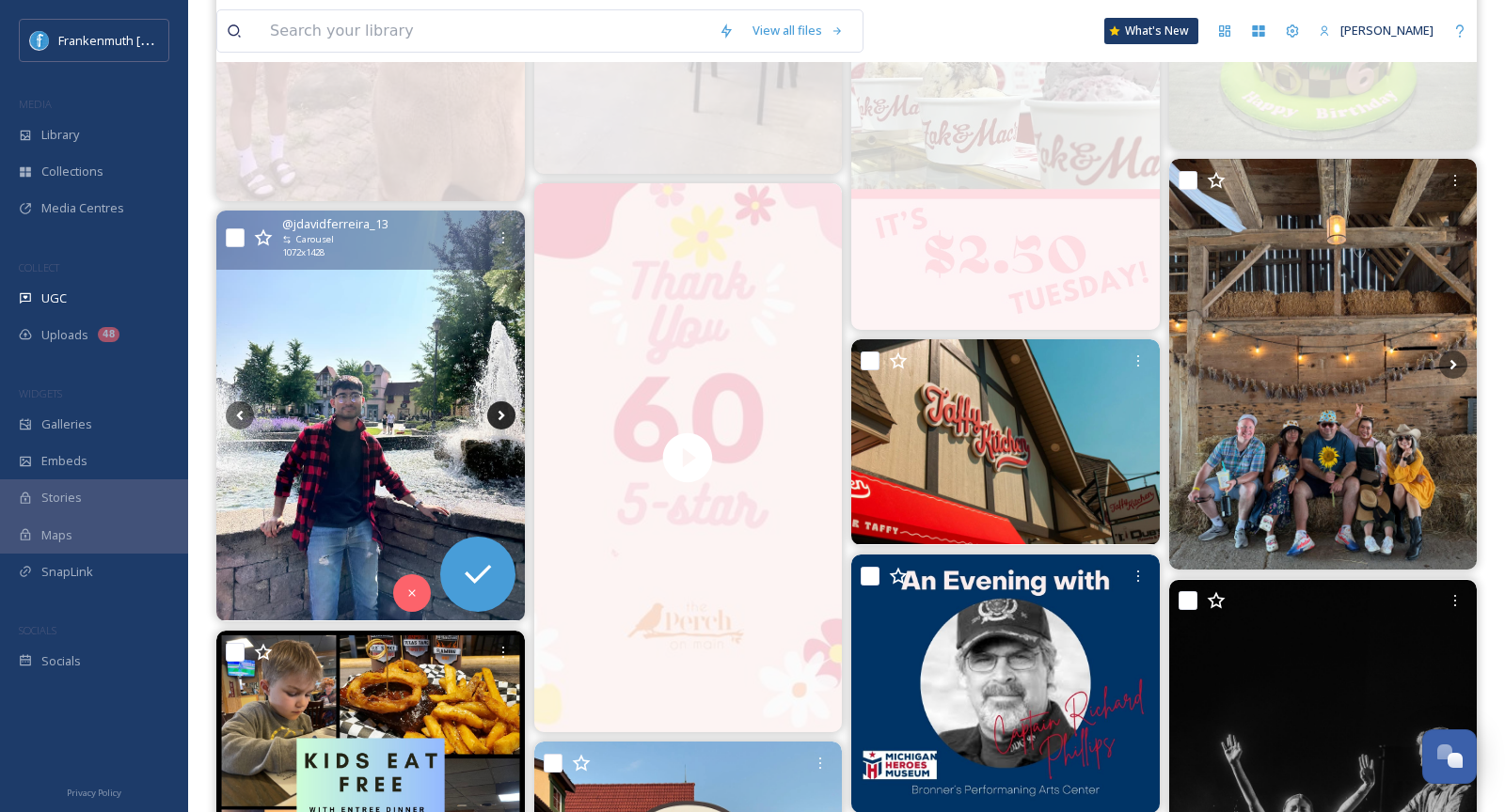
click at [499, 415] on icon at bounding box center [501, 415] width 7 height 11
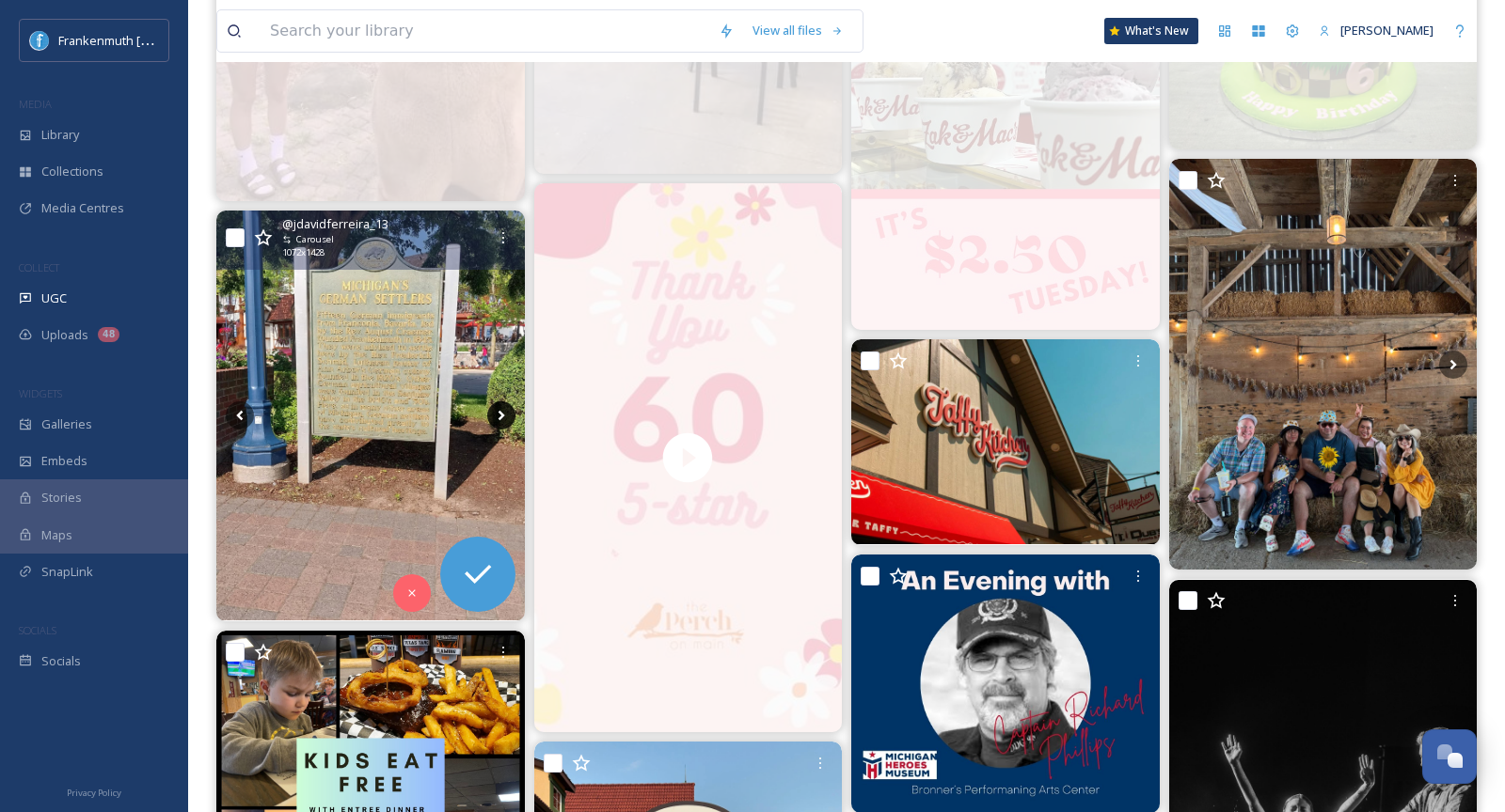
click at [499, 415] on icon at bounding box center [501, 415] width 7 height 11
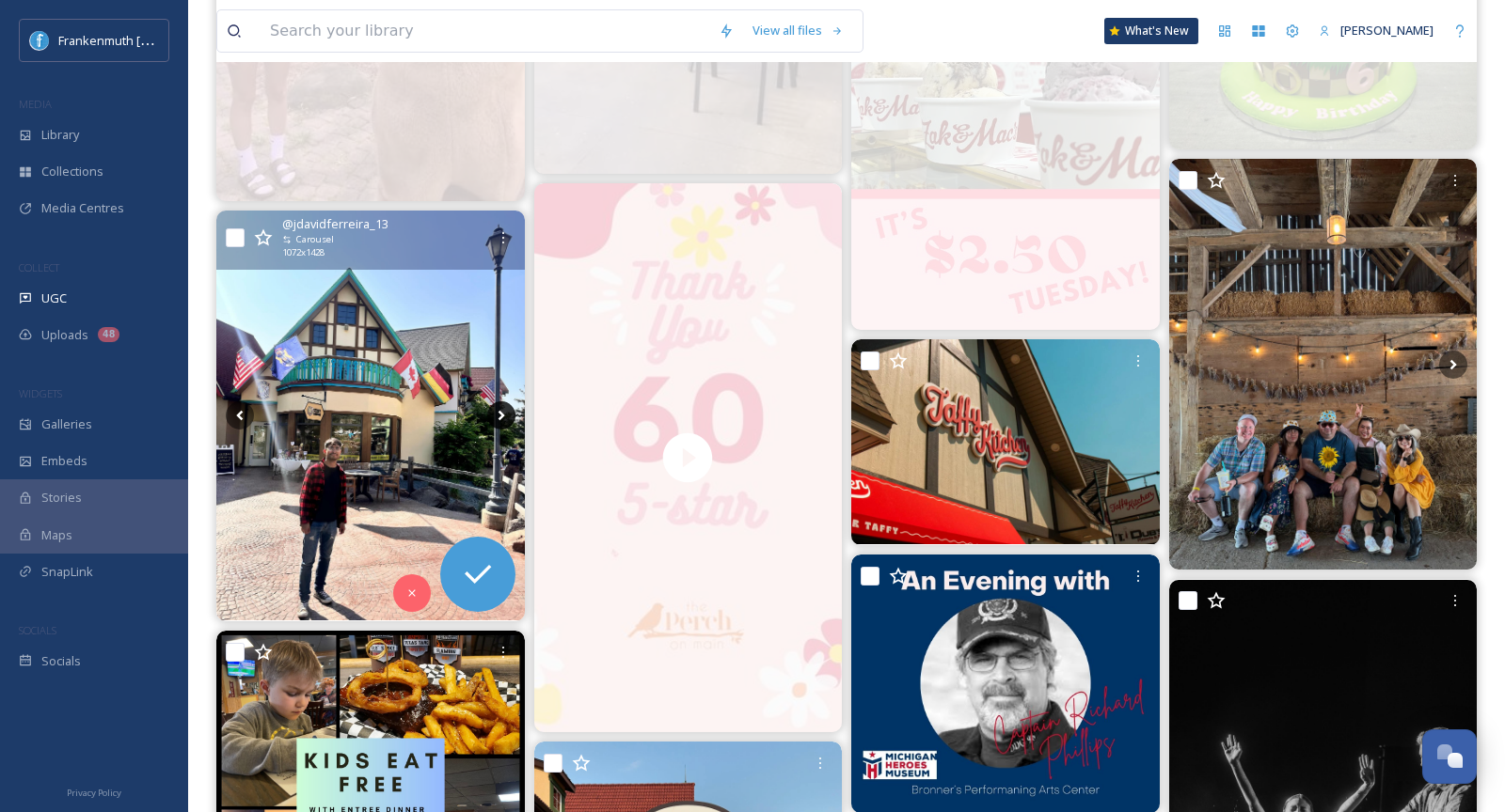
click at [499, 415] on icon at bounding box center [501, 415] width 7 height 11
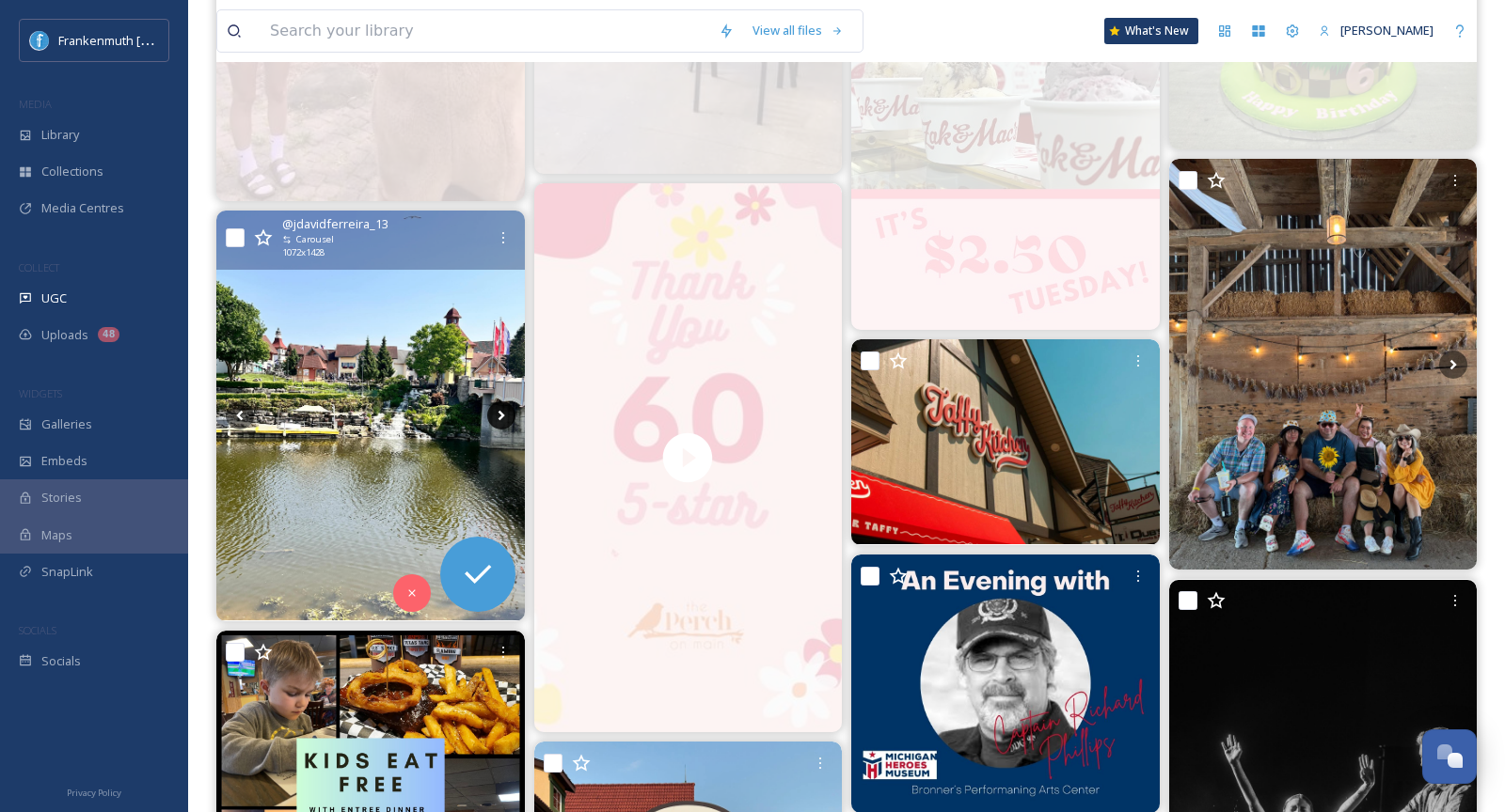
click at [499, 415] on icon at bounding box center [501, 415] width 7 height 11
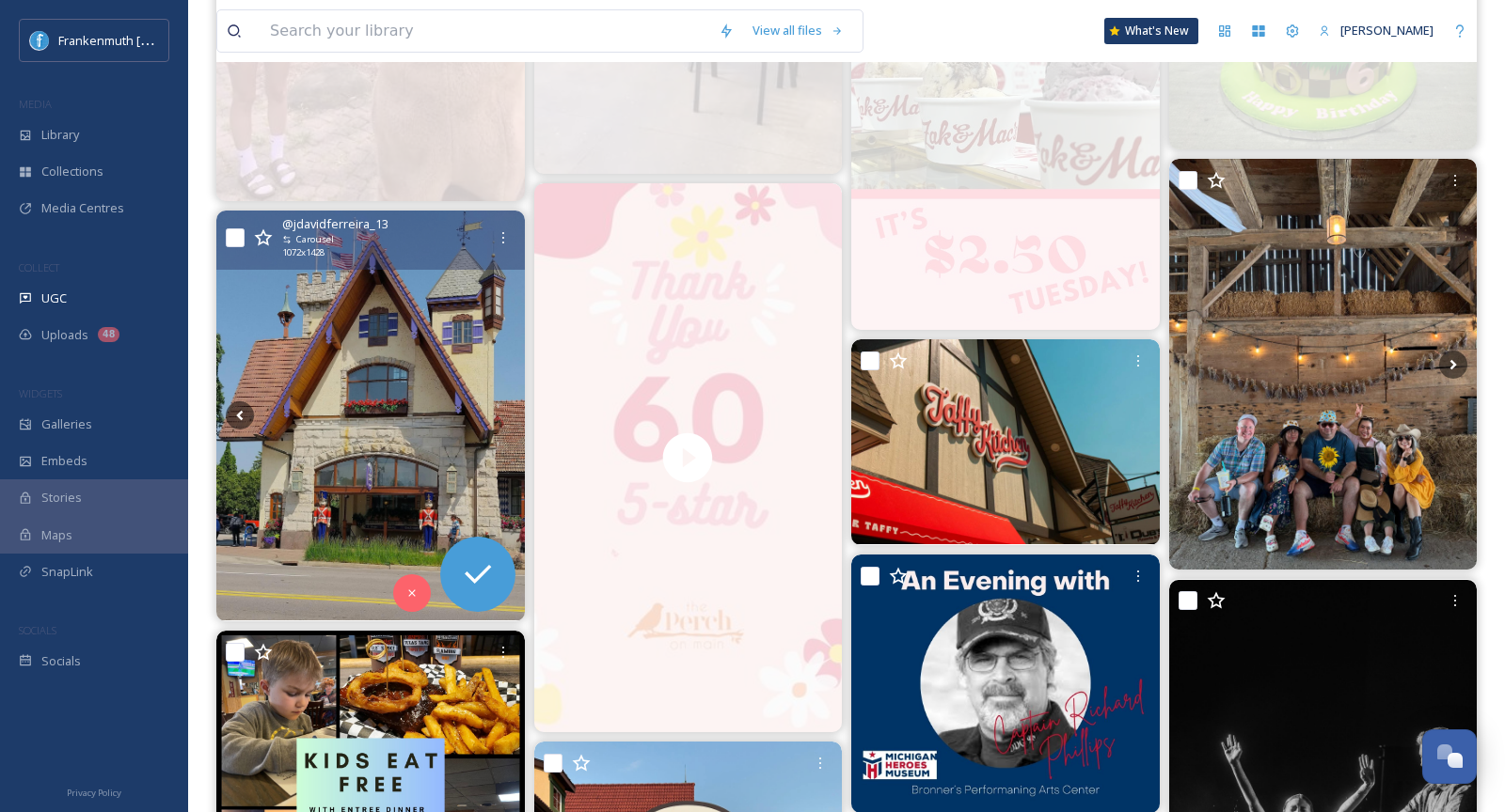
click at [499, 415] on icon at bounding box center [501, 415] width 7 height 11
click at [461, 562] on icon at bounding box center [477, 573] width 37 height 37
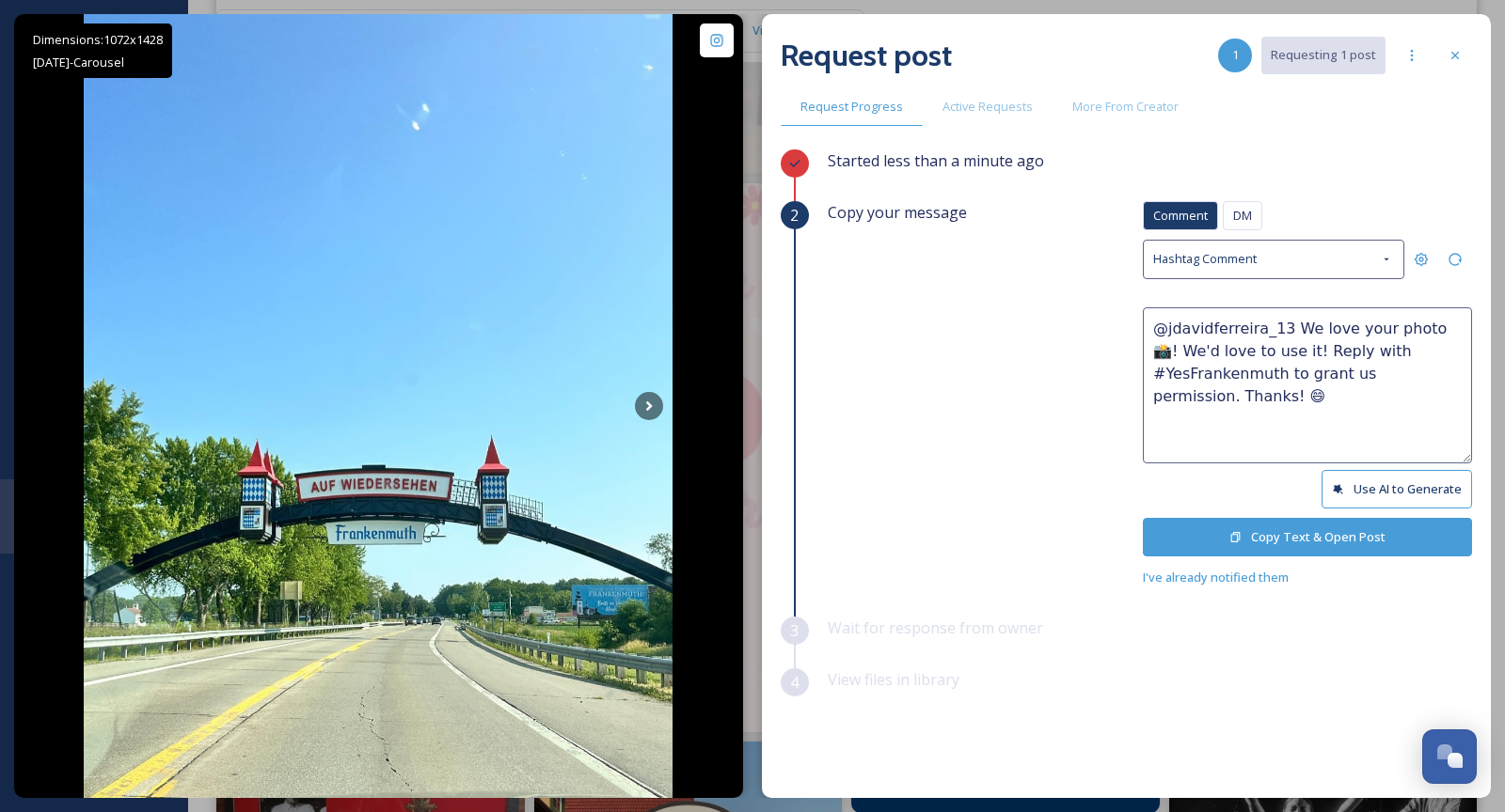
click at [1414, 327] on textarea "@jdavidferreira_13 We love your photo 📸! We'd love to use it! Reply with #YesFr…" at bounding box center [1306, 385] width 329 height 156
click at [1278, 355] on textarea "@jdavidferreira_13 We love your photos 📸! We'd love to use it! Reply with #YesF…" at bounding box center [1306, 385] width 329 height 156
type textarea "@jdavidferreira_13 We love your photos 📸! We'd love to use them! Reply with #Ye…"
click at [1331, 545] on button "Copy Text & Open Post" at bounding box center [1306, 537] width 329 height 38
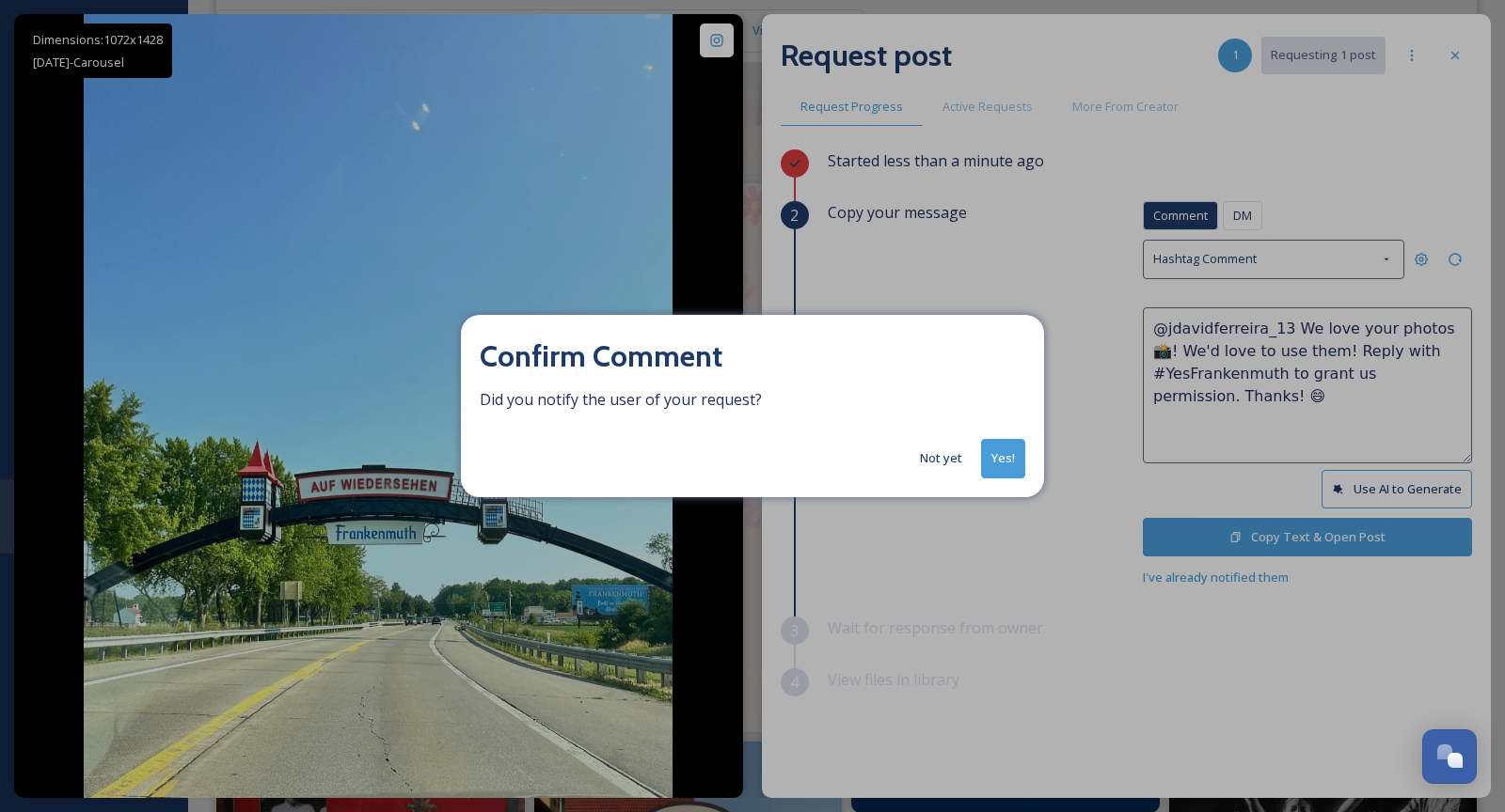
click at [1004, 453] on button "Yes!" at bounding box center [1003, 458] width 44 height 38
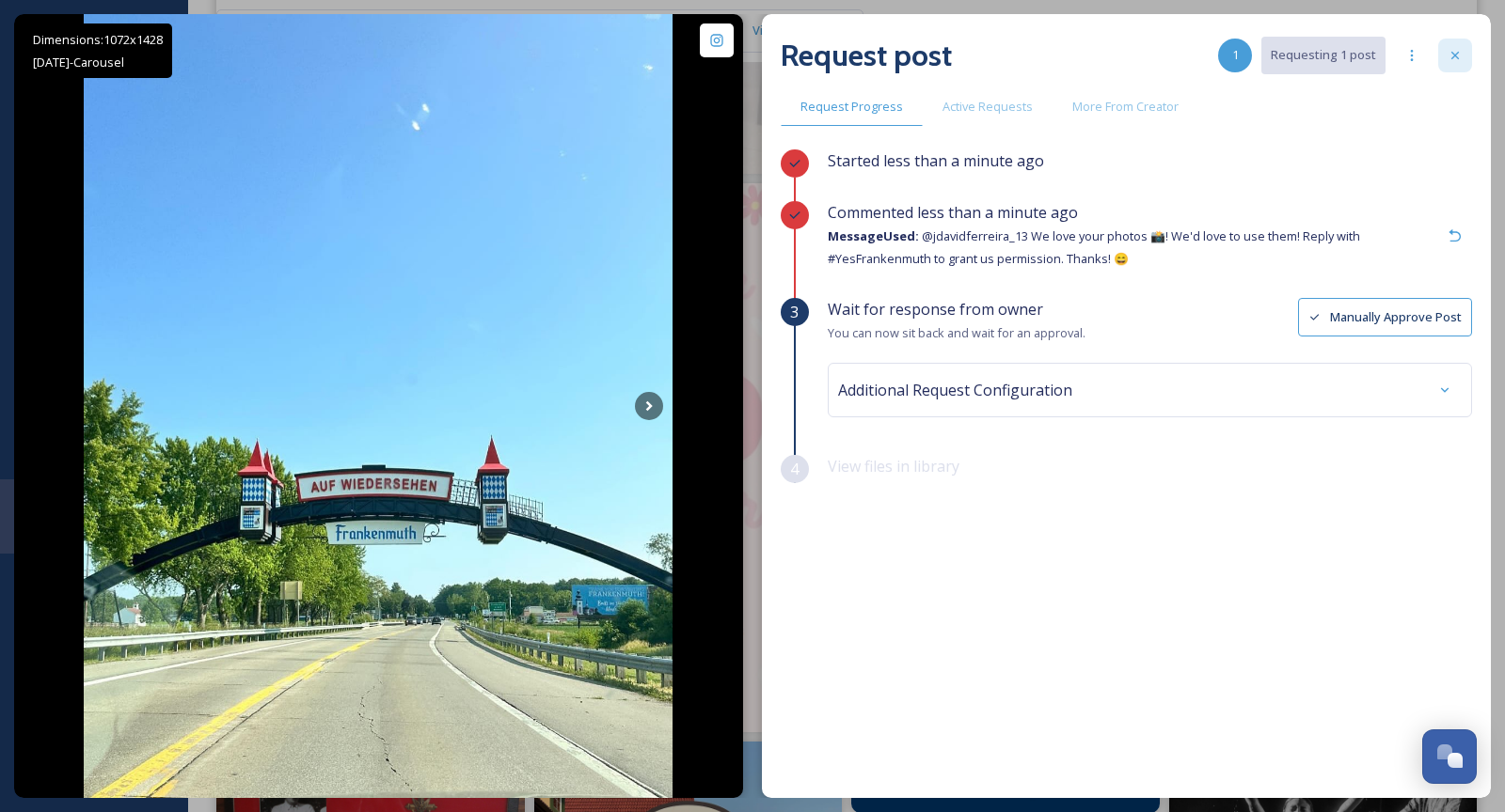
click at [1454, 66] on div at bounding box center [1454, 55] width 34 height 34
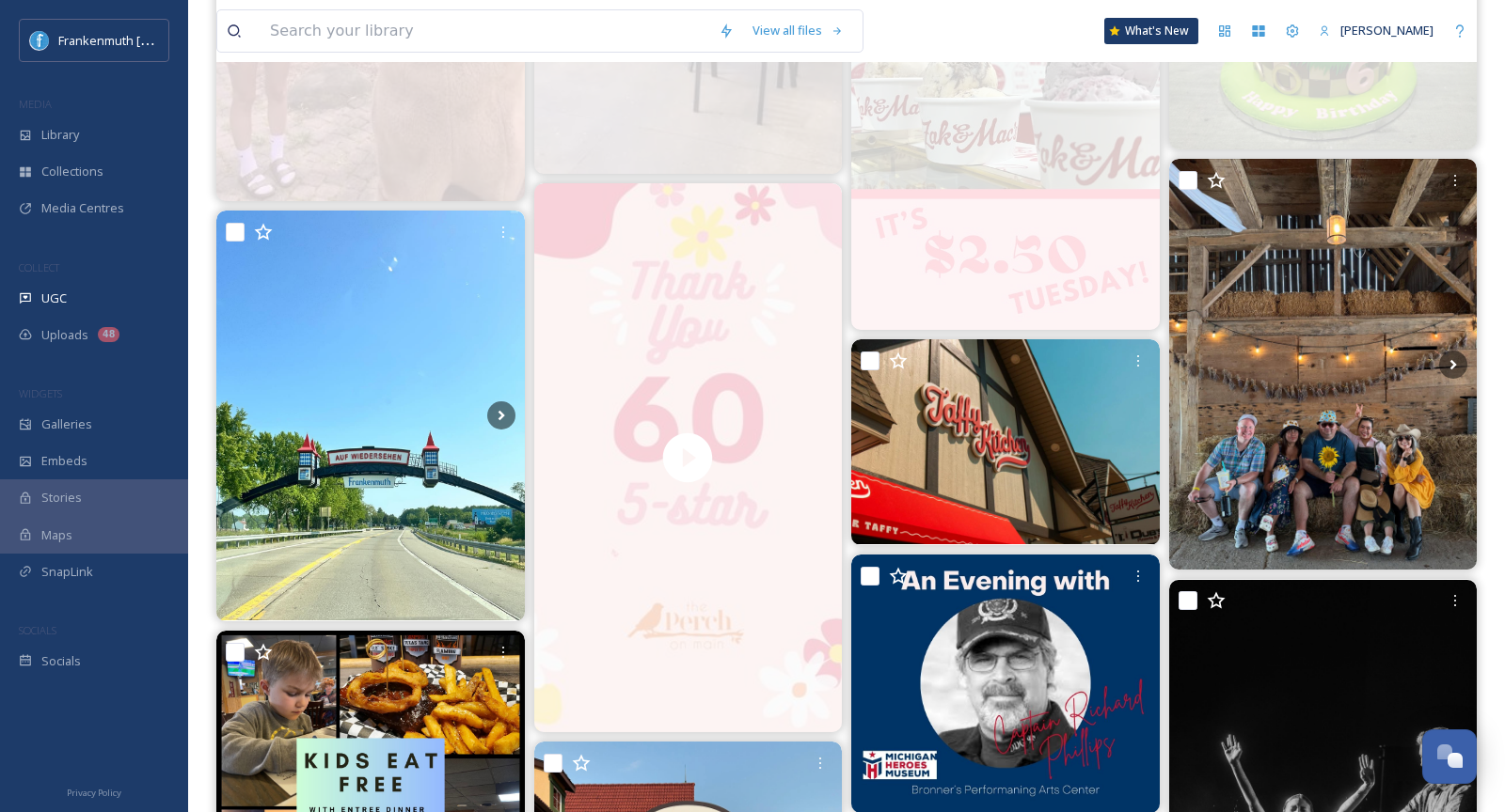
click at [30, 694] on div at bounding box center [94, 725] width 188 height 91
click at [54, 672] on div "Socials" at bounding box center [94, 661] width 188 height 36
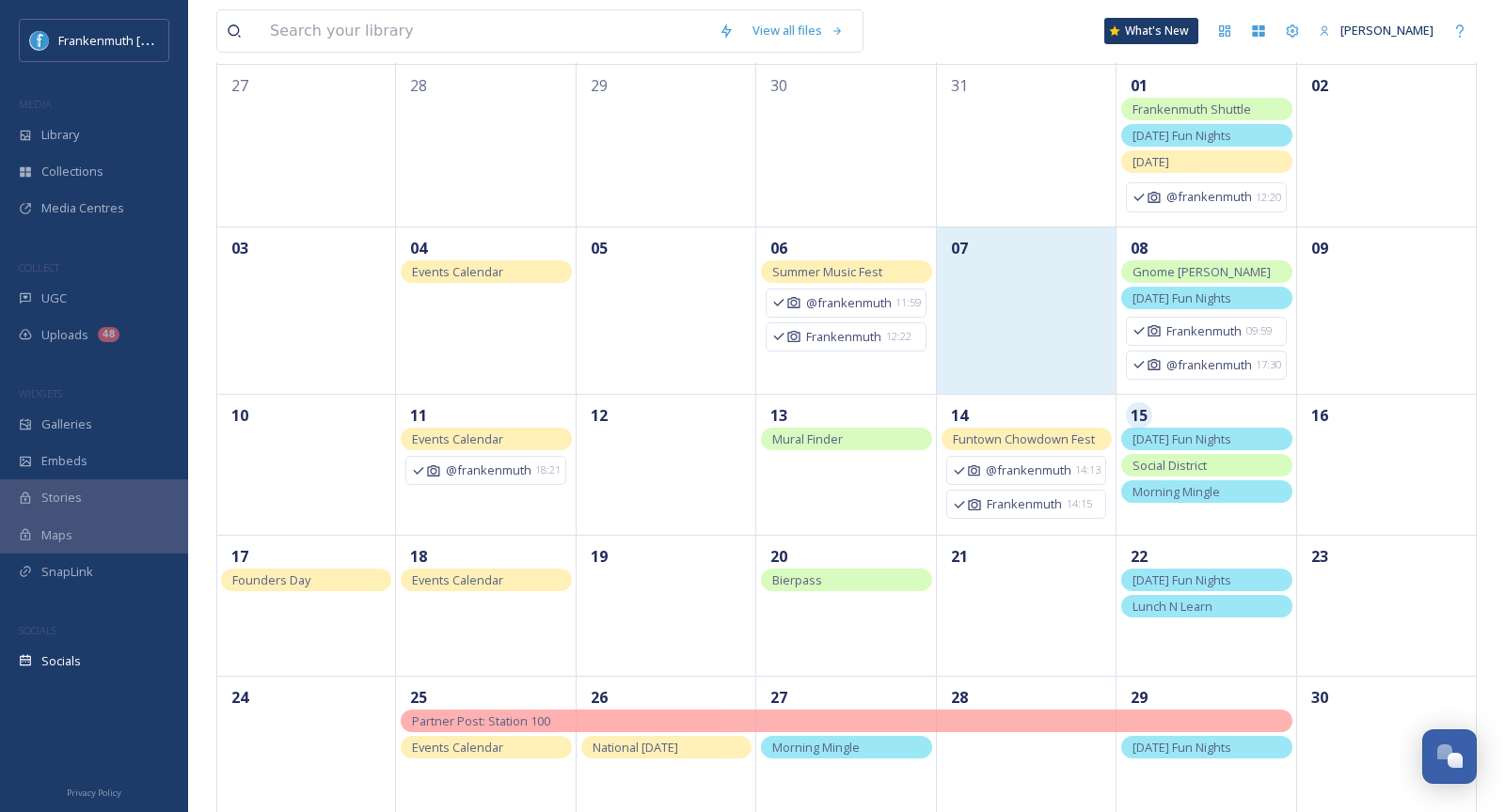
scroll to position [188, 0]
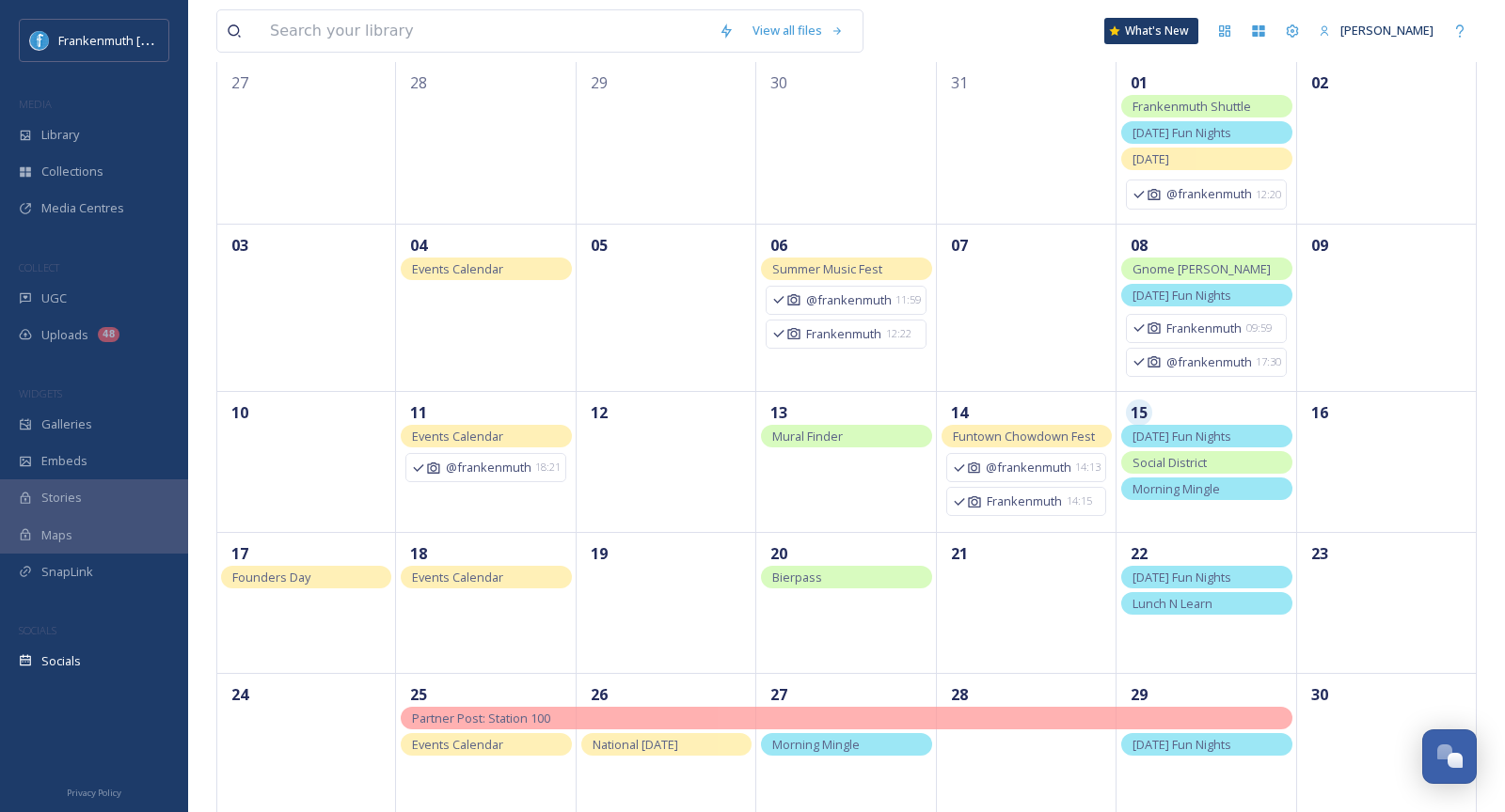
click at [1194, 463] on span "Social District" at bounding box center [1168, 463] width 74 height 17
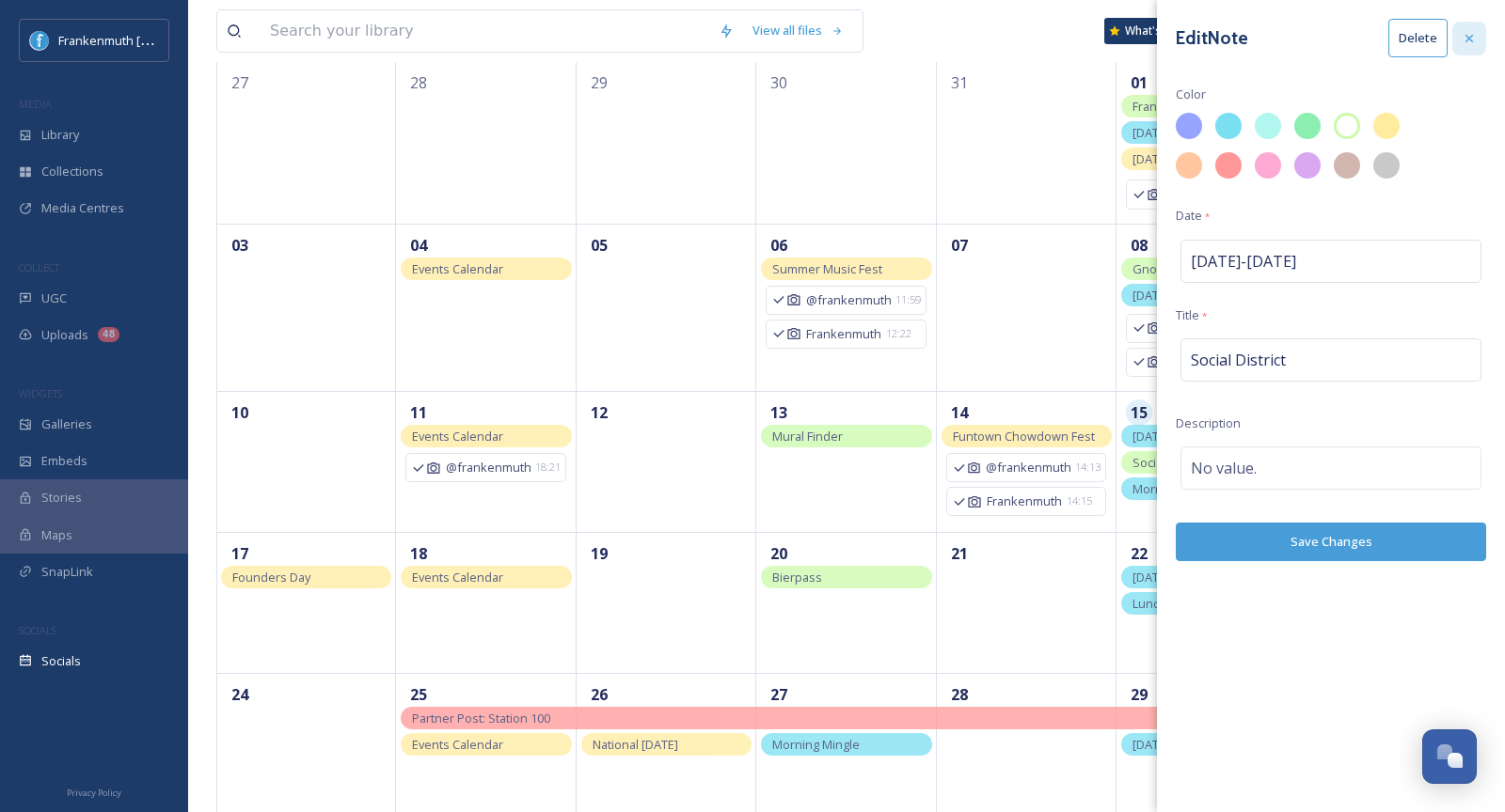
click at [1468, 38] on icon at bounding box center [1469, 37] width 8 height 8
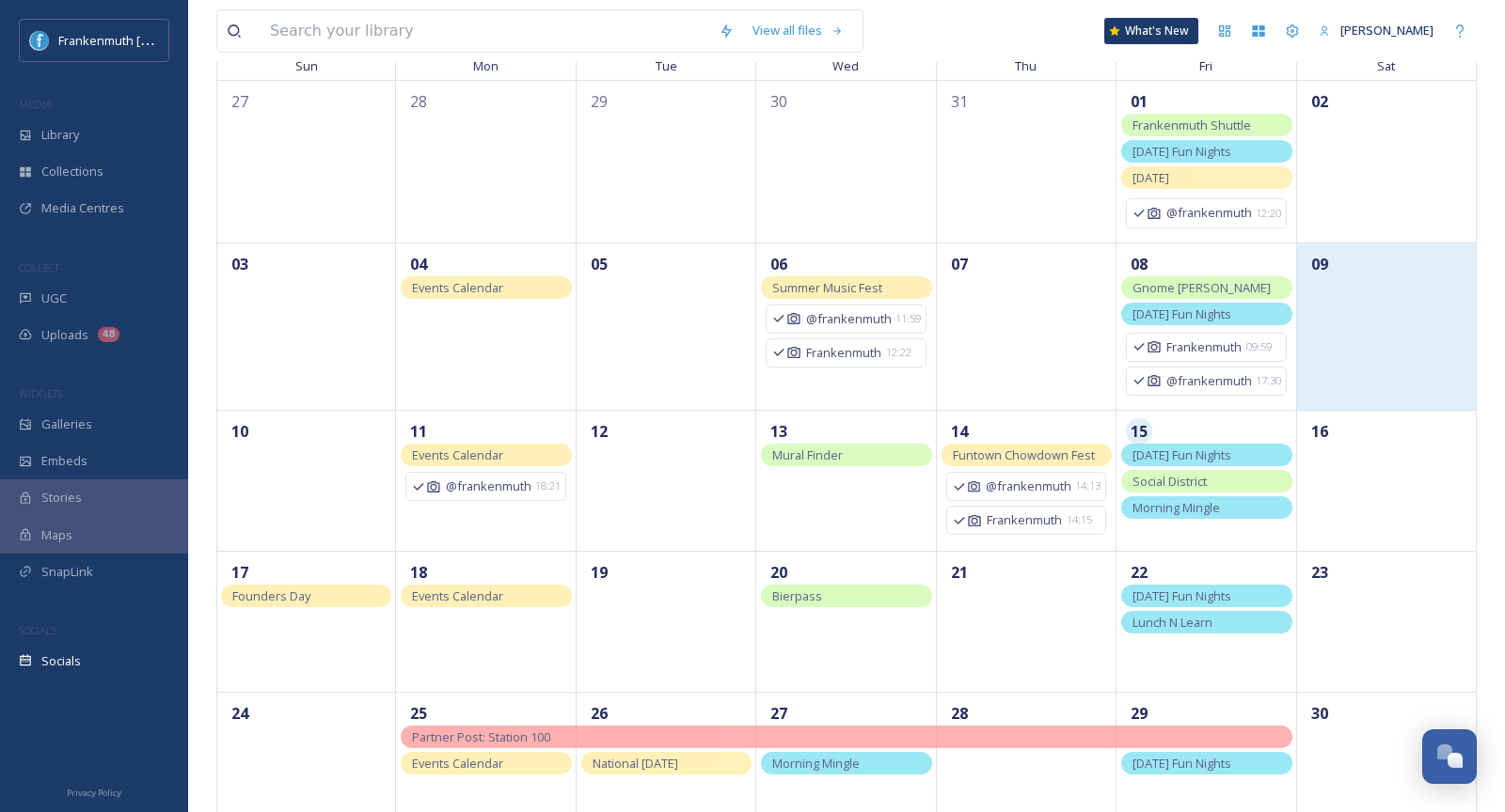
scroll to position [0, 0]
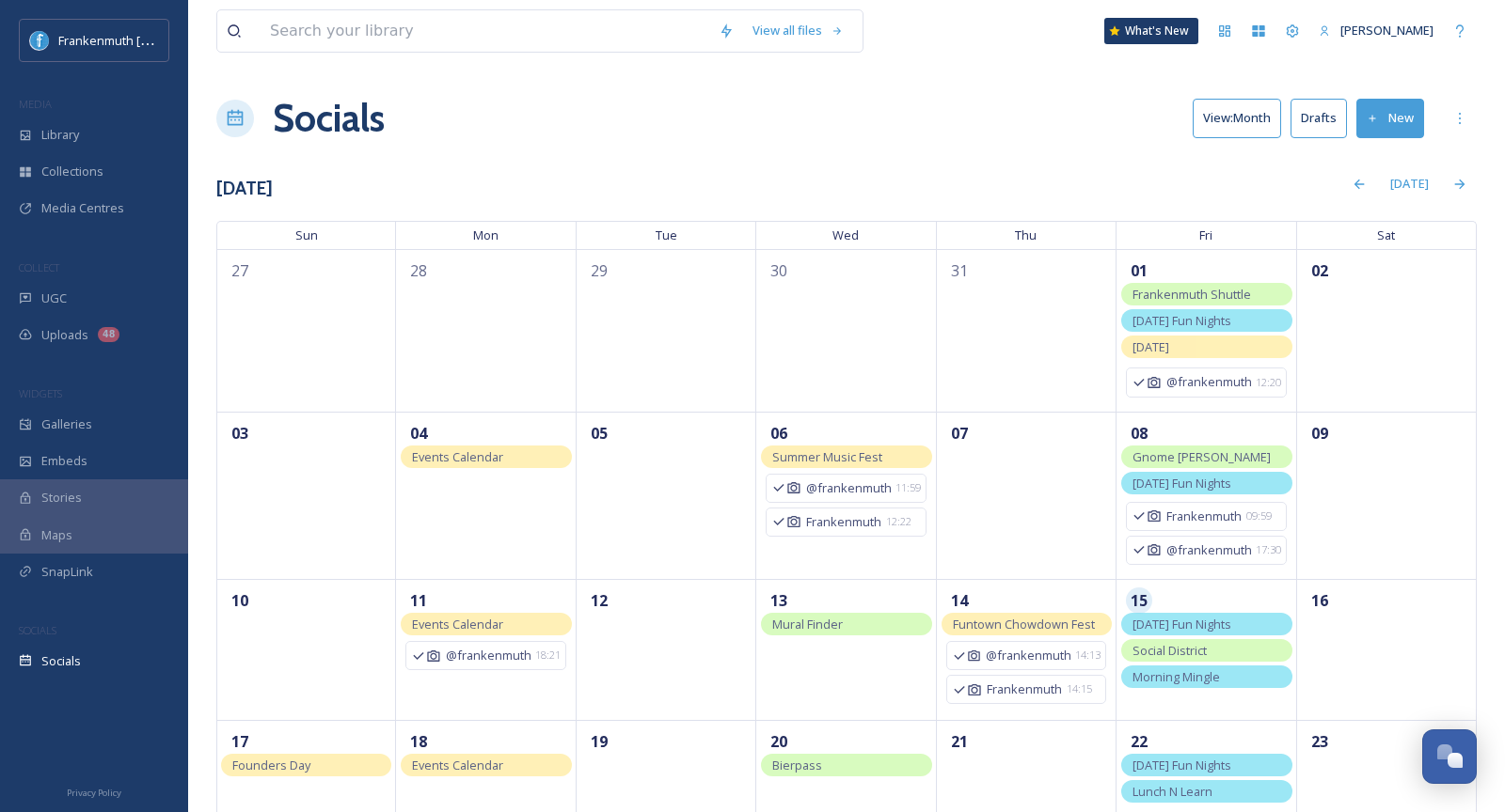
click at [1399, 128] on button "New" at bounding box center [1390, 118] width 68 height 38
click at [1392, 175] on div "Post" at bounding box center [1386, 162] width 72 height 36
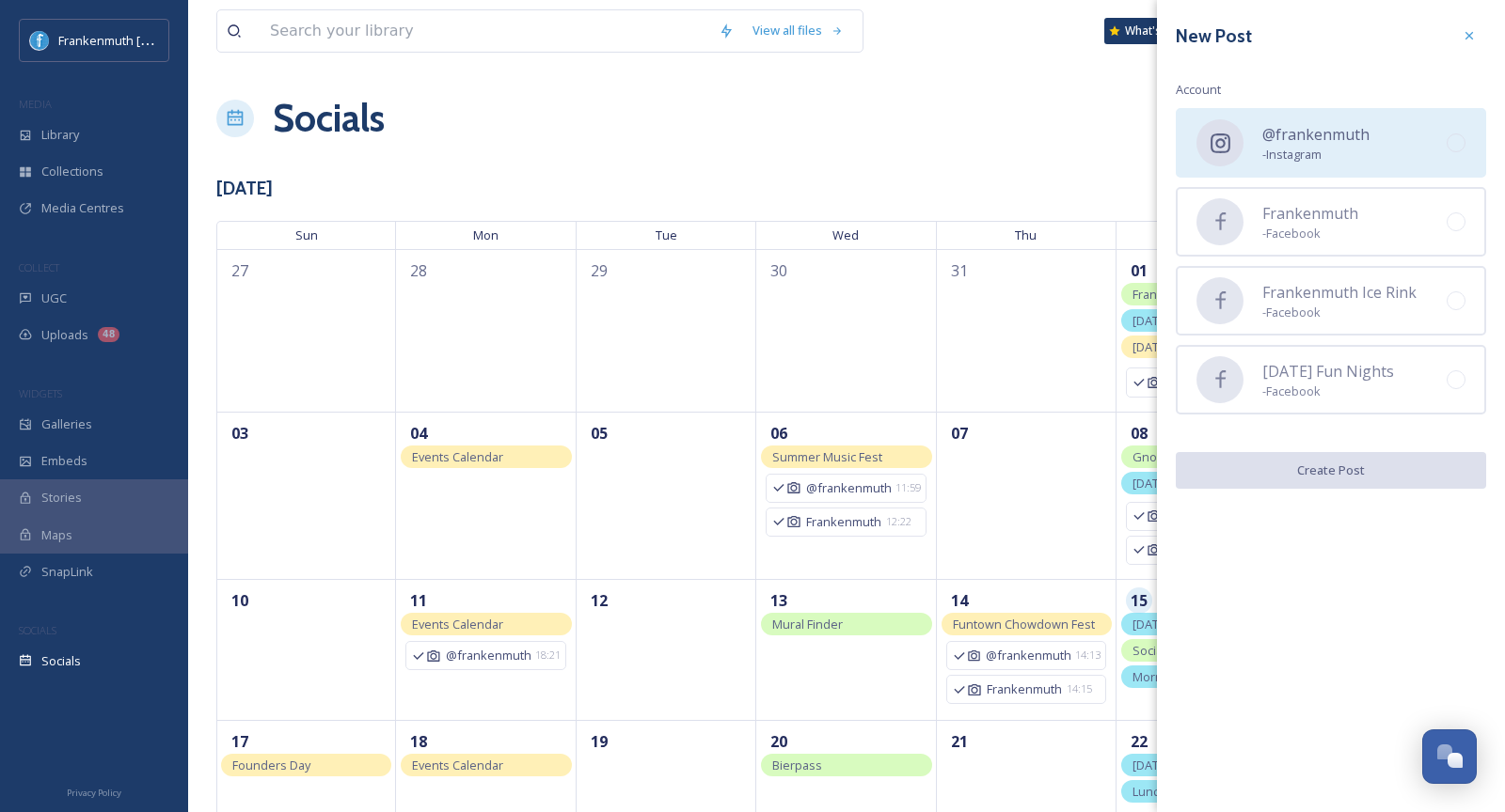
click at [1312, 152] on span "- Instagram" at bounding box center [1316, 154] width 107 height 18
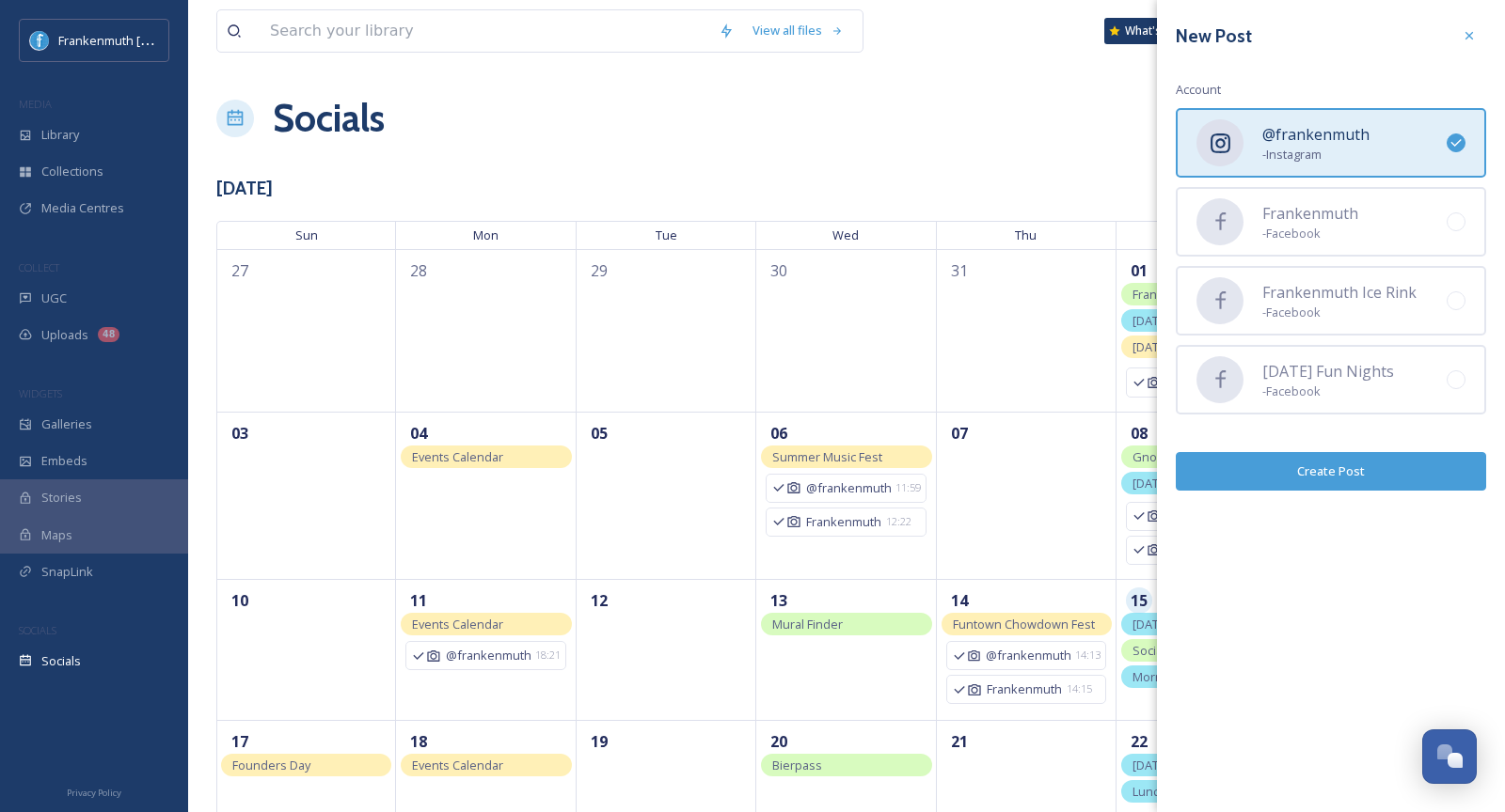
click at [1324, 473] on button "Create Post" at bounding box center [1331, 472] width 311 height 38
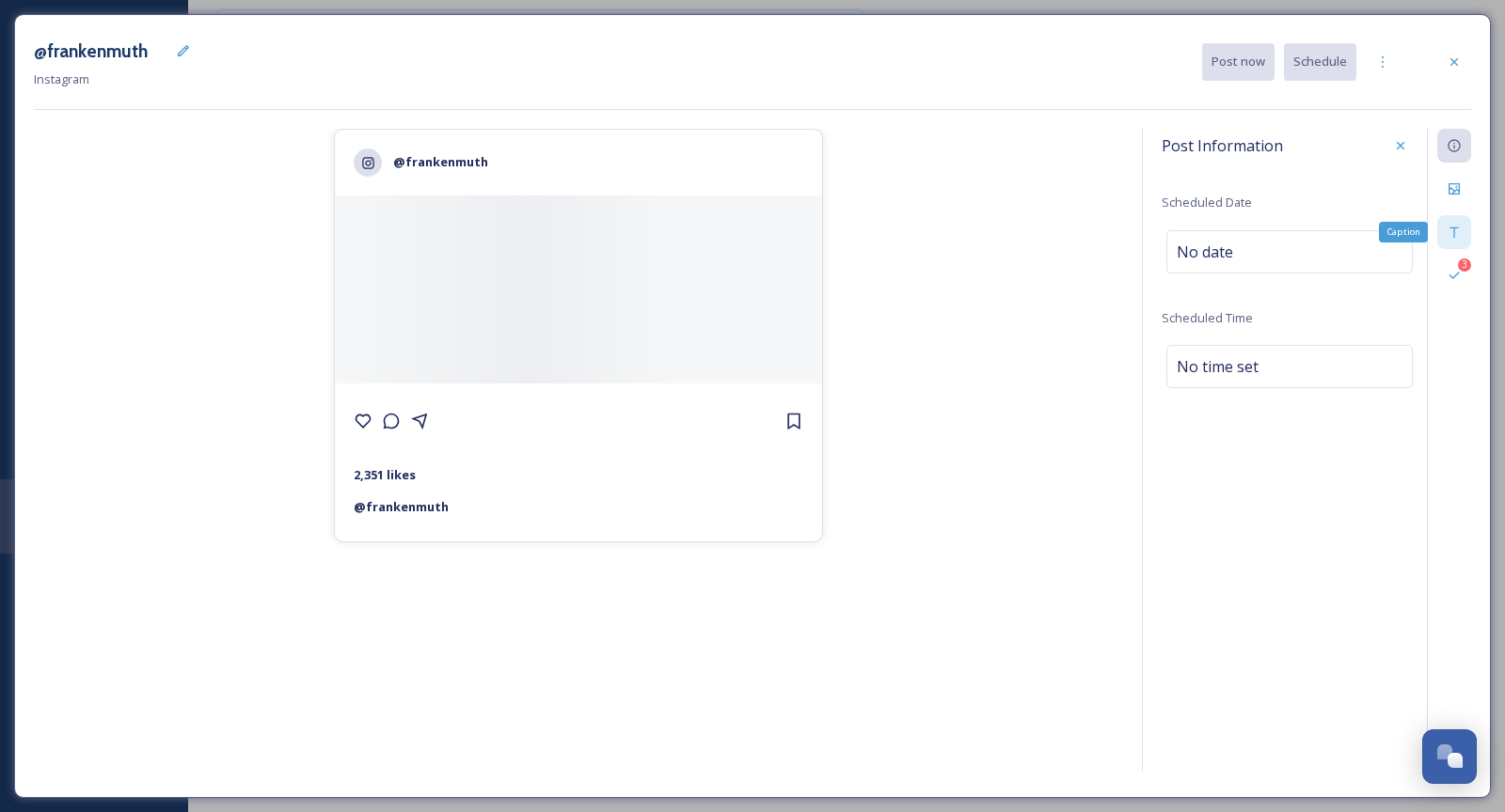
click at [1458, 219] on div "Caption" at bounding box center [1453, 232] width 34 height 34
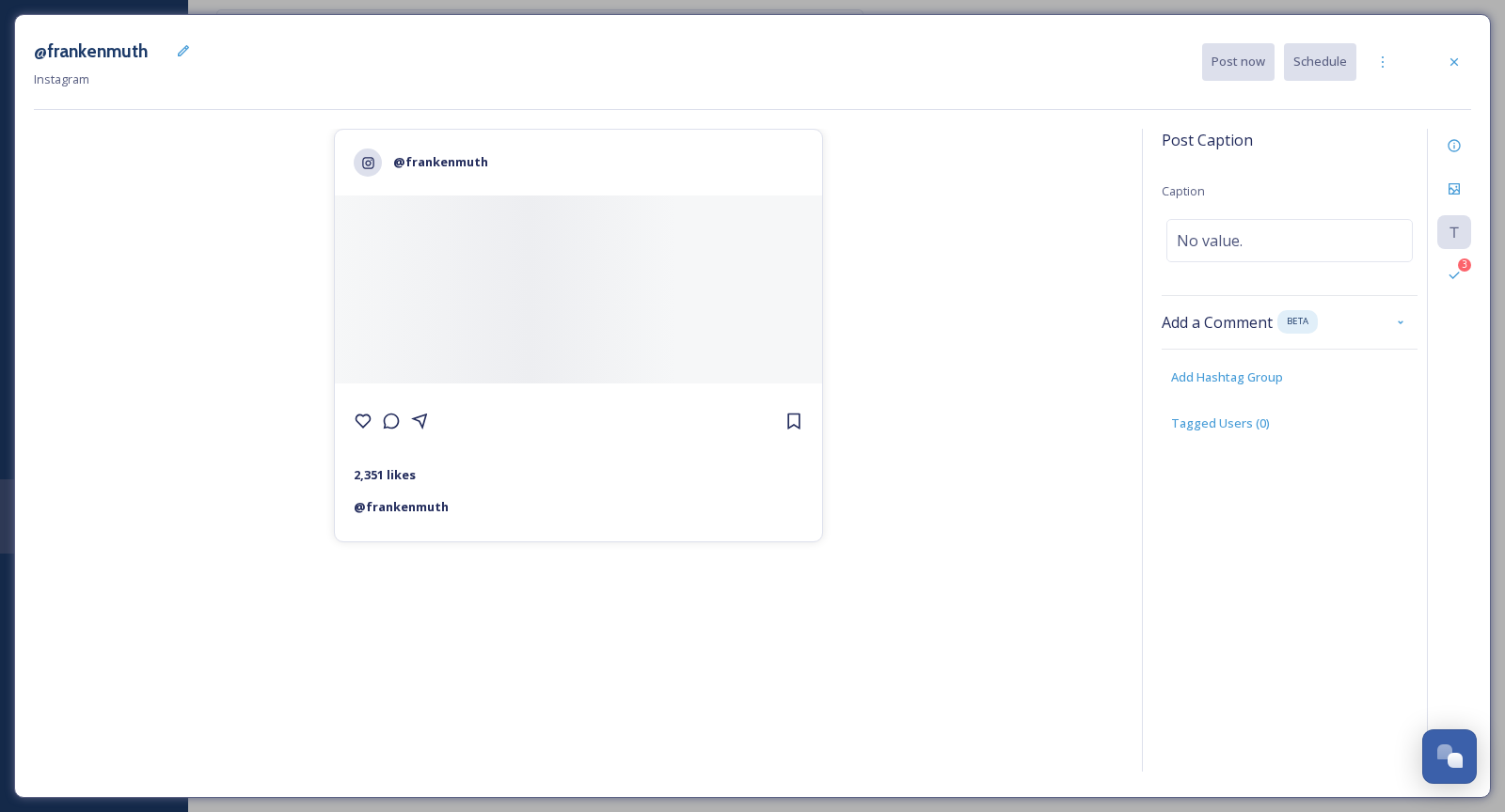
click at [1259, 265] on div "Post Caption Caption No value. Add a Comment BETA Add Hashtag Group Tagged User…" at bounding box center [1289, 299] width 256 height 341
click at [1258, 254] on div "No value." at bounding box center [1289, 240] width 247 height 43
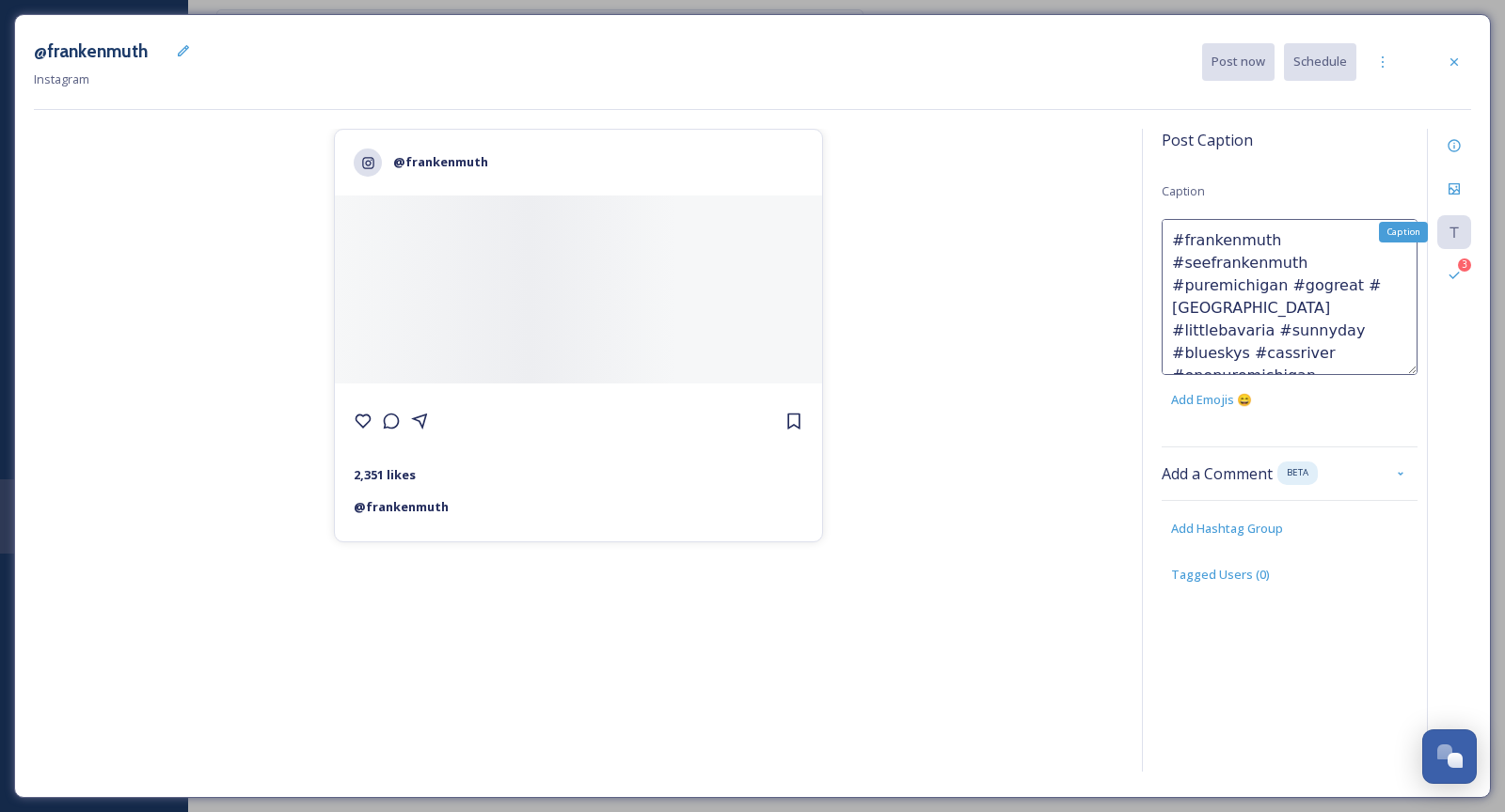
drag, startPoint x: 1277, startPoint y: 229, endPoint x: 1468, endPoint y: 221, distance: 191.2
click at [1468, 222] on div "Post Caption Caption #frankenmuth #seefrankenmuth #puremichigan #gogreat #[GEOG…" at bounding box center [1305, 450] width 329 height 643
click at [1285, 248] on textarea "#frankenmuth #seefrankenmuth #puremichigan #gogreat #[GEOGRAPHIC_DATA] #littleb…" at bounding box center [1289, 296] width 256 height 156
drag, startPoint x: 1279, startPoint y: 244, endPoint x: 1400, endPoint y: 245, distance: 121.0
click at [1400, 245] on textarea "#frankenmuth #seefrankenmuth #puremichigan #gogreat #[GEOGRAPHIC_DATA] #littleb…" at bounding box center [1289, 296] width 256 height 156
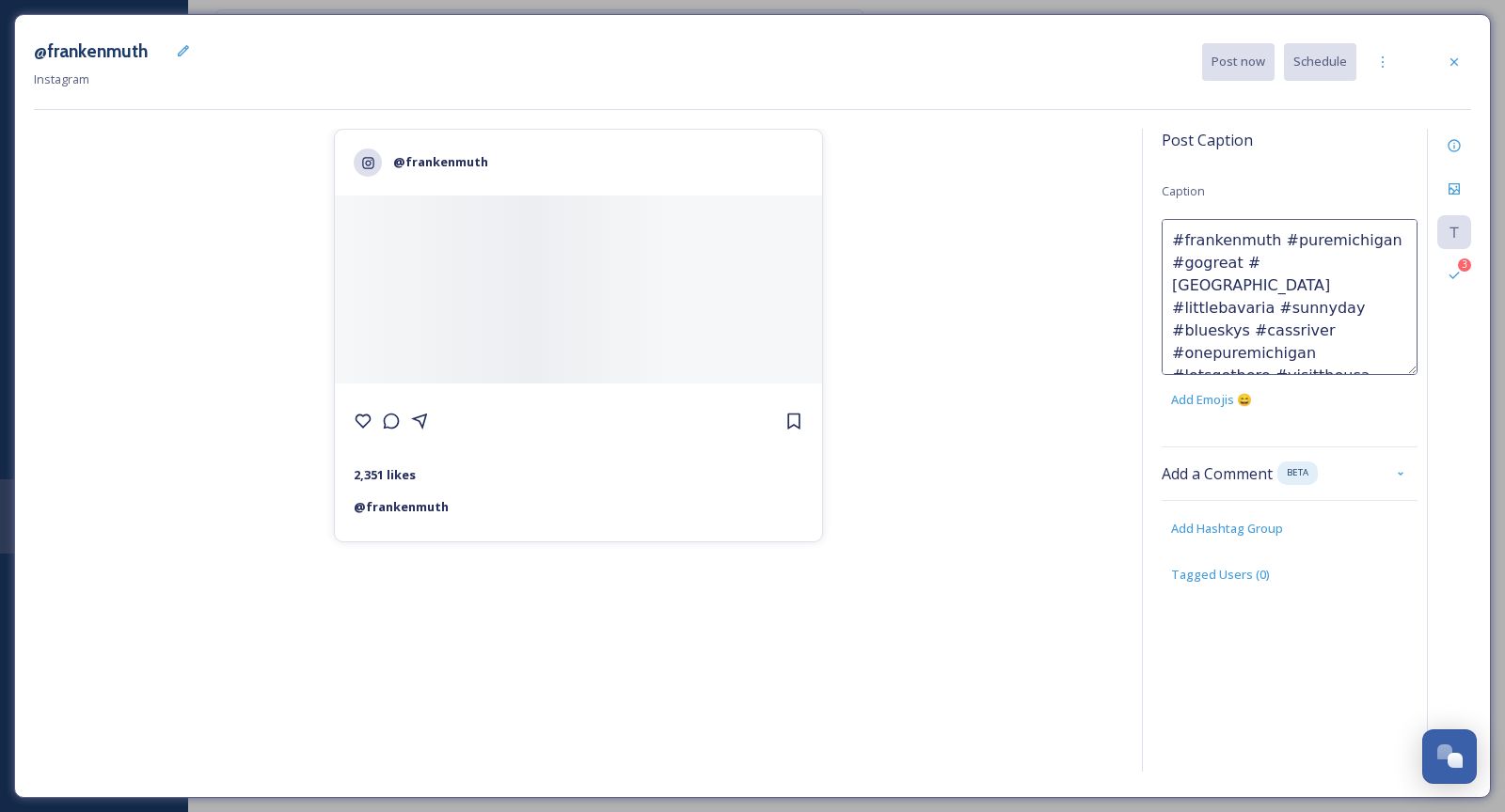
drag, startPoint x: 1235, startPoint y: 262, endPoint x: 1159, endPoint y: 261, distance: 76.0
click at [1159, 261] on div "Post Caption Caption #frankenmuth #puremichigan #gogreat #funtown #littlebavari…" at bounding box center [1305, 450] width 329 height 643
drag, startPoint x: 1299, startPoint y: 312, endPoint x: 1166, endPoint y: 311, distance: 133.0
click at [1166, 311] on textarea "#frankenmuth #puremichigan #funtown #littlebavaria #sunnyday #blueskys #cassriv…" at bounding box center [1289, 296] width 256 height 156
click at [1176, 241] on textarea "#frankenmuth #puremichigan #funtown #littlebavaria #sunnyday #blueskys #cassriv…" at bounding box center [1289, 296] width 256 height 156
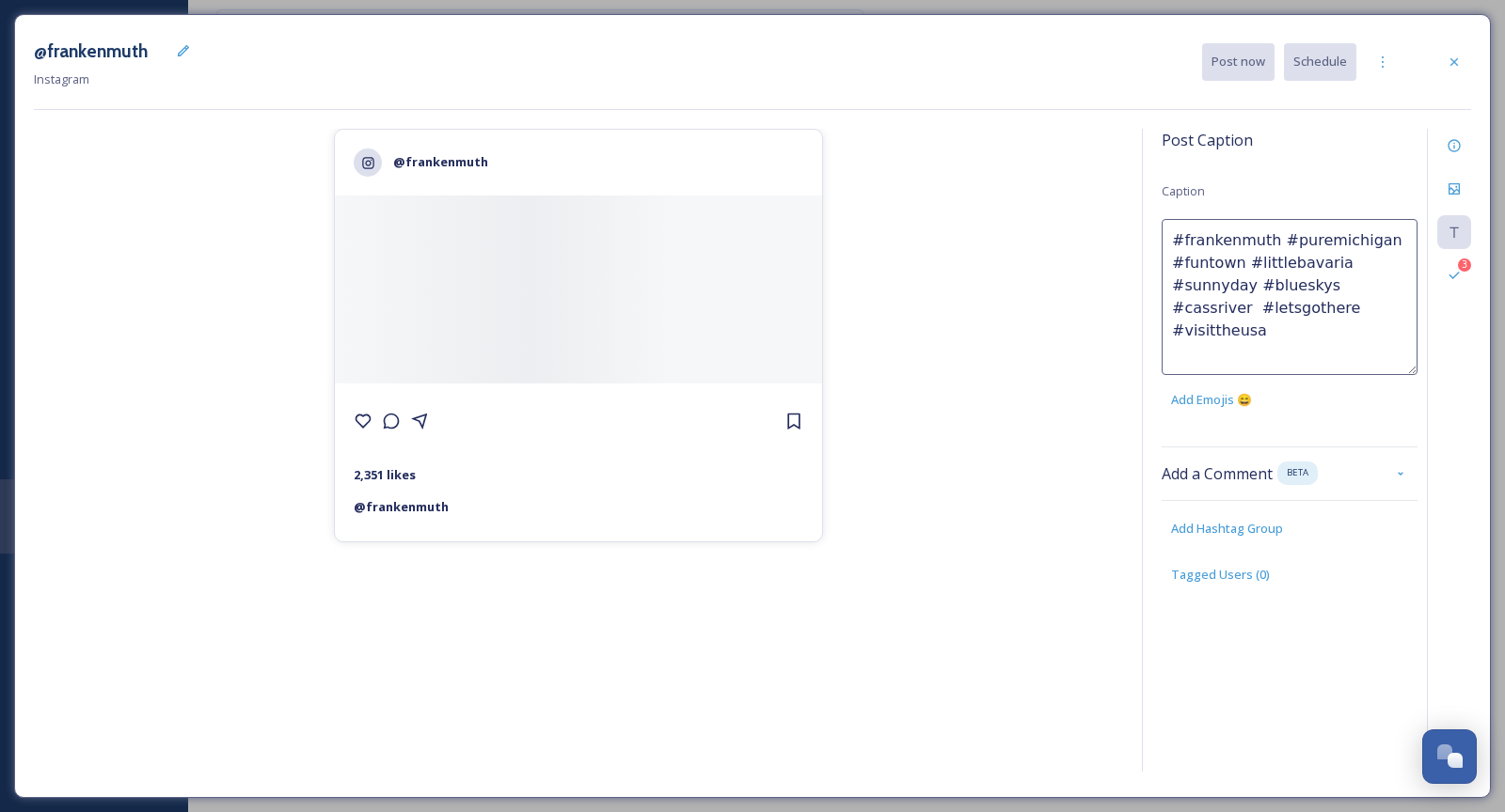
paste textarea "From 1845 to [DATE]… 180 years of cheers, chicken dinners, and cherished moment…"
drag, startPoint x: 1227, startPoint y: 259, endPoint x: 1341, endPoint y: 261, distance: 114.0
click at [1342, 261] on textarea "From 1845 to [DATE]… 180 years of cheers, chicken dinners, and cherished moment…" at bounding box center [1289, 296] width 256 height 156
type textarea "From 1845 to [DATE]… 180 years of cheers, heritage and cherished moments in [US…"
click at [1148, 279] on div "Post Caption Caption From 1845 to [DATE]… 180 years of cheers, heritage and che…" at bounding box center [1305, 450] width 329 height 643
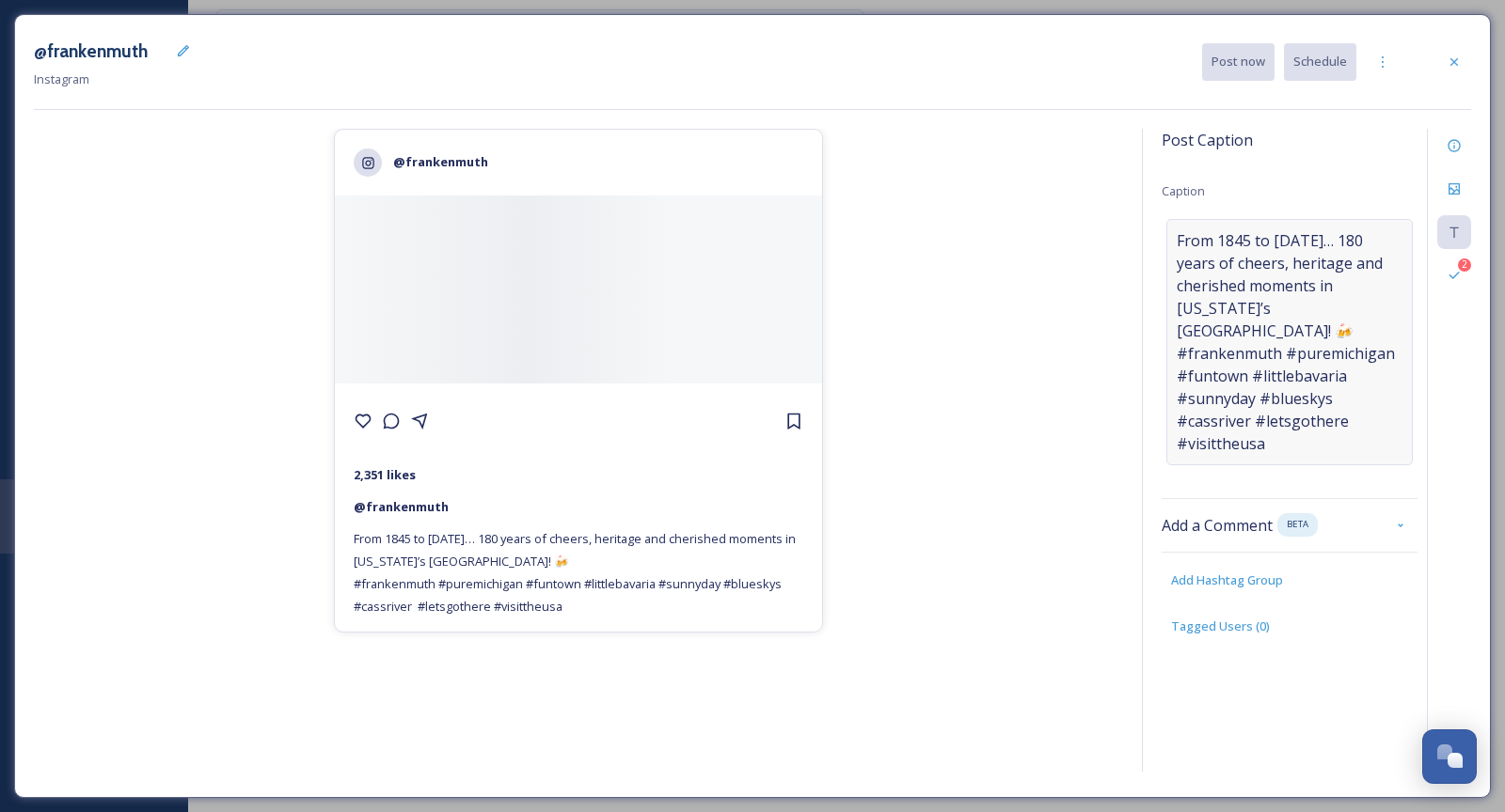
click at [1379, 296] on span "From 1845 to [DATE]… 180 years of cheers, heritage and cherished moments in [US…" at bounding box center [1288, 341] width 225 height 225
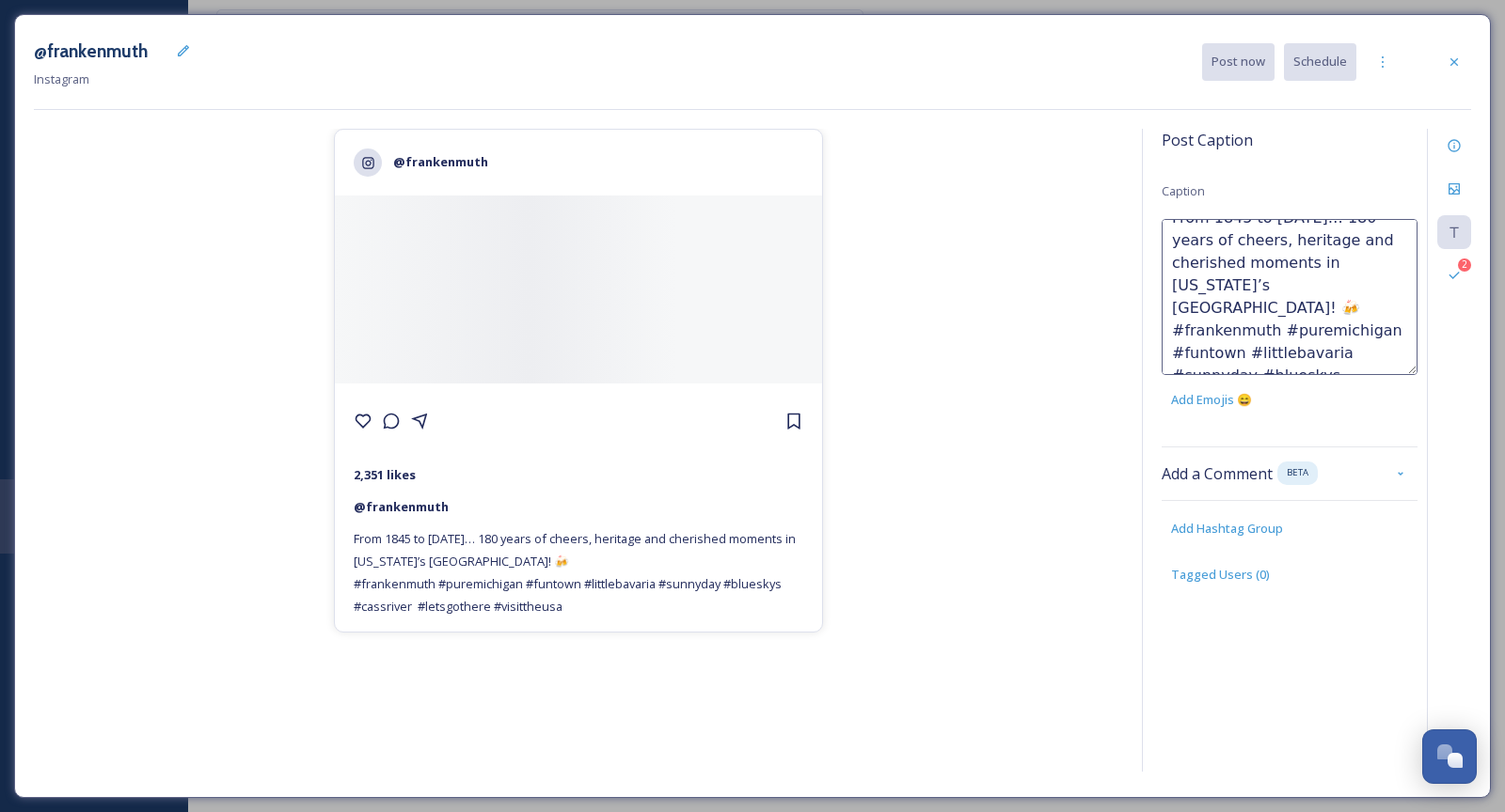
scroll to position [25, 0]
click at [1355, 284] on textarea "From 1845 to [DATE]… 180 years of cheers, heritage and cherished moments in [US…" at bounding box center [1289, 296] width 256 height 156
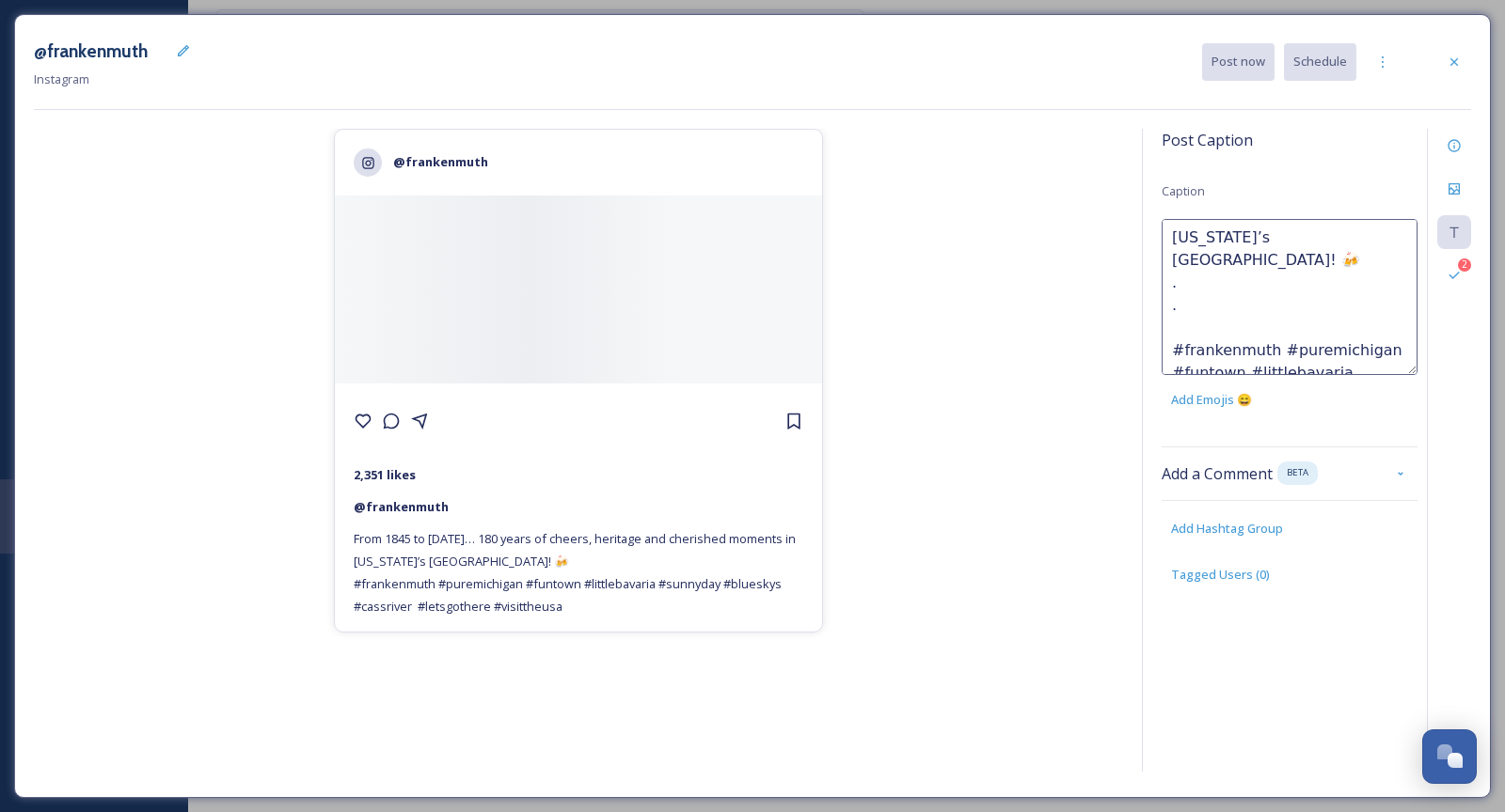
type textarea "From 1845 to [DATE]… 180 years of cheers, heritage and cherished moments in [US…"
click at [1042, 338] on div "@frankenmuth 2,351 likes @ [PERSON_NAME] From 1845 to [DATE]… 180 years of chee…" at bounding box center [577, 452] width 1089 height 649
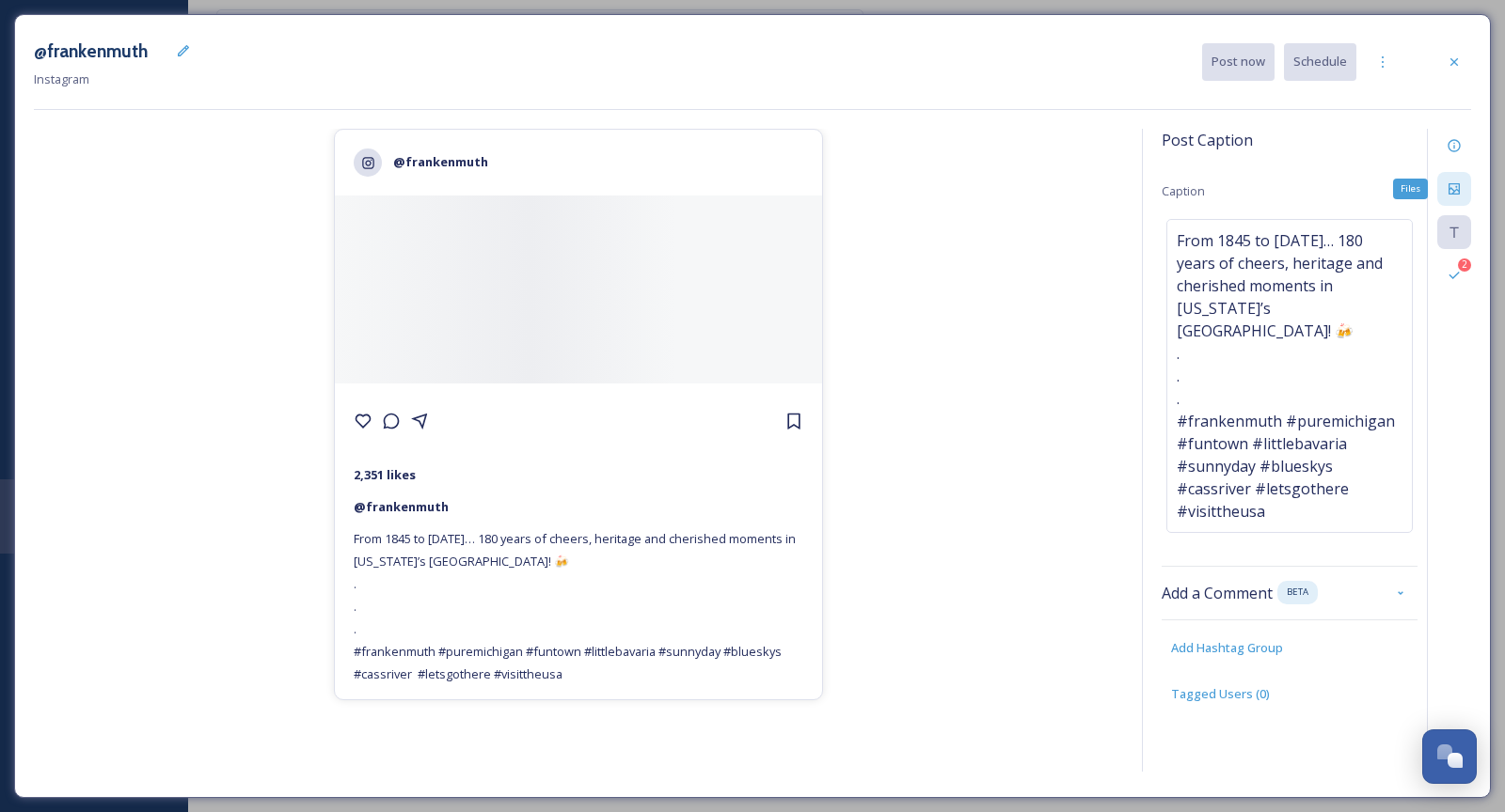
click at [1451, 176] on div "Files" at bounding box center [1453, 188] width 34 height 34
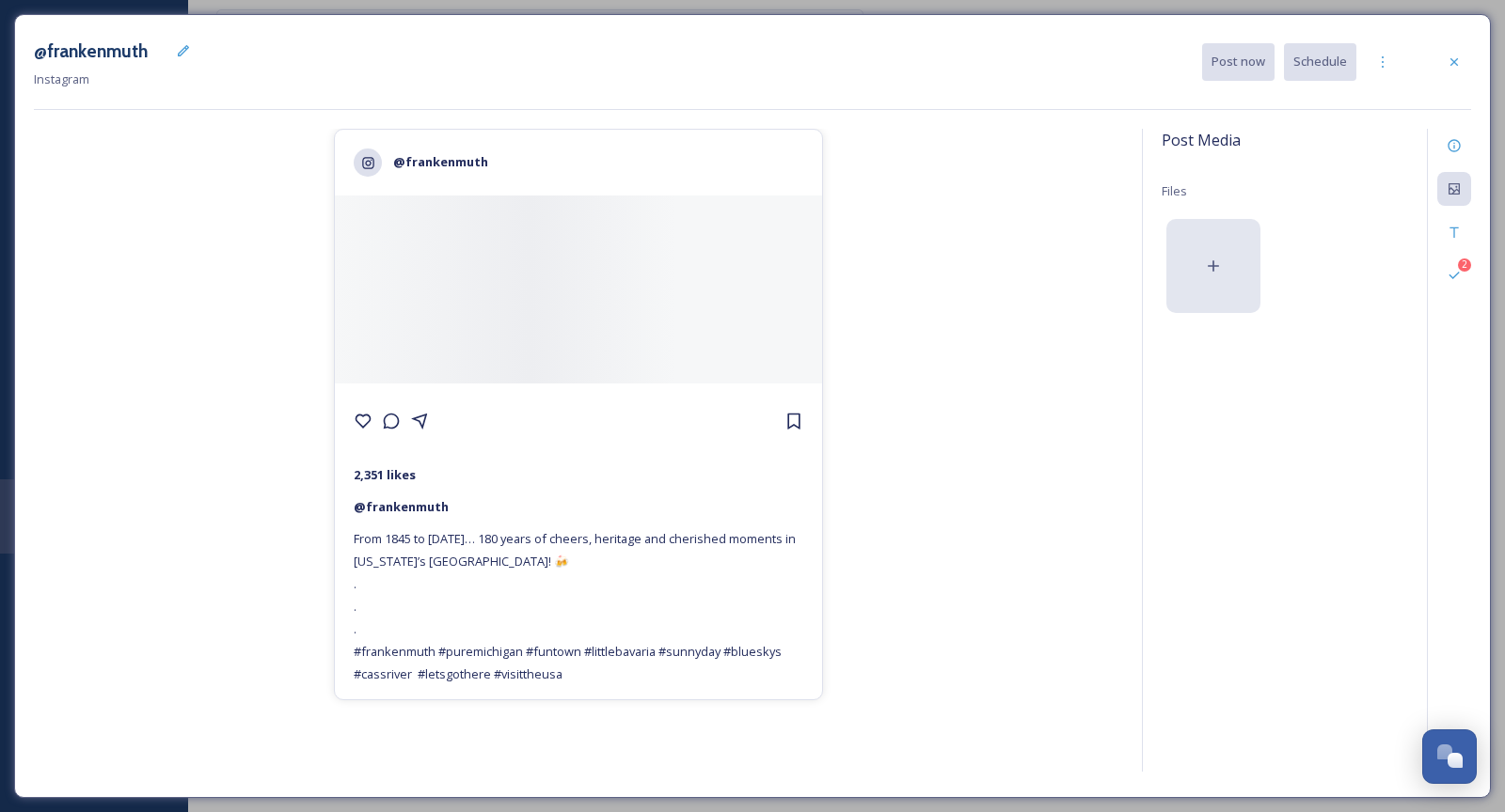
click at [1234, 228] on div at bounding box center [1213, 266] width 94 height 94
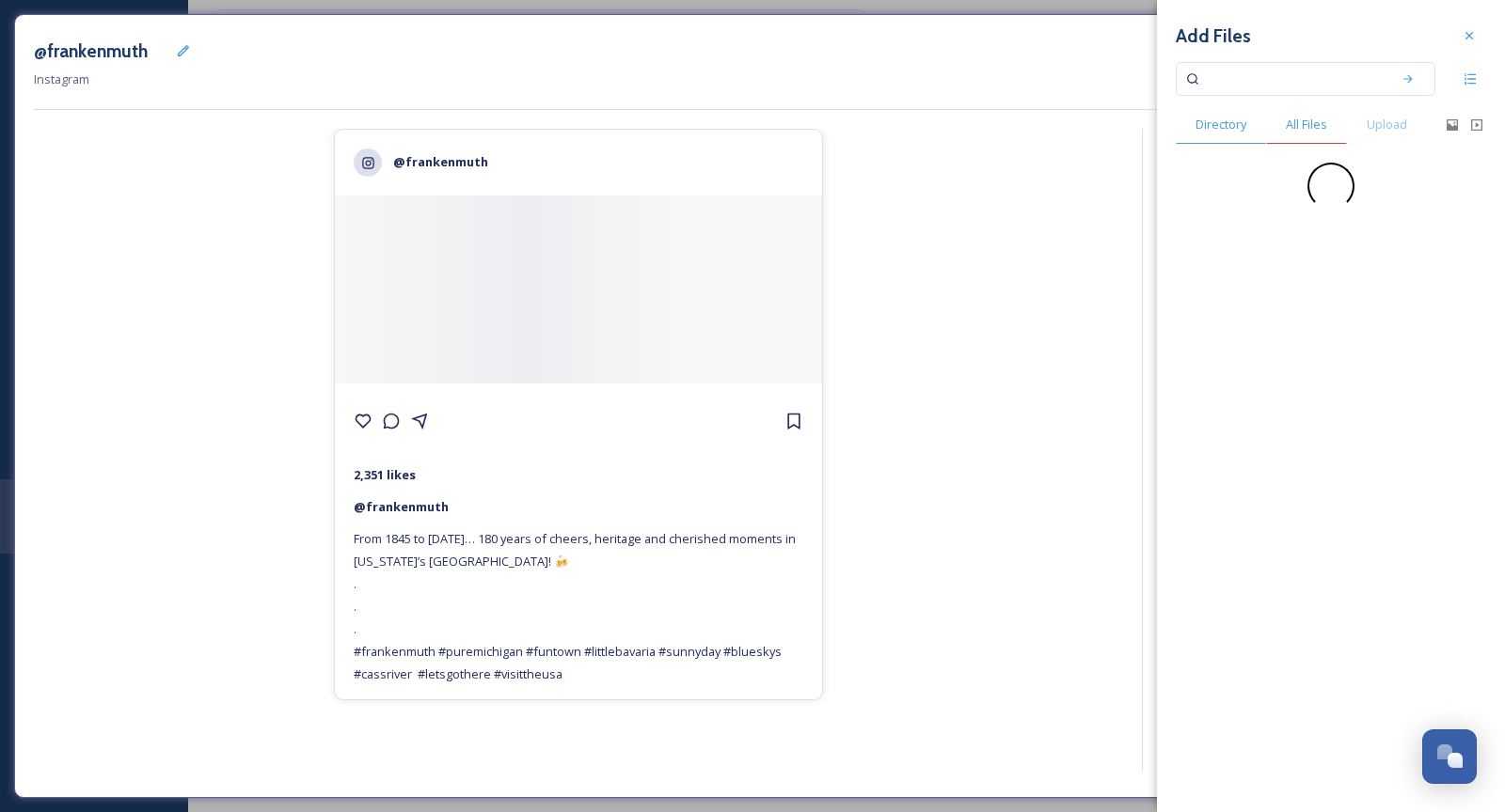
click at [1332, 106] on div "All Files" at bounding box center [1306, 125] width 81 height 38
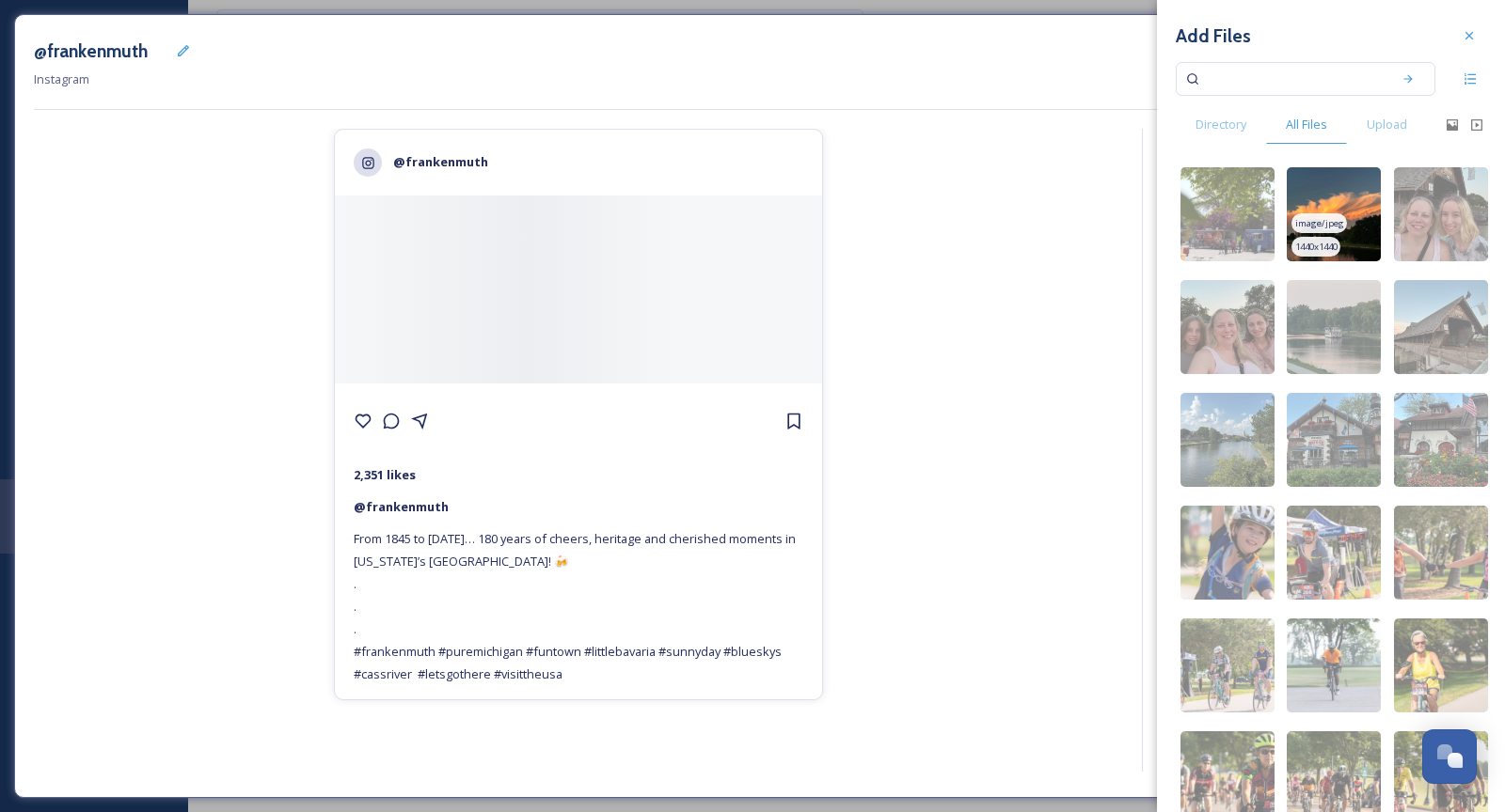
click at [1351, 195] on img at bounding box center [1333, 215] width 94 height 94
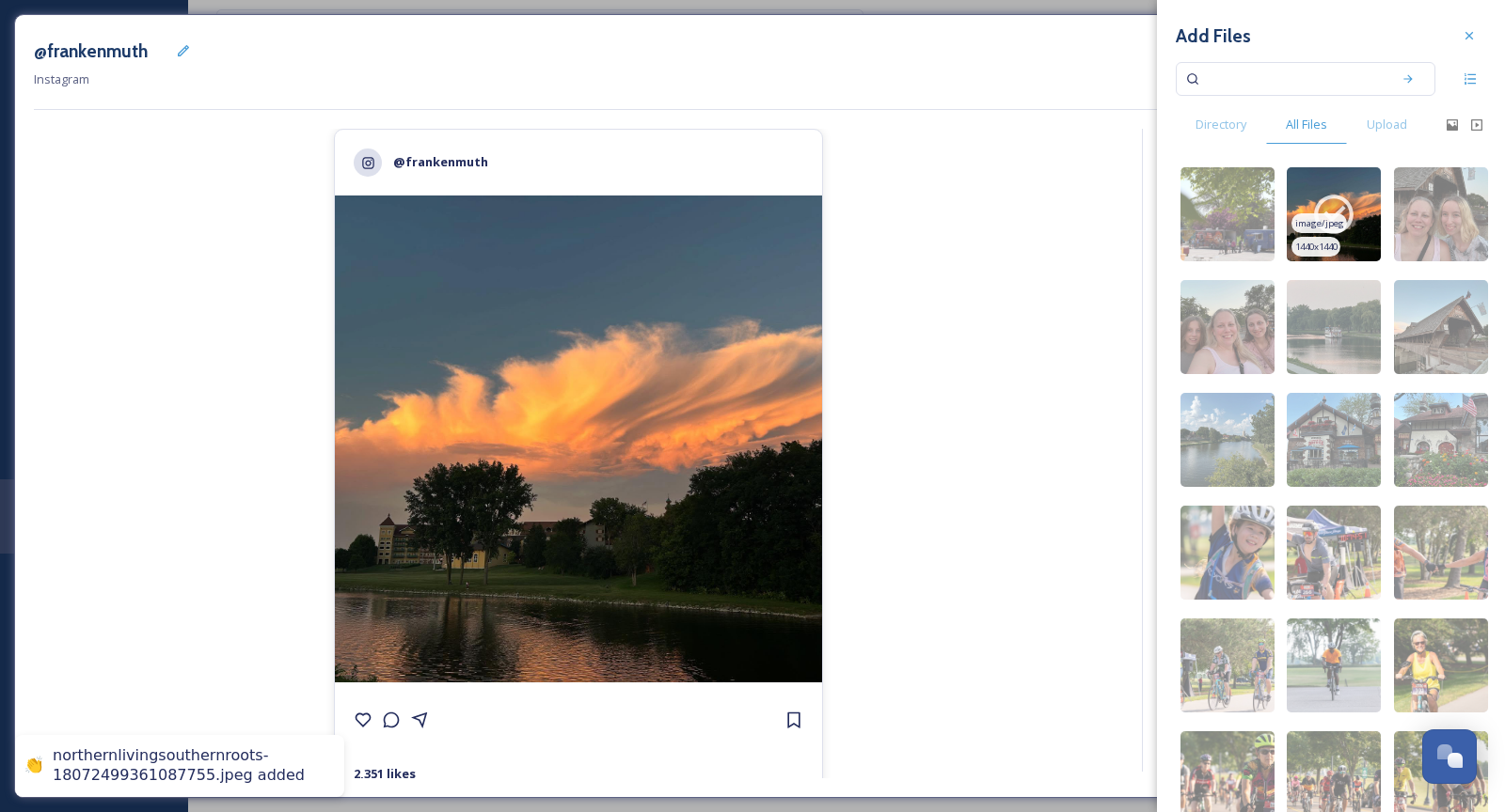
click at [1354, 221] on icon at bounding box center [1333, 214] width 47 height 47
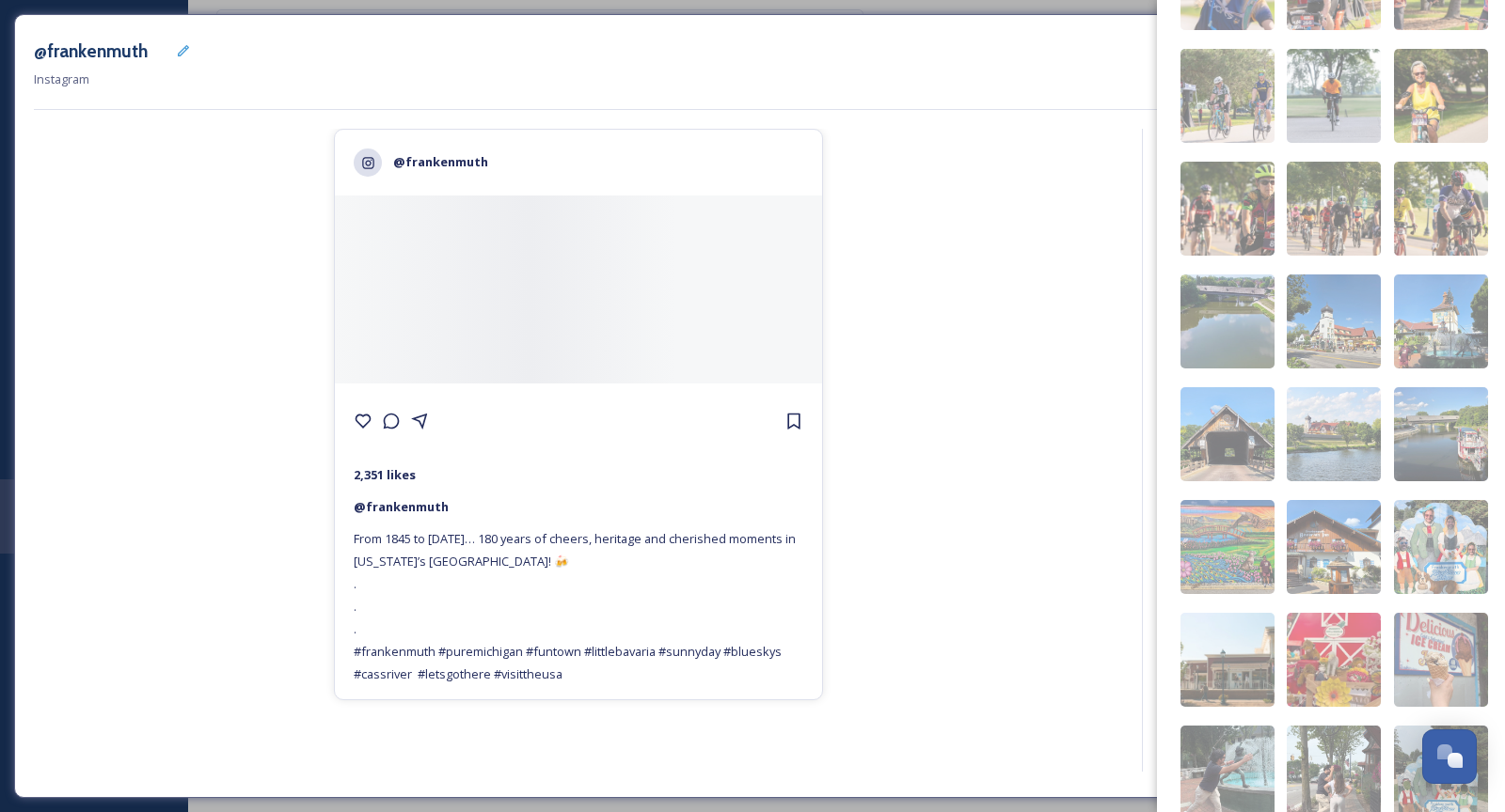
scroll to position [594, 0]
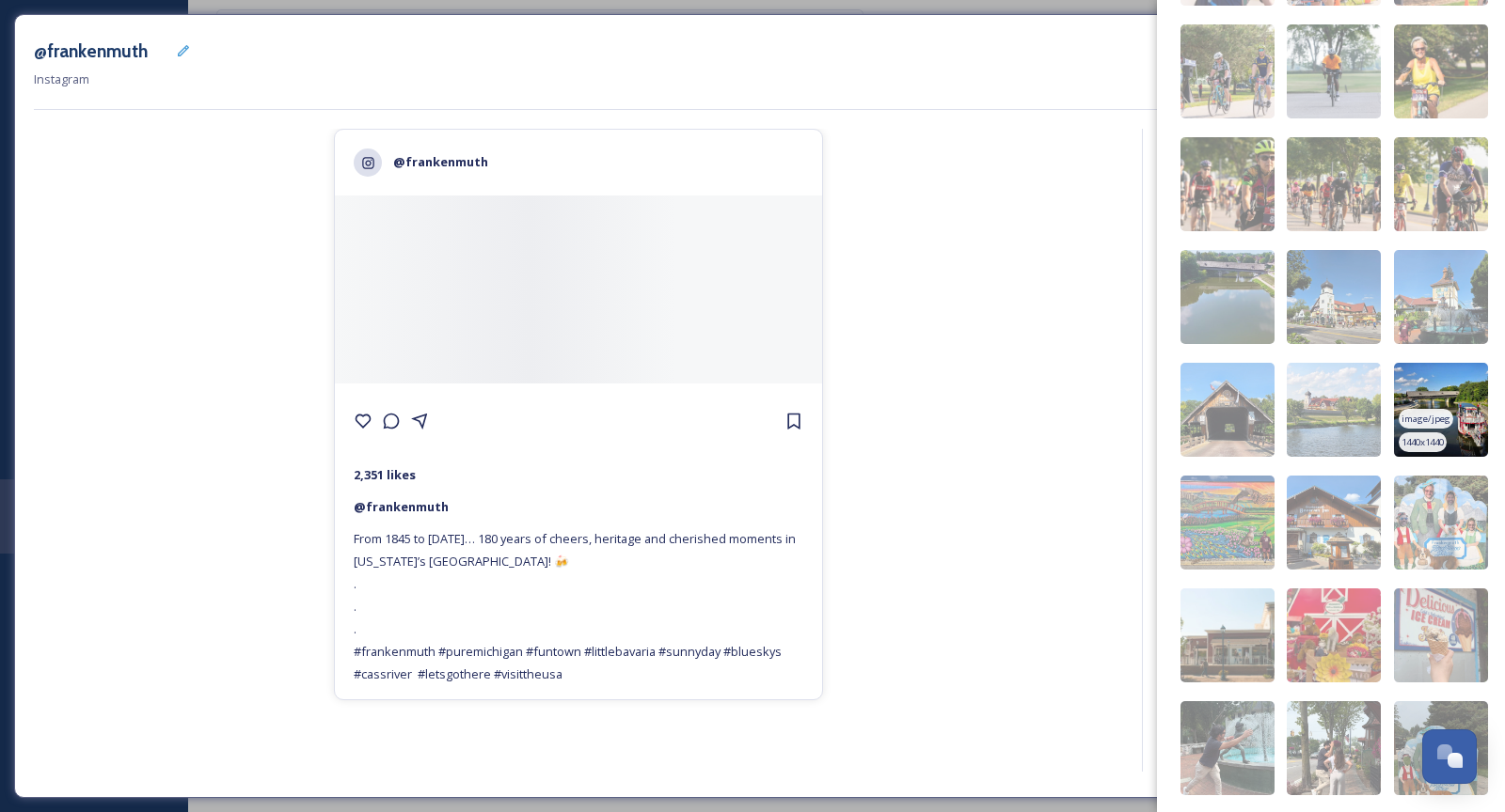
click at [1451, 397] on img at bounding box center [1441, 409] width 94 height 94
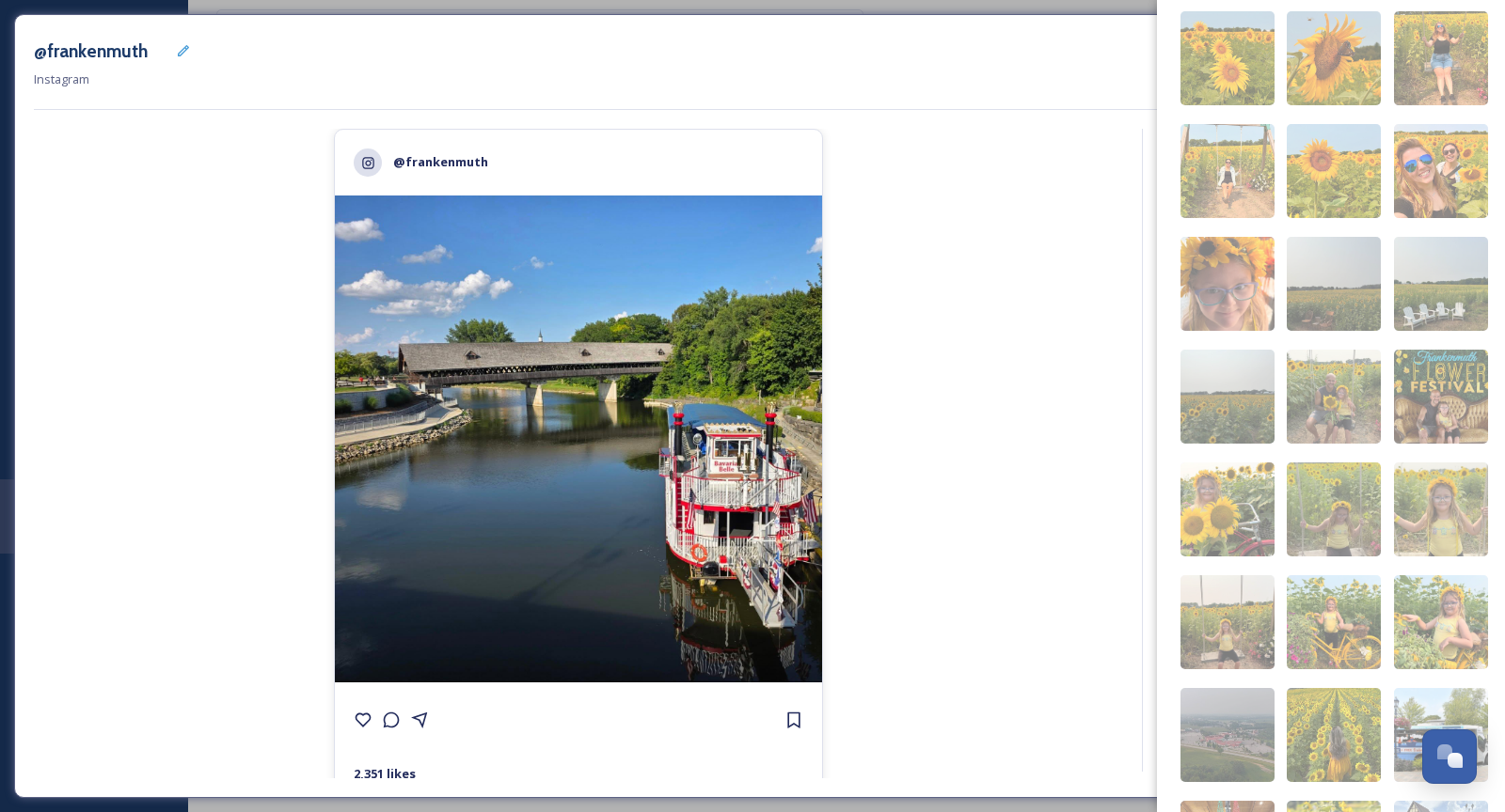
scroll to position [2622, 0]
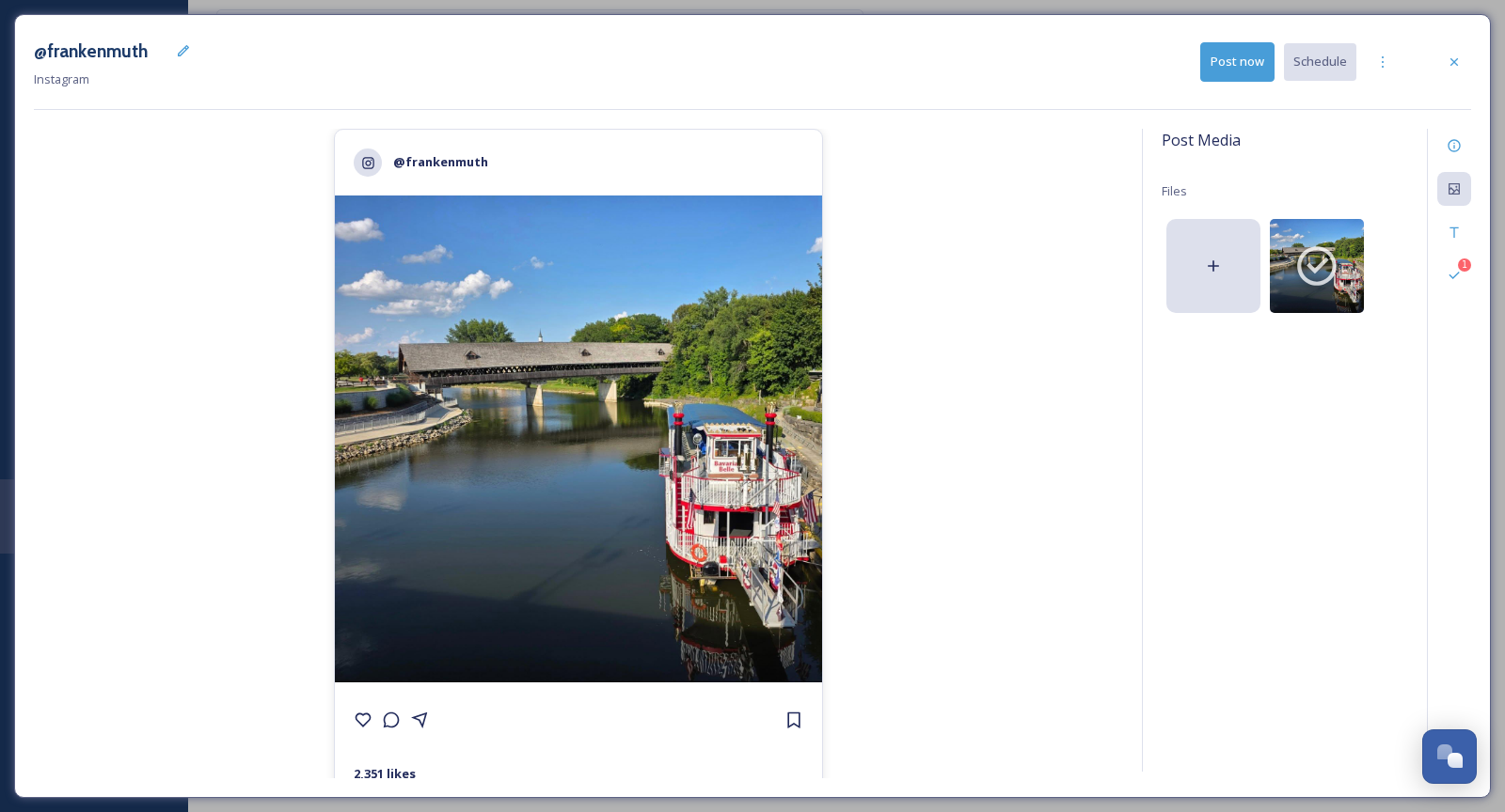
click at [1113, 396] on div "@frankenmuth 2,351 likes @ [PERSON_NAME] From 1845 to [DATE]… 180 years of chee…" at bounding box center [577, 452] width 1089 height 649
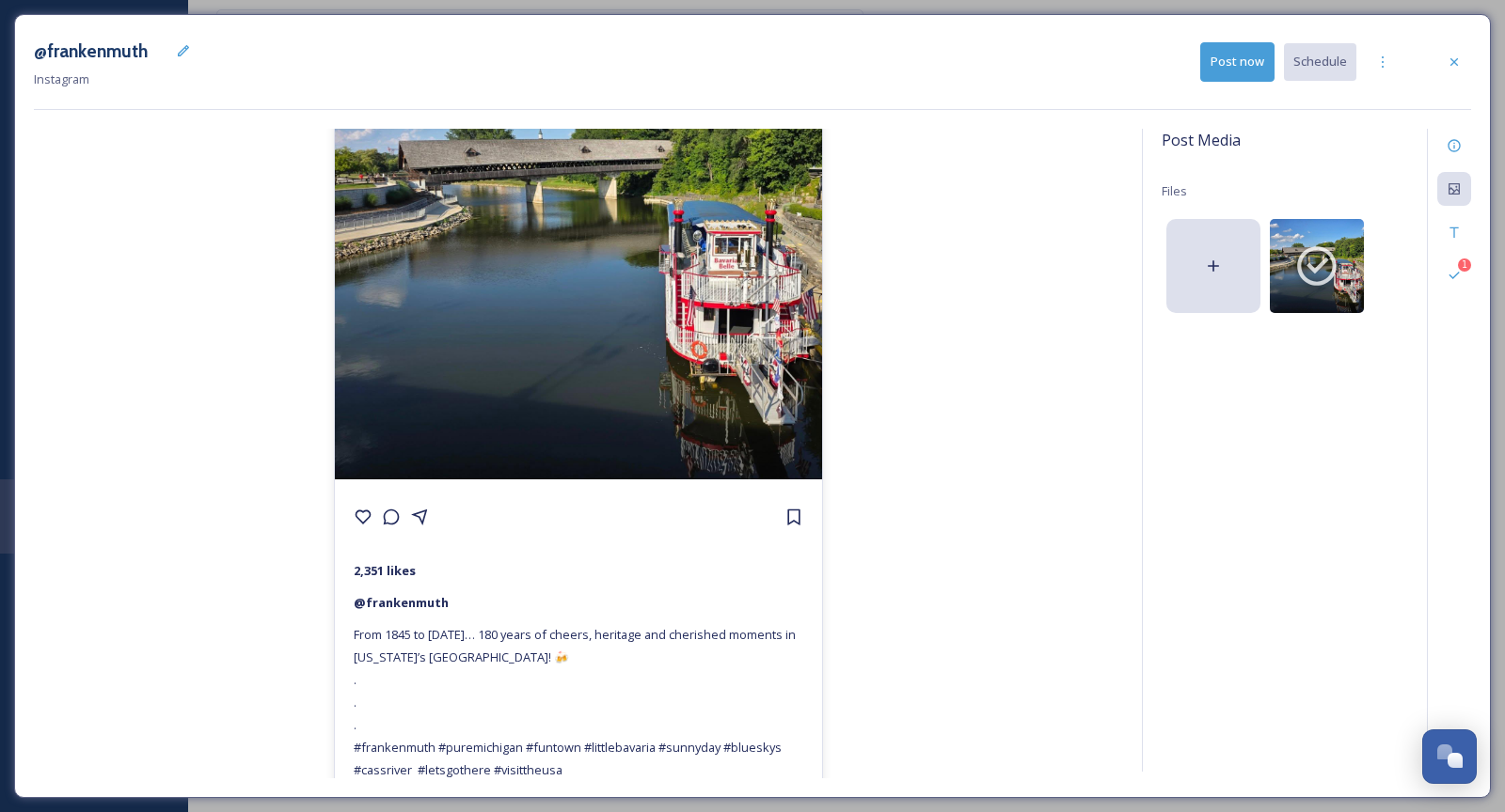
scroll to position [219, 0]
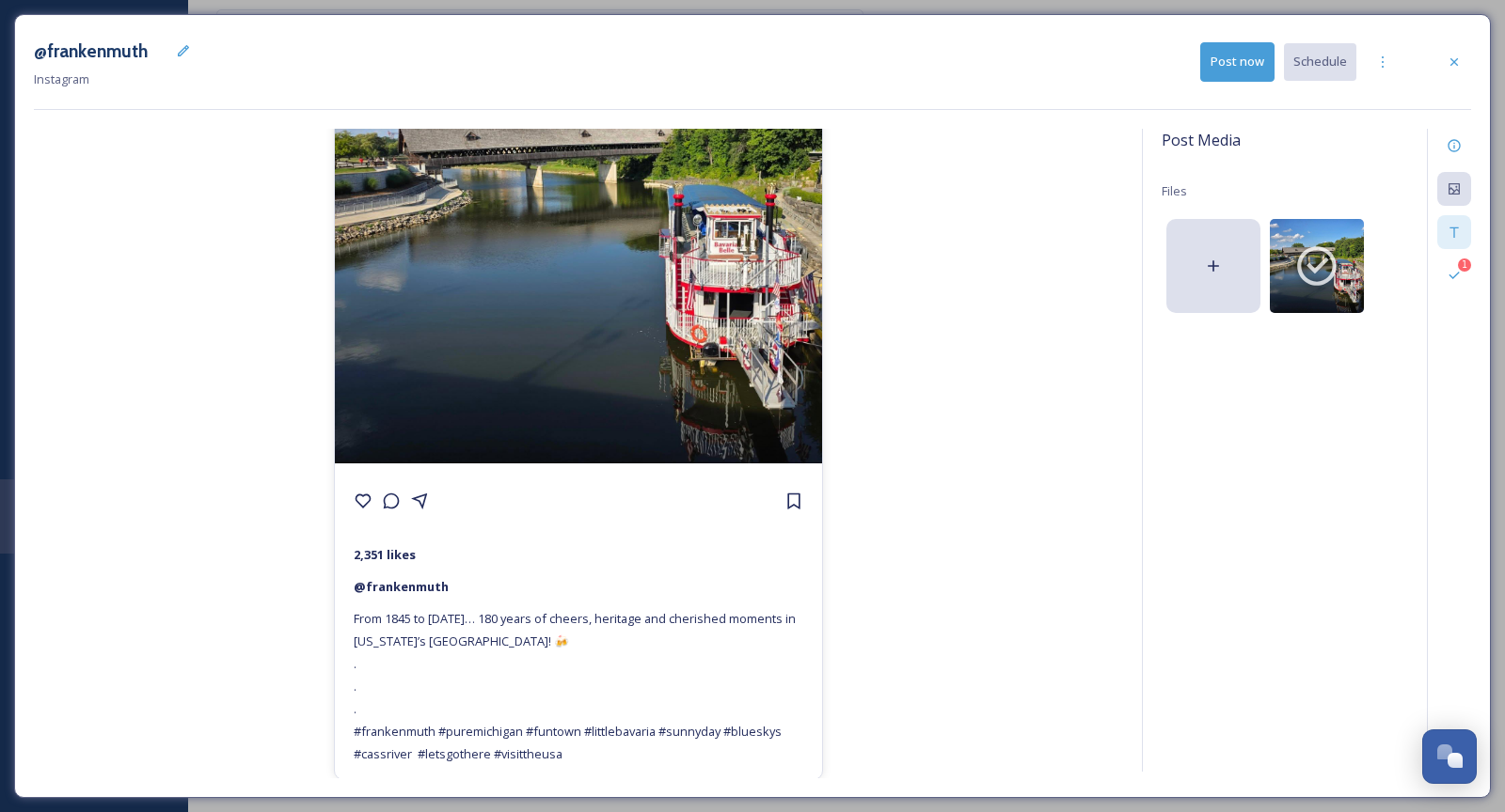
click at [1463, 225] on div at bounding box center [1453, 232] width 34 height 34
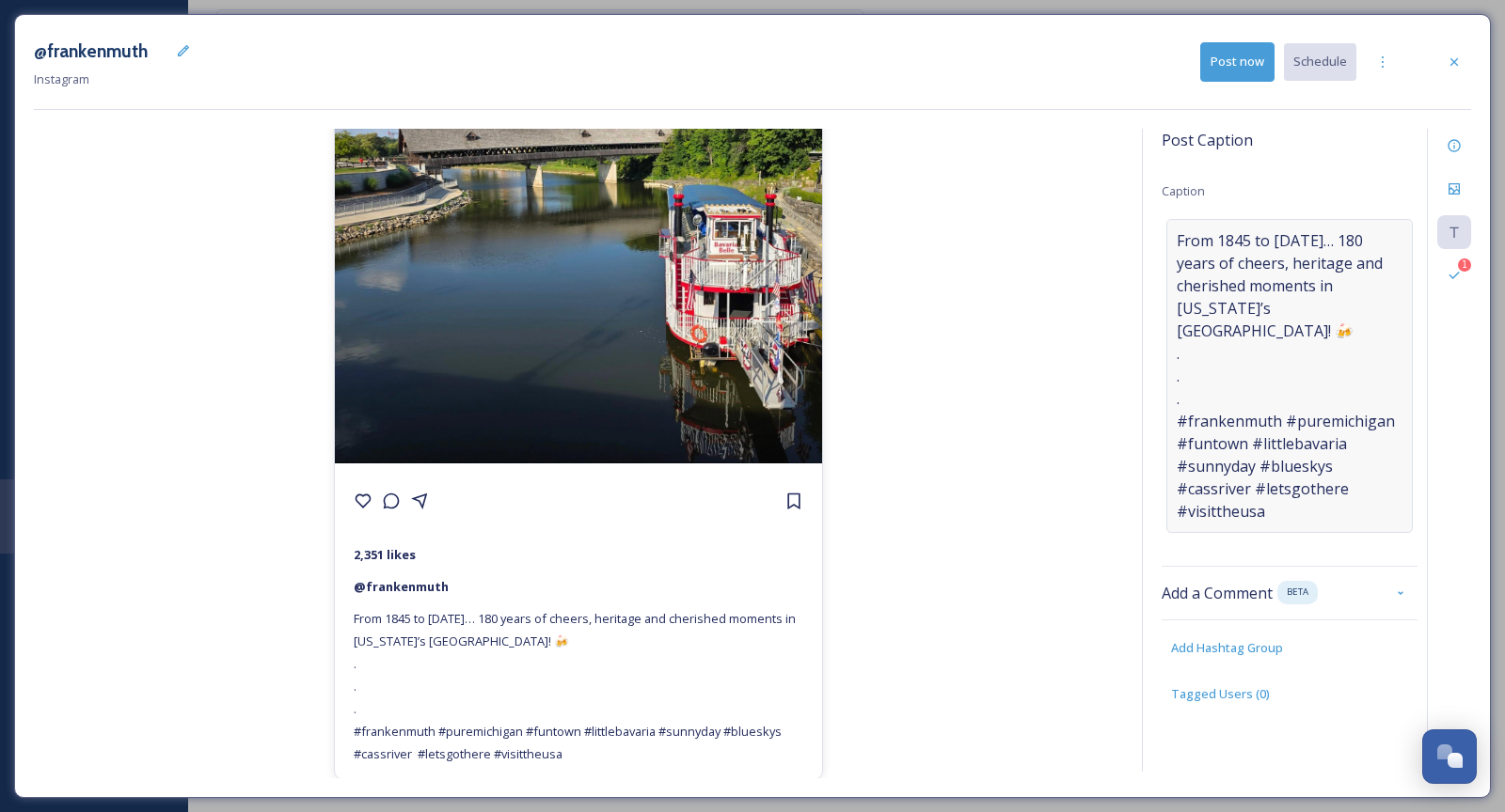
click at [1343, 244] on span "From 1845 to [DATE]… 180 years of cheers, heritage and cherished moments in [US…" at bounding box center [1288, 376] width 225 height 293
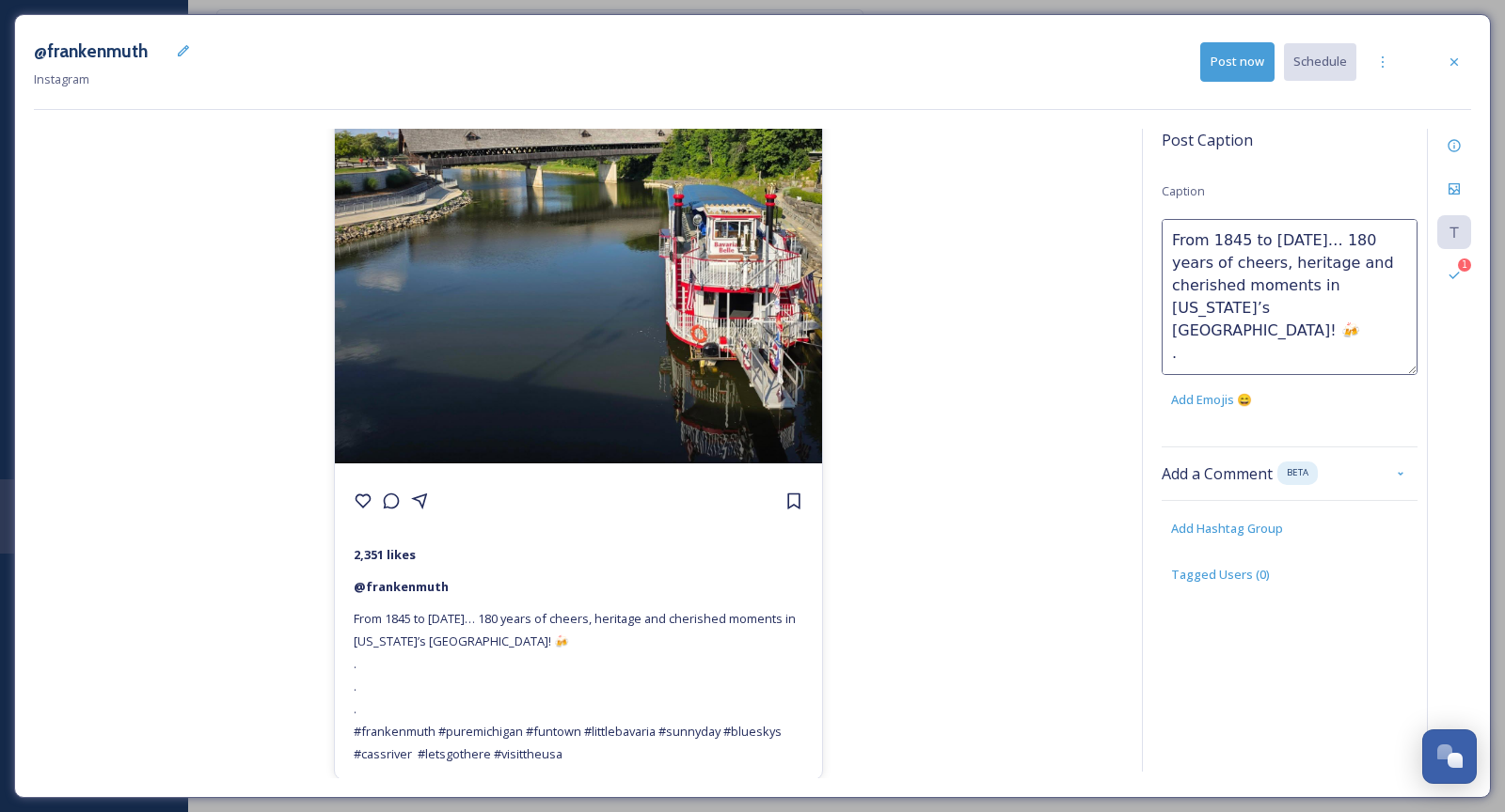
drag, startPoint x: 1321, startPoint y: 244, endPoint x: 1122, endPoint y: 241, distance: 199.0
click at [1122, 242] on div "@frankenmuth 2,351 likes @ [PERSON_NAME] From 1845 to [DATE]… 180 years of chee…" at bounding box center [752, 452] width 1437 height 649
paste textarea "It’s our birthday! 🎉 [PERSON_NAME] turns 180 [DATE]!"
click at [1283, 242] on textarea "It’s our birthday! 🎉 [PERSON_NAME] turns 180 [DATE]!180 years of cheers, herita…" at bounding box center [1289, 296] width 256 height 156
click at [1313, 244] on textarea "It’s our birthday... 🎉 [PERSON_NAME] turns 180 [DATE]!180 years of cheers, heri…" at bounding box center [1289, 296] width 256 height 156
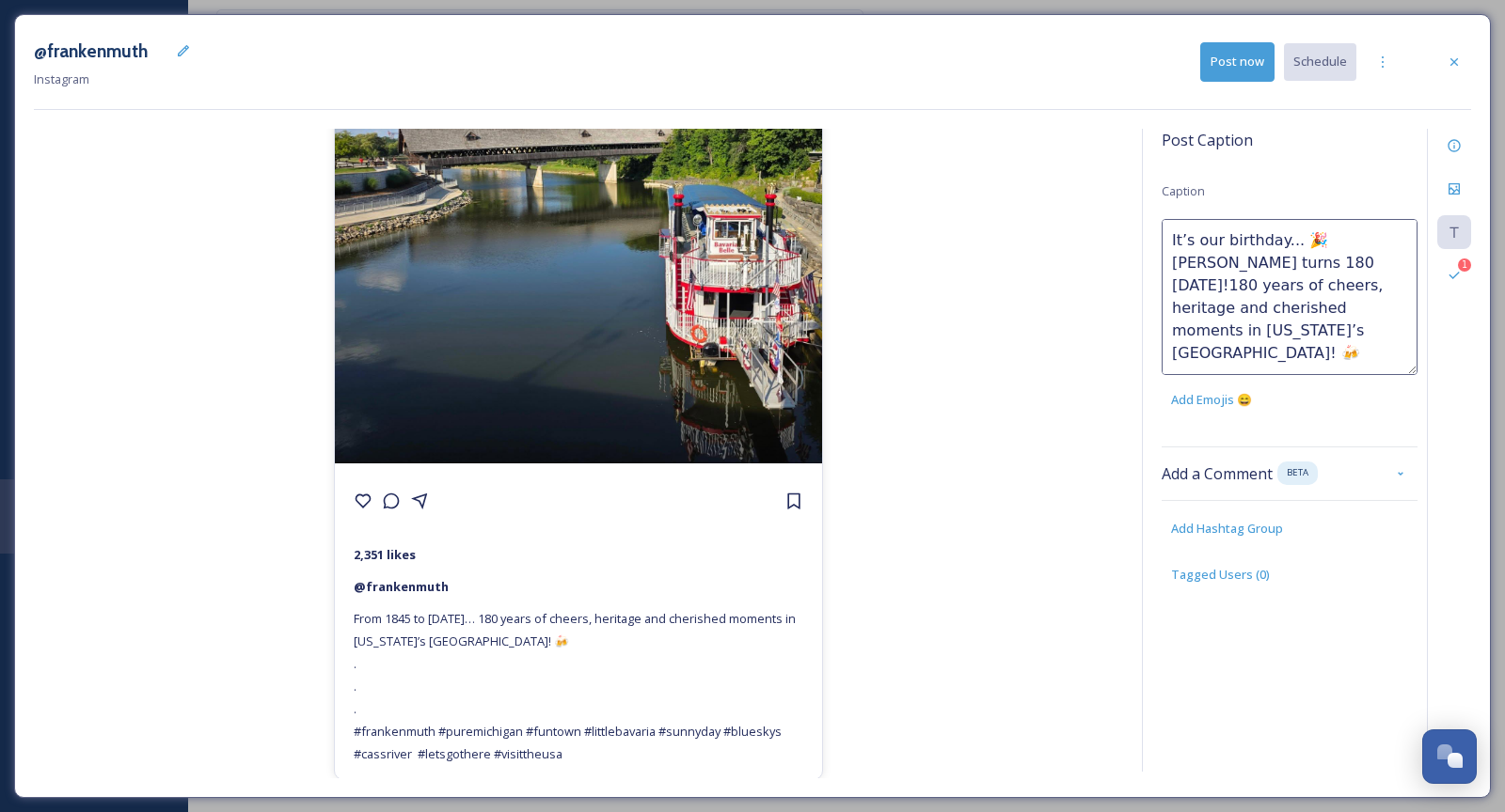
drag, startPoint x: 1285, startPoint y: 262, endPoint x: 1223, endPoint y: 290, distance: 68.0
click at [1223, 290] on textarea "It’s our birthday... 🎉 [PERSON_NAME] turns 180 [DATE]!180 years of cheers, heri…" at bounding box center [1289, 296] width 256 height 156
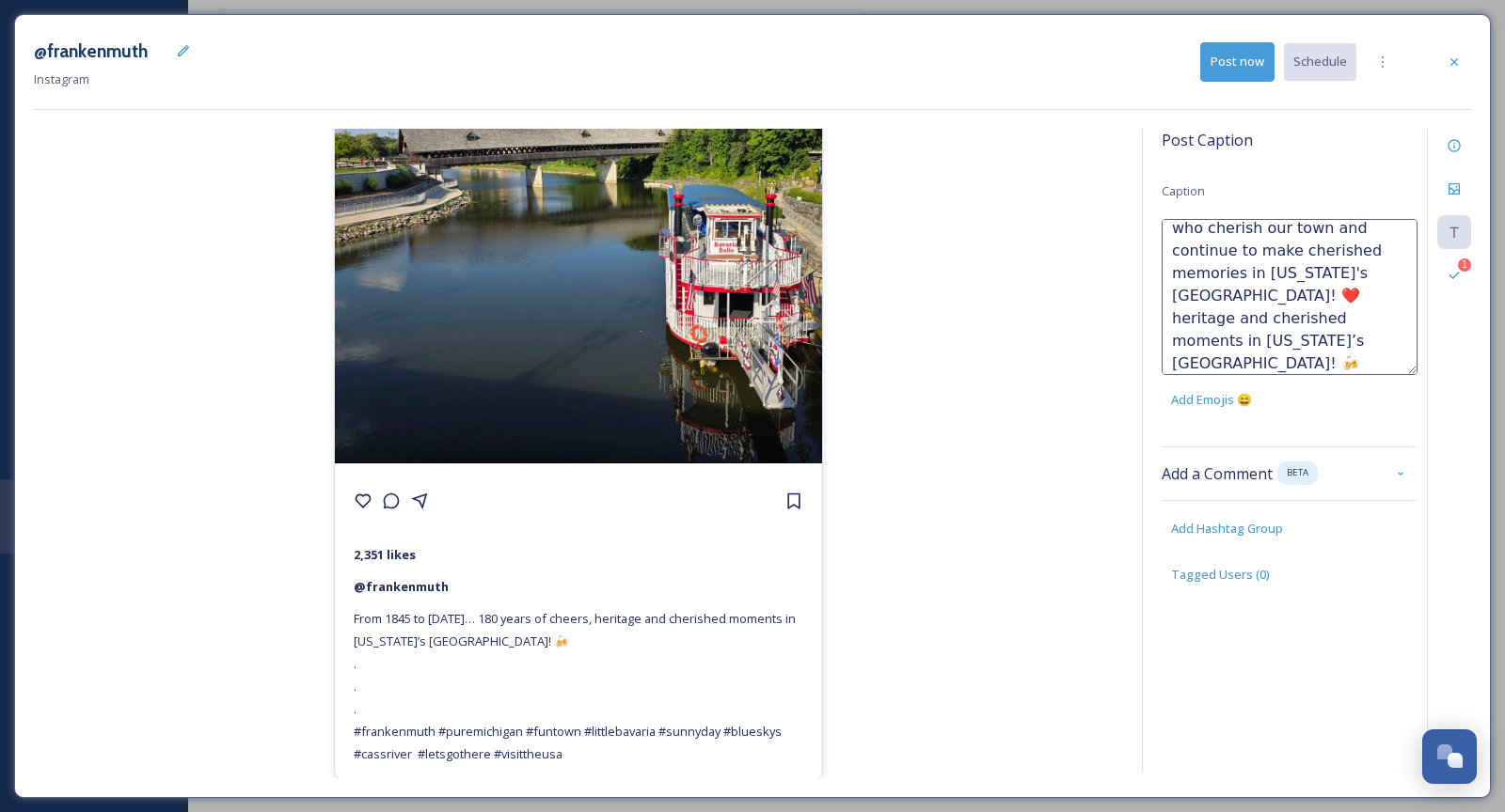
drag, startPoint x: 1251, startPoint y: 271, endPoint x: 1281, endPoint y: 321, distance: 58.3
click at [1281, 321] on textarea "It’s our birthday... 🎉 [PERSON_NAME] turns 180 [DATE]! Thank you to those who c…" at bounding box center [1289, 296] width 256 height 156
type textarea "It’s our birthday... 🎉 [PERSON_NAME] turns 180 [DATE]! Thank you to those who c…"
click at [977, 273] on div "@frankenmuth 2,351 likes @ [PERSON_NAME] From 1845 to [DATE]… 180 years of chee…" at bounding box center [577, 452] width 1089 height 649
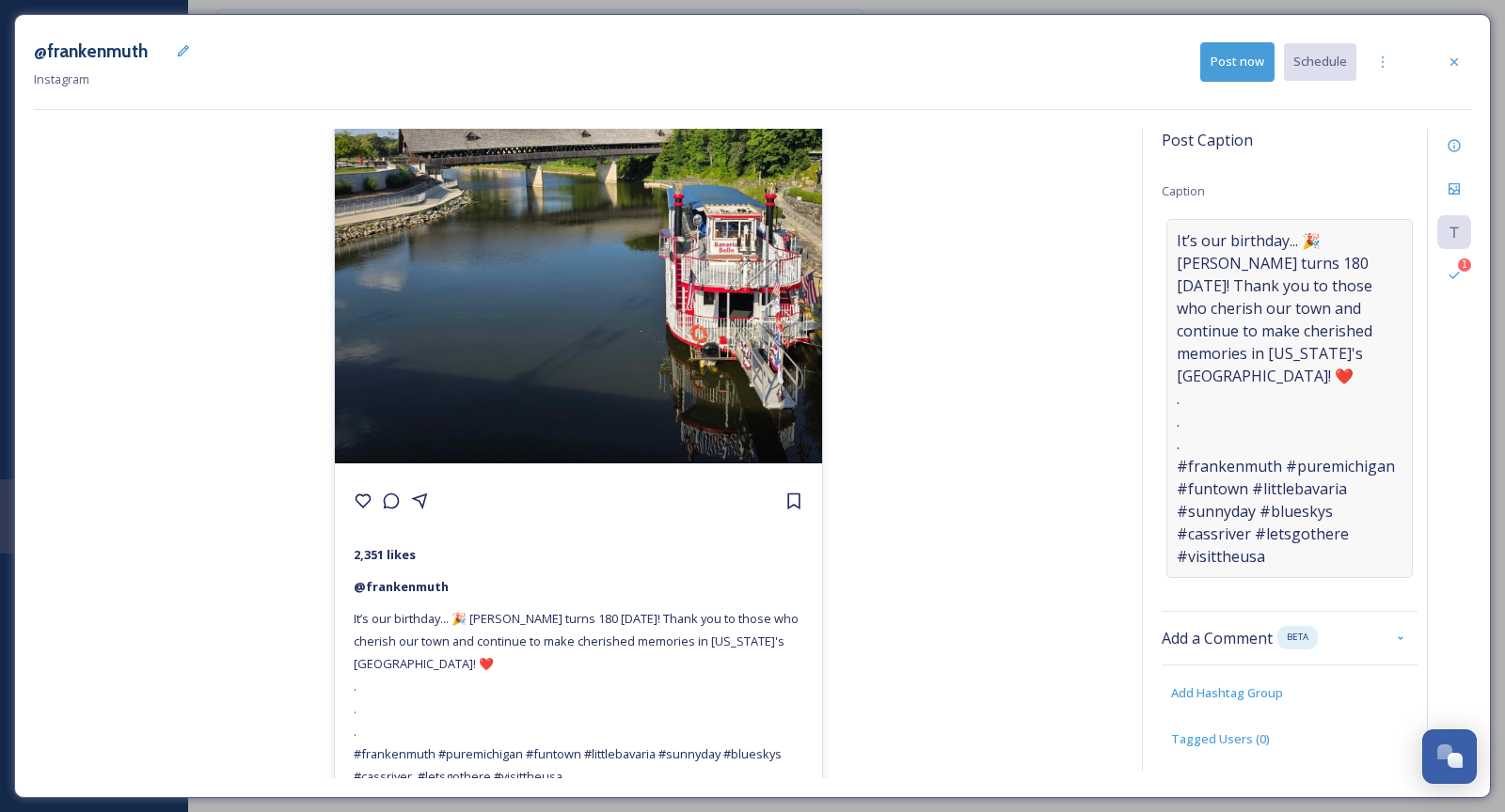
click at [1268, 325] on span "It’s our birthday... 🎉 [PERSON_NAME] turns 180 [DATE]! Thank you to those who c…" at bounding box center [1288, 398] width 225 height 338
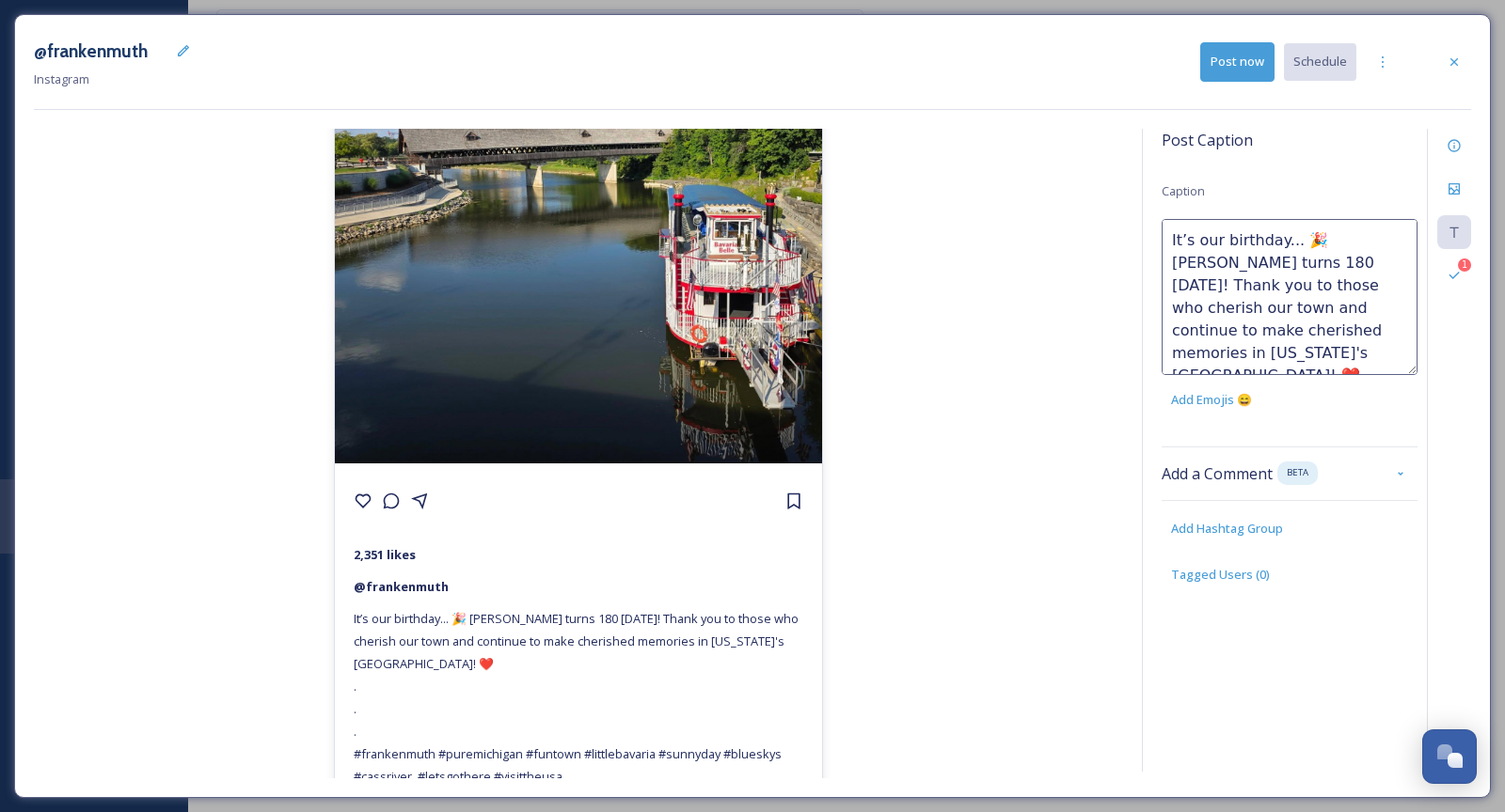
click at [1329, 305] on textarea "It’s our birthday... 🎉 [PERSON_NAME] turns 180 [DATE]! Thank you to those who c…" at bounding box center [1289, 296] width 256 height 156
type textarea "It’s our birthday... 🎉 [PERSON_NAME] turns 180 [DATE]! Thank you to those who c…"
click at [938, 342] on div "@frankenmuth 2,351 likes @ frankenmuth It’s our birthday... 🎉 [PERSON_NAME] tur…" at bounding box center [577, 452] width 1089 height 649
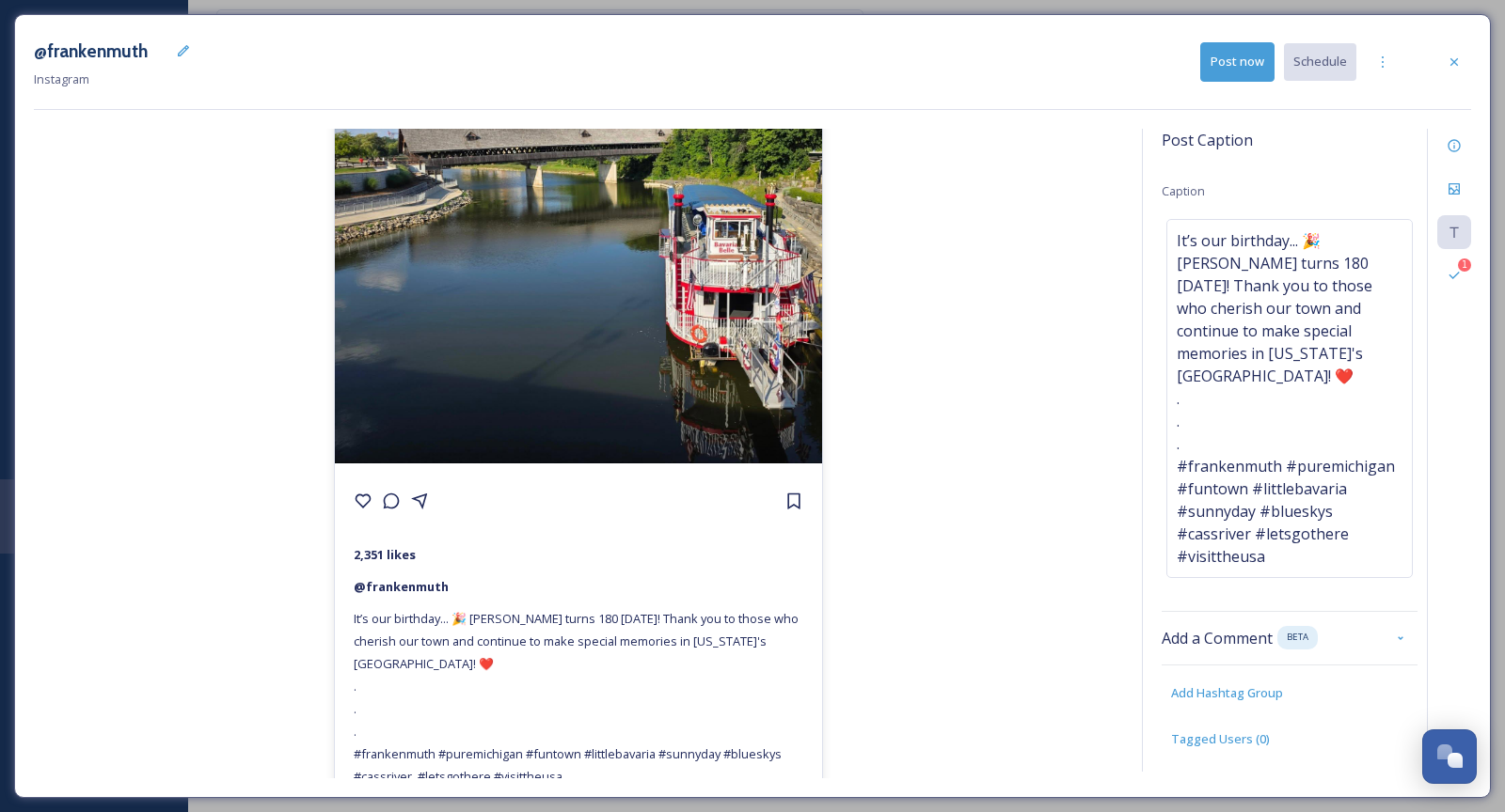
click at [1452, 81] on div "@[PERSON_NAME] Instagram Post now Schedule" at bounding box center [752, 61] width 1437 height 57
click at [1389, 72] on div at bounding box center [1382, 61] width 34 height 34
click at [1375, 94] on span "Duplicate Post" at bounding box center [1349, 103] width 81 height 18
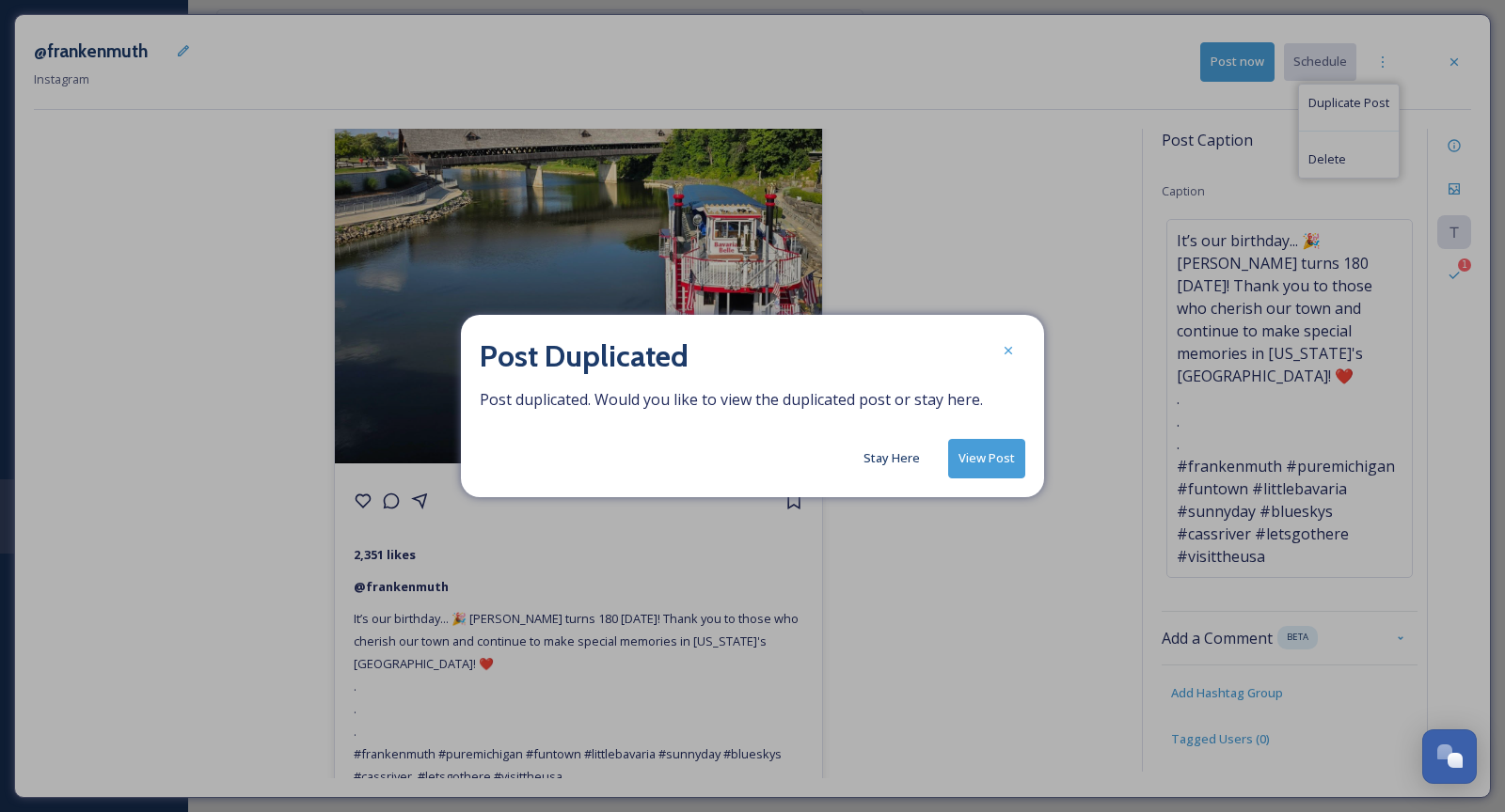
click at [993, 459] on button "View Post" at bounding box center [986, 458] width 77 height 38
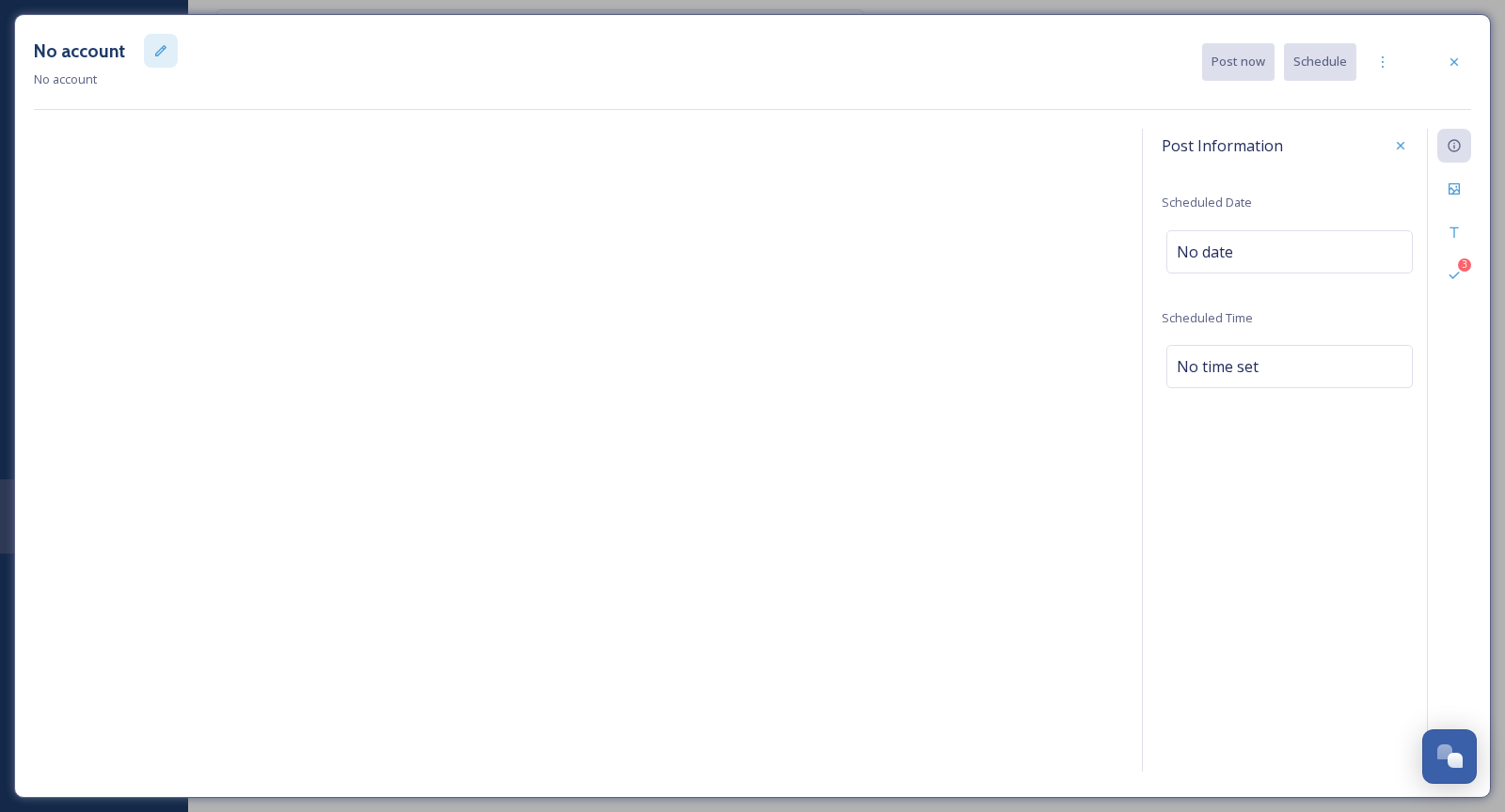
click at [167, 61] on div at bounding box center [160, 50] width 34 height 34
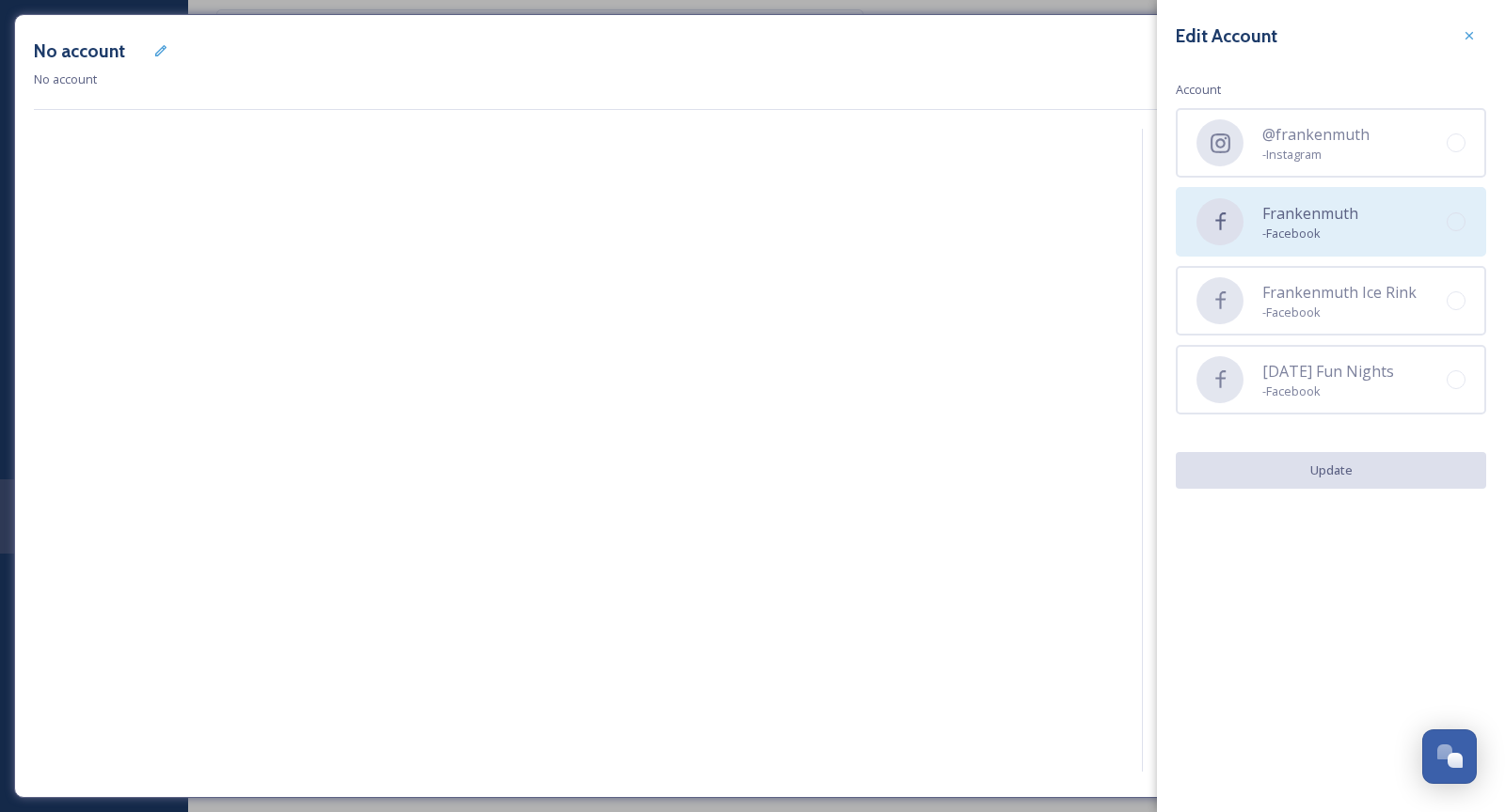
click at [1272, 219] on span "Frankenmuth" at bounding box center [1310, 214] width 96 height 23
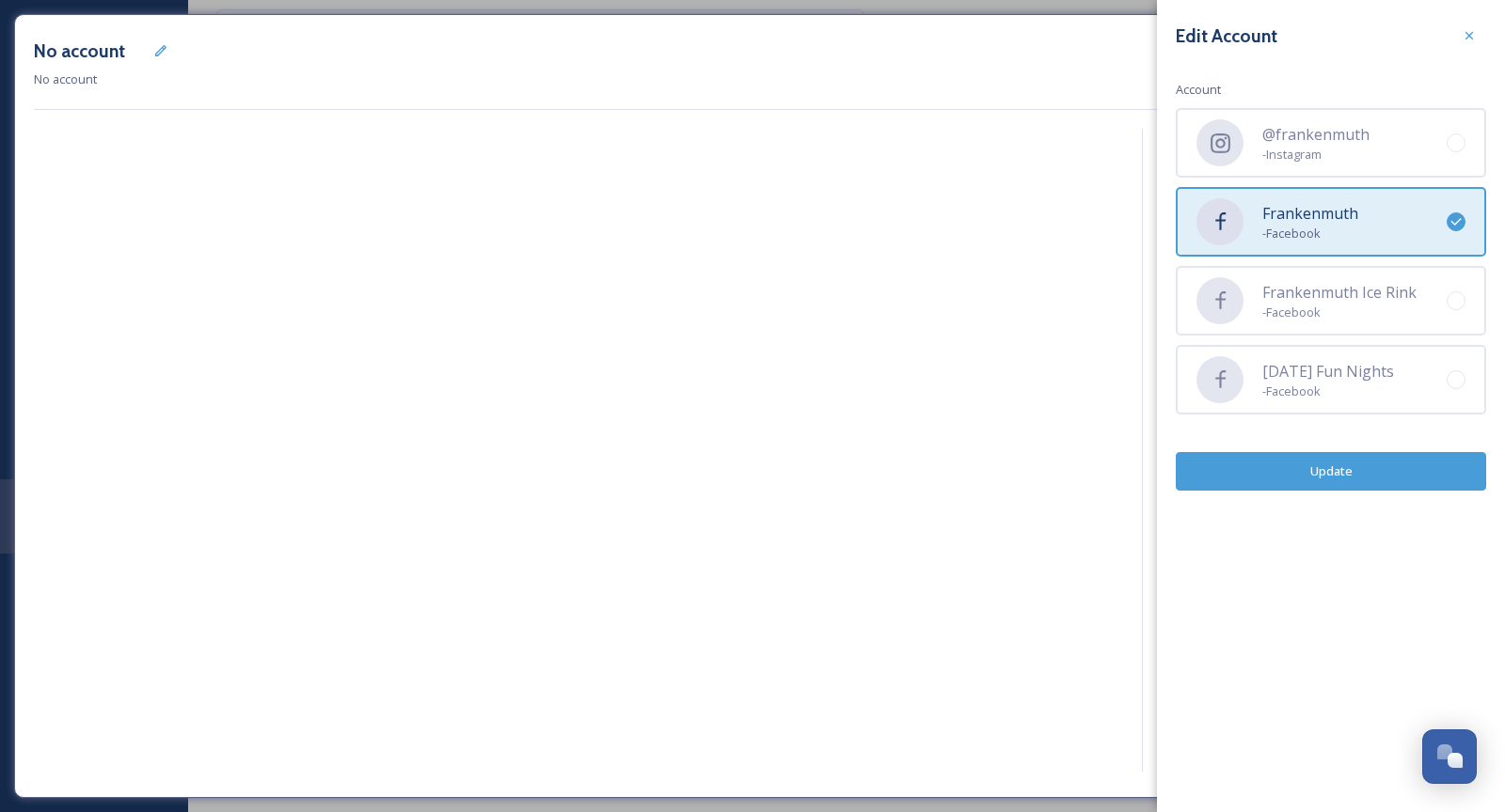
click at [1361, 479] on button "Update" at bounding box center [1331, 472] width 311 height 38
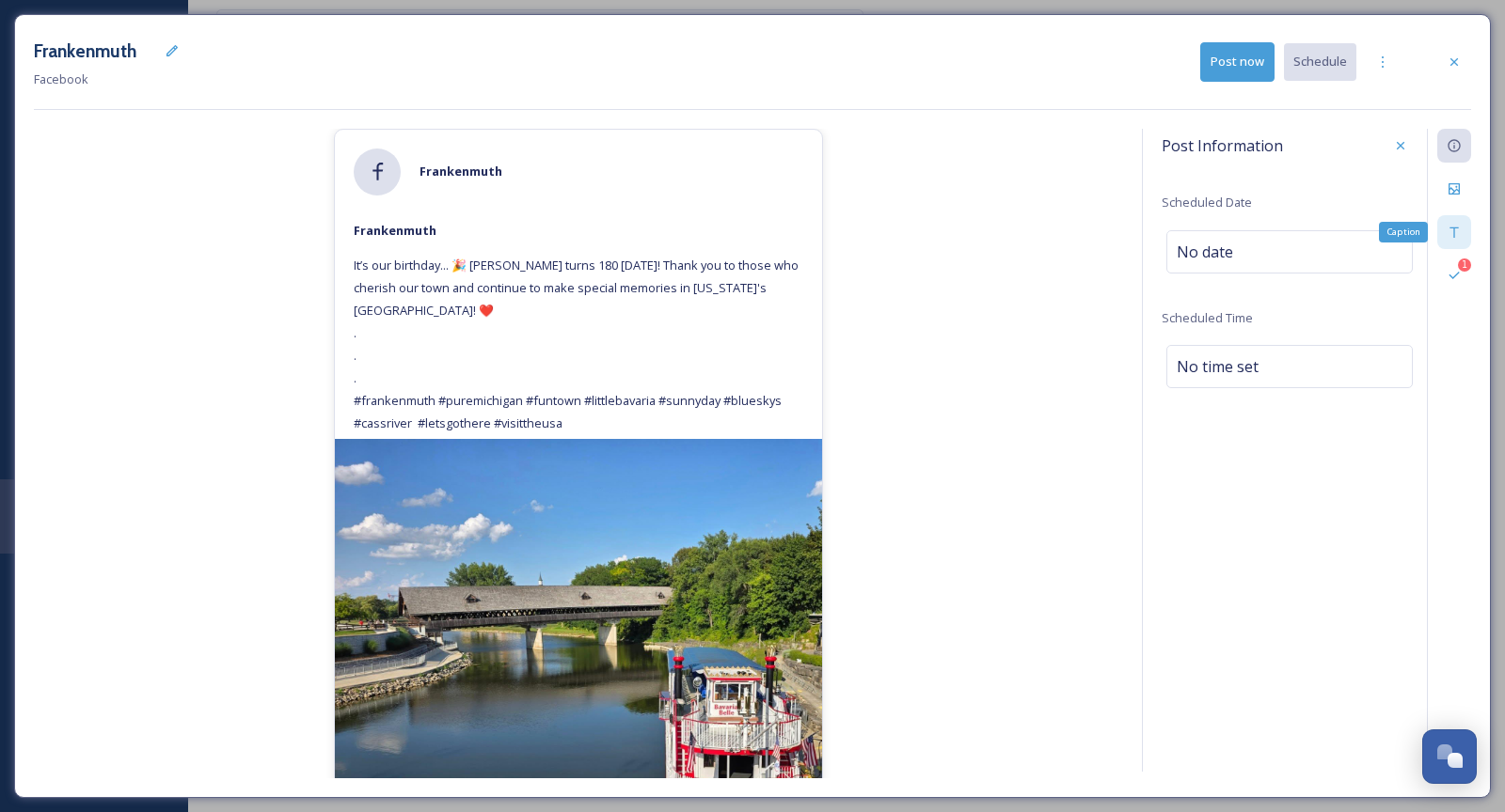
click at [1460, 220] on div "Caption" at bounding box center [1453, 232] width 34 height 34
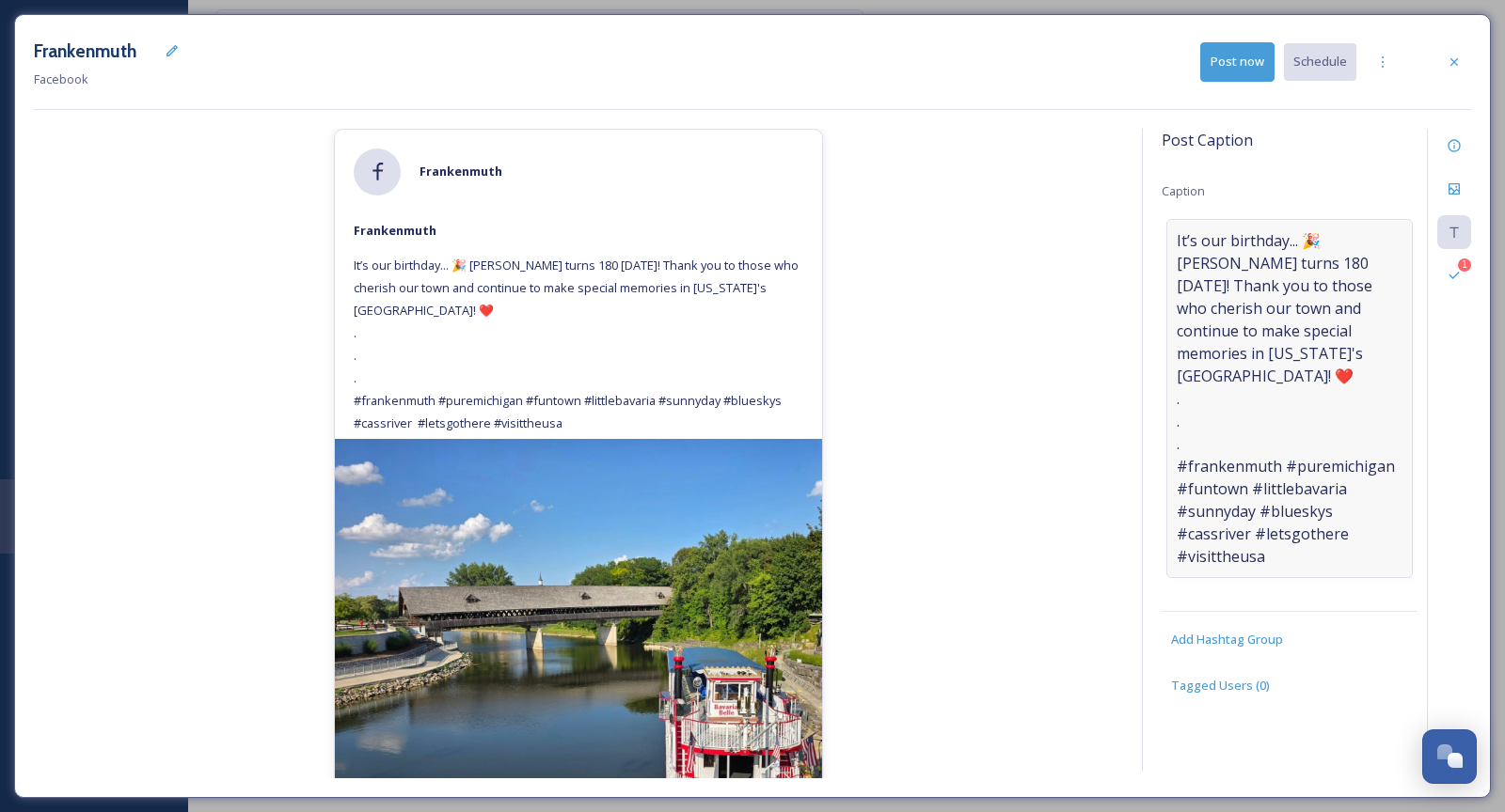
click at [1301, 353] on span "It’s our birthday... 🎉 [PERSON_NAME] turns 180 [DATE]! Thank you to those who c…" at bounding box center [1288, 398] width 225 height 338
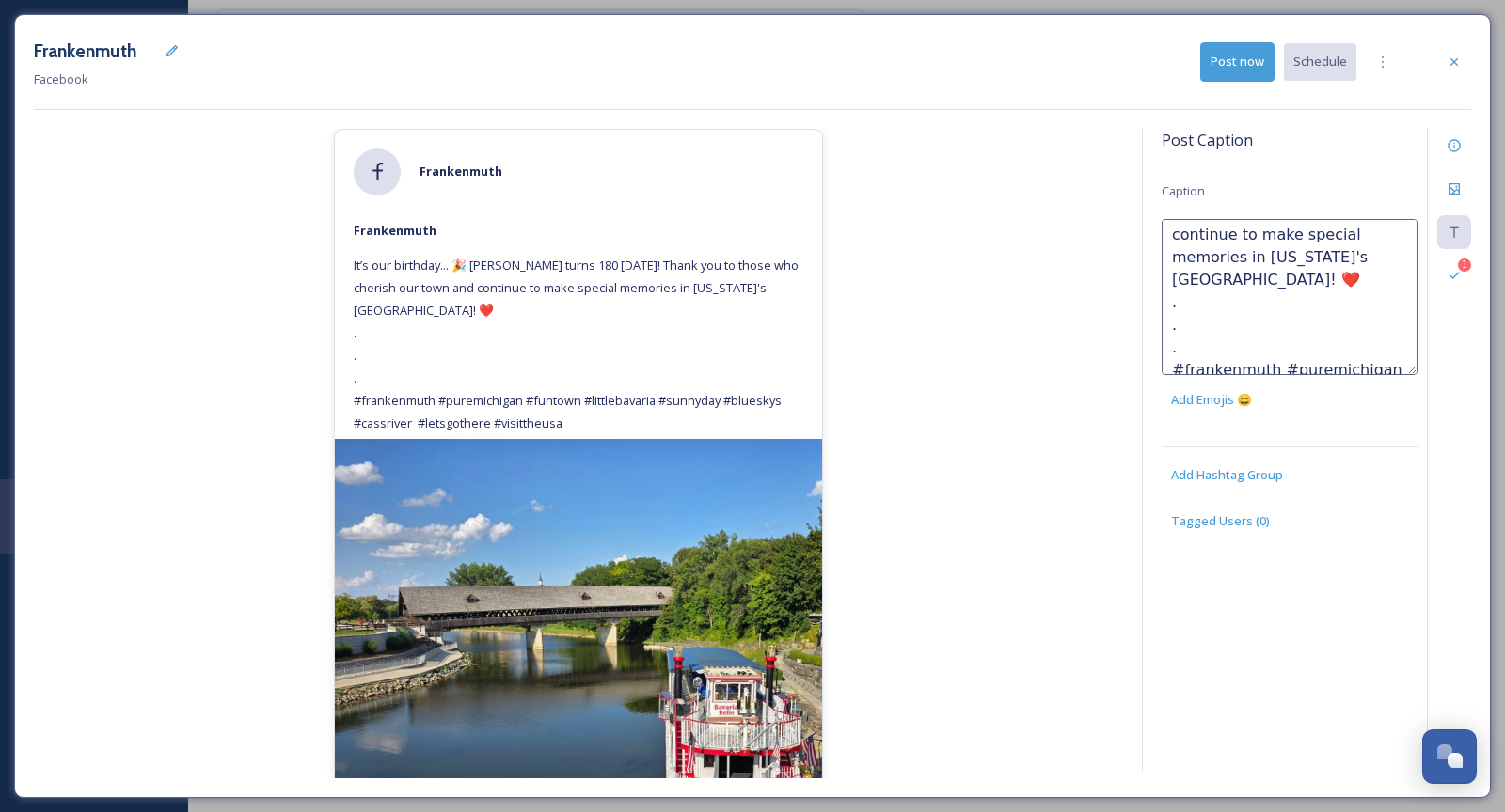
scroll to position [107, 0]
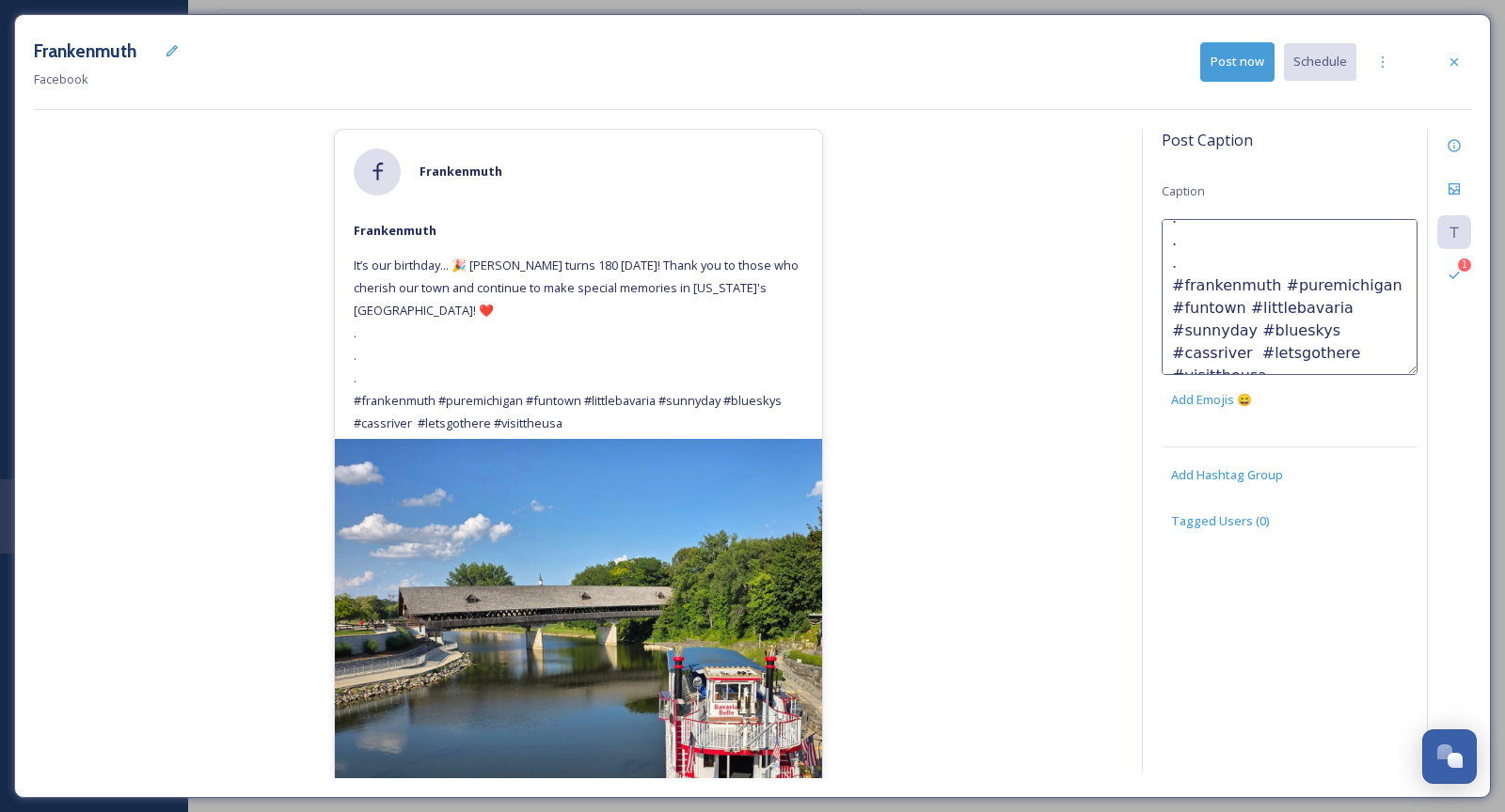
drag, startPoint x: 1170, startPoint y: 273, endPoint x: 1419, endPoint y: 384, distance: 272.6
click at [1419, 384] on div "Post Caption Caption It’s our birthday... 🎉 [PERSON_NAME] turns 180 [DATE]! Tha…" at bounding box center [1305, 450] width 329 height 643
type textarea "It’s our birthday... 🎉 [PERSON_NAME] turns 180 [DATE]! Thank you to those who c…"
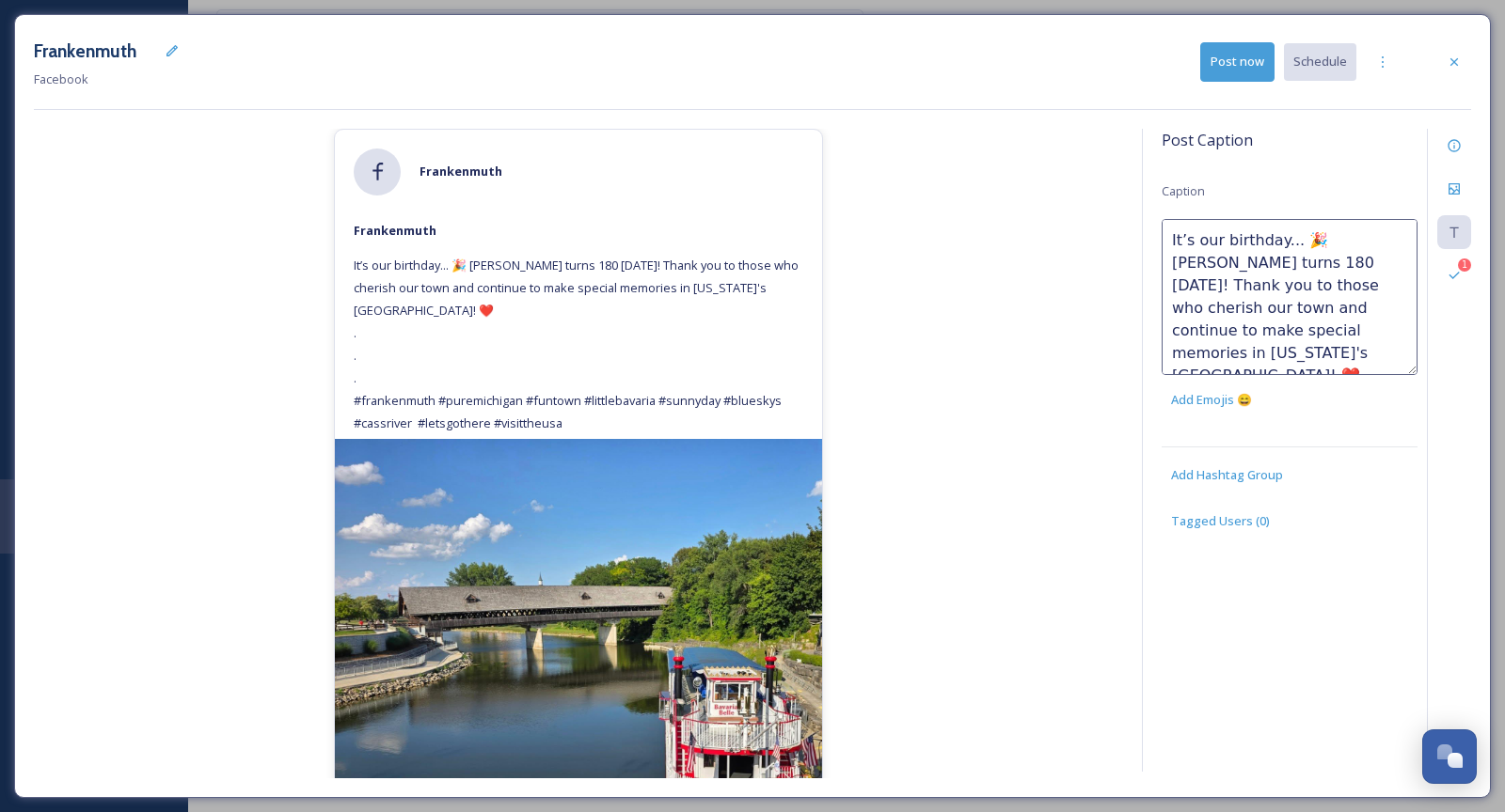
click at [1093, 263] on div "[PERSON_NAME] It’s our birthday... 🎉 [PERSON_NAME] turns 180 [DATE]! Thank you …" at bounding box center [577, 452] width 1089 height 649
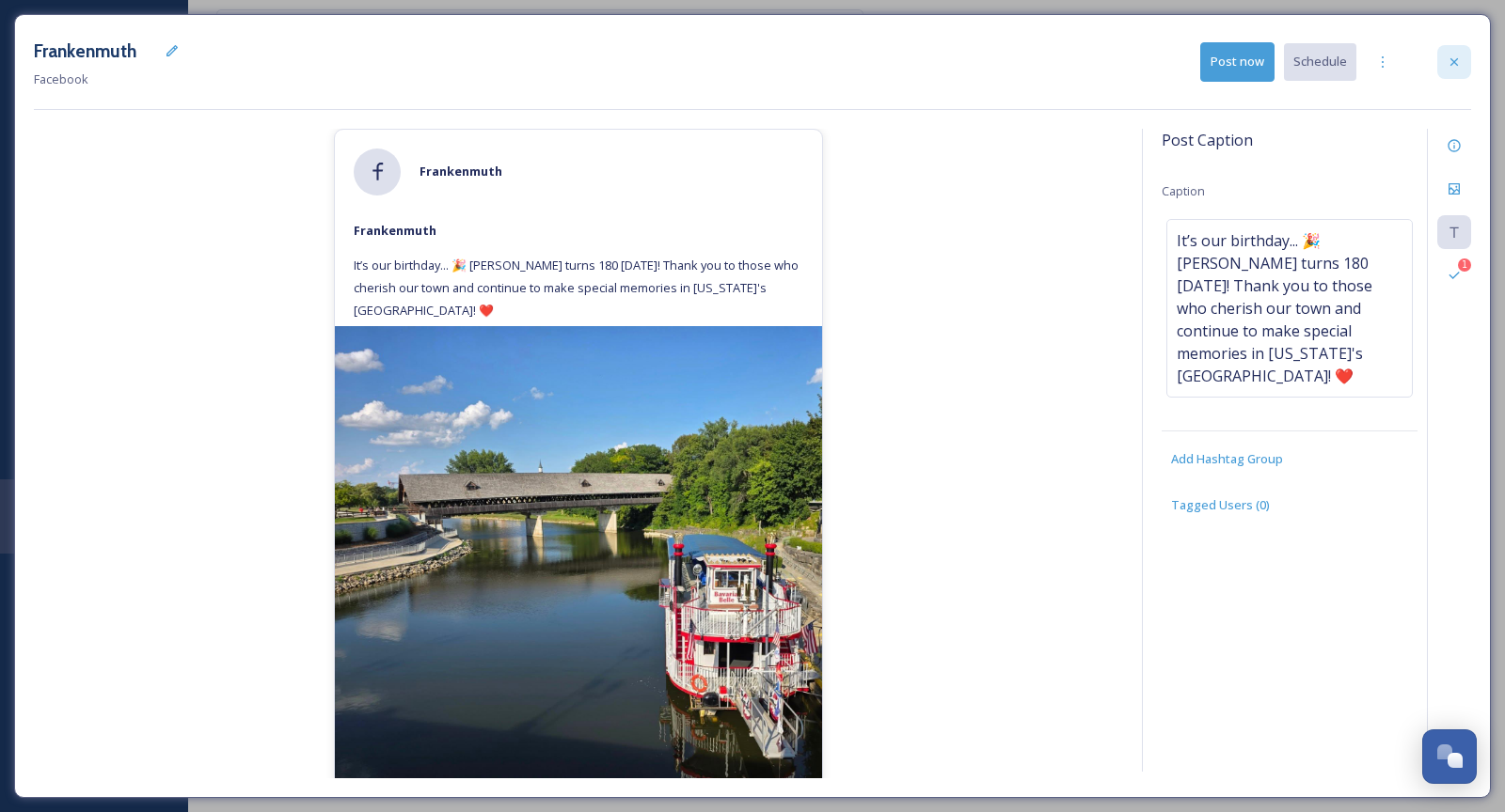
click at [1455, 70] on div at bounding box center [1453, 61] width 34 height 34
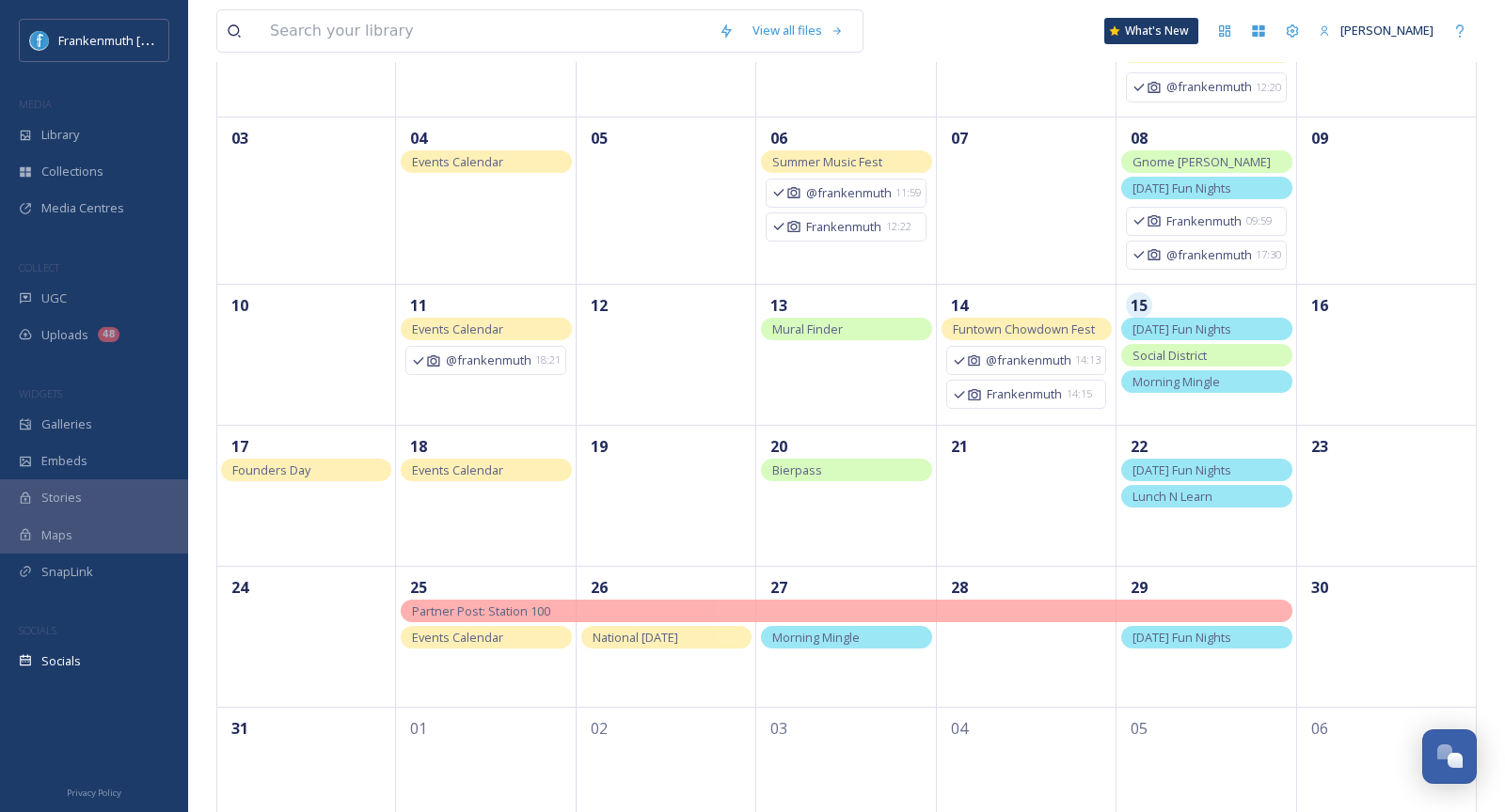
scroll to position [335, 0]
